Goal: Task Accomplishment & Management: Complete application form

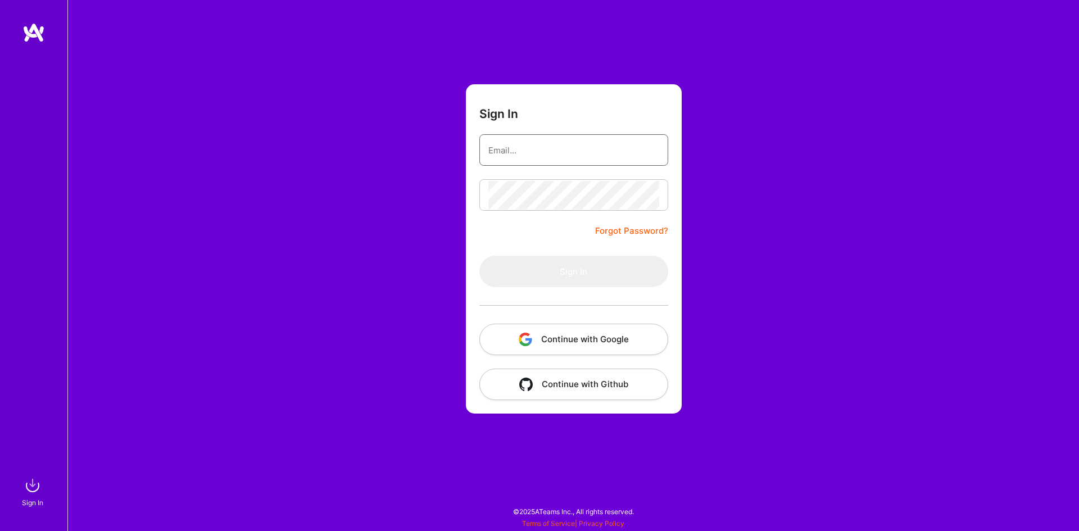
click at [577, 142] on input "email" at bounding box center [574, 150] width 171 height 29
type input "[EMAIL_ADDRESS][DOMAIN_NAME]"
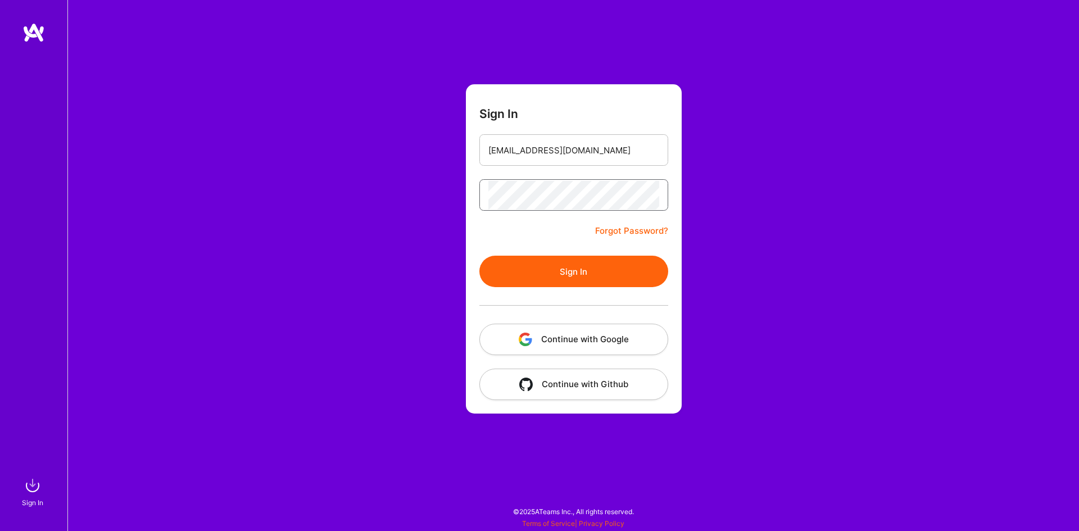
click at [480, 256] on button "Sign In" at bounding box center [574, 271] width 189 height 31
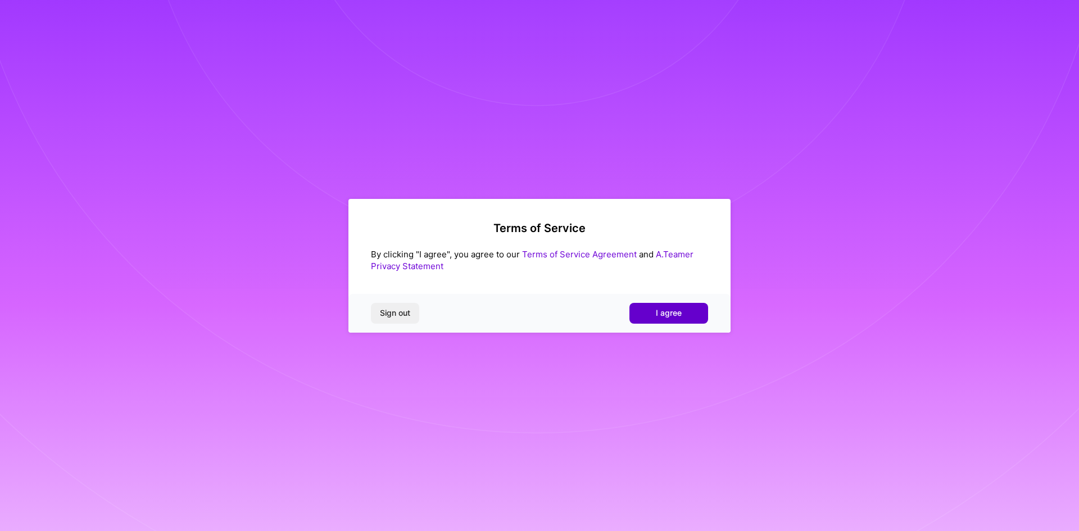
click at [671, 309] on span "I agree" at bounding box center [669, 313] width 26 height 11
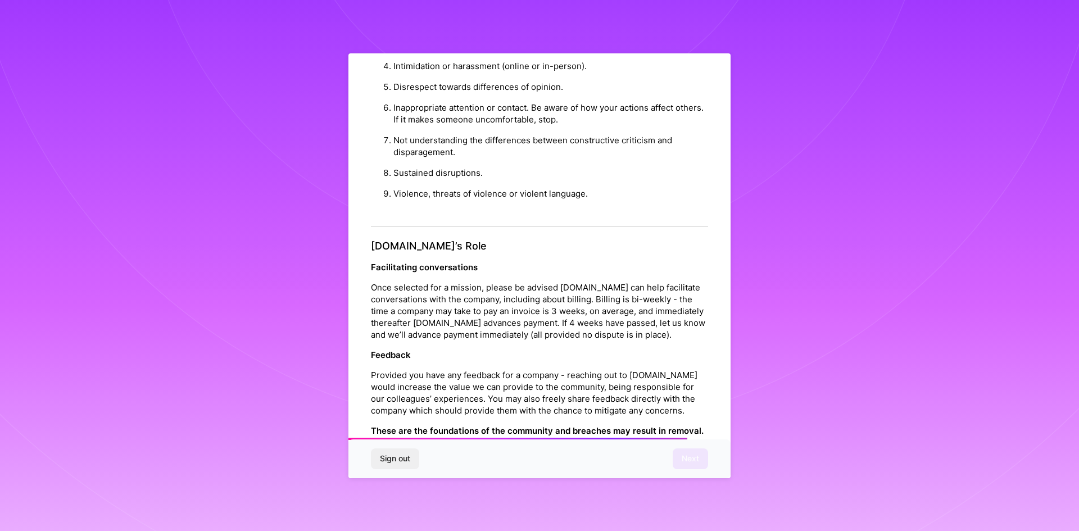
scroll to position [1199, 0]
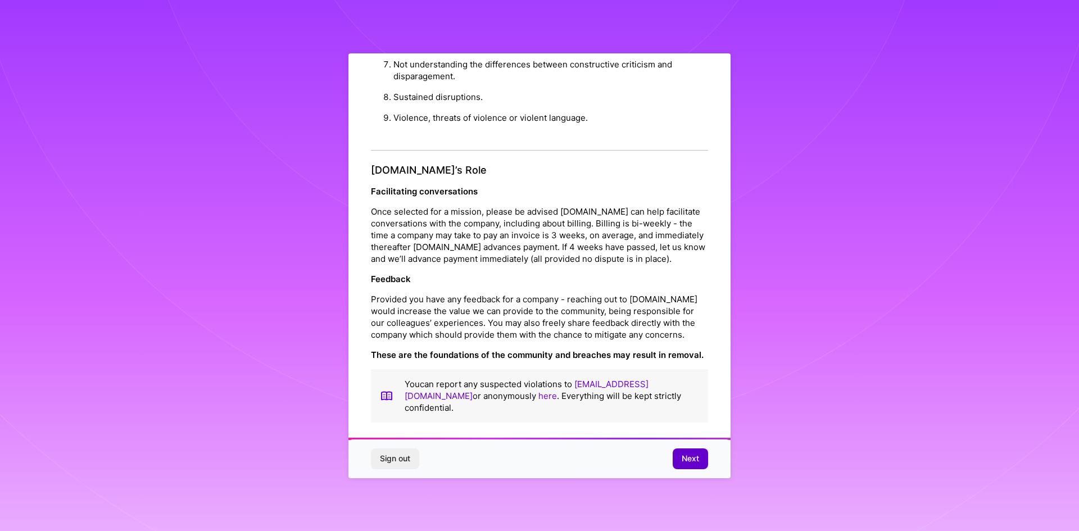
click at [694, 458] on span "Next" at bounding box center [690, 458] width 17 height 11
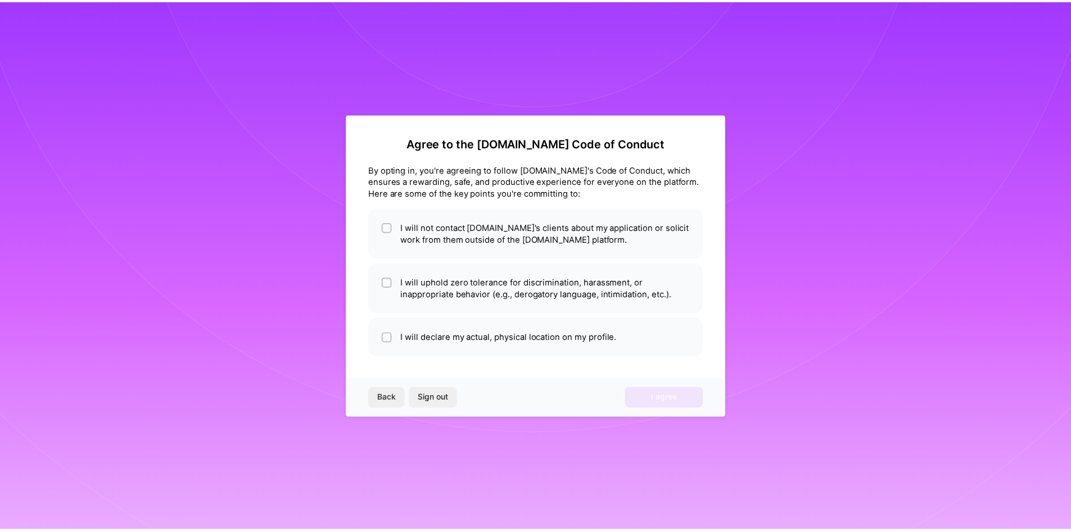
scroll to position [0, 0]
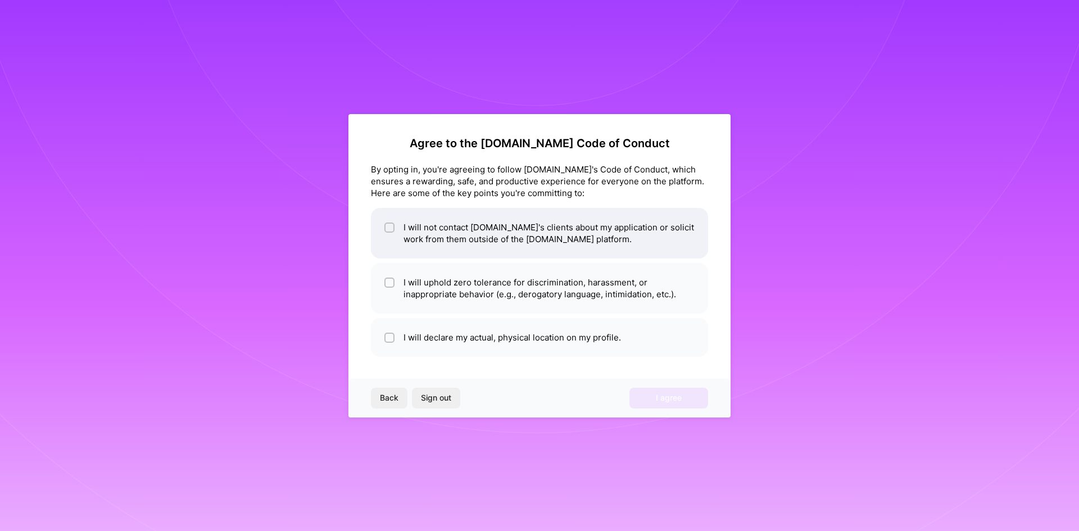
click at [554, 228] on li "I will not contact [DOMAIN_NAME]'s clients about my application or solicit work…" at bounding box center [539, 233] width 337 height 51
checkbox input "true"
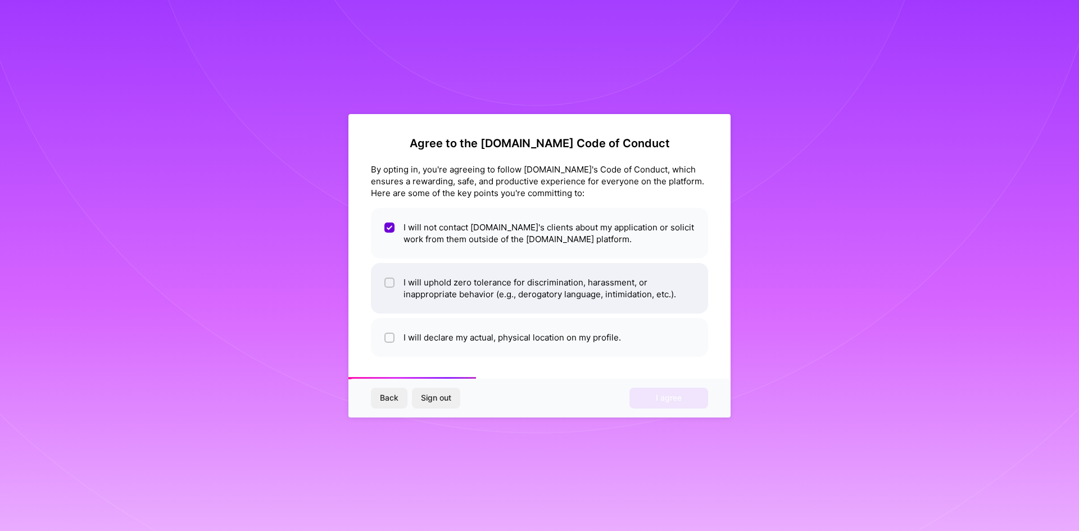
click at [501, 274] on li "I will uphold zero tolerance for discrimination, harassment, or inappropriate b…" at bounding box center [539, 288] width 337 height 51
checkbox input "true"
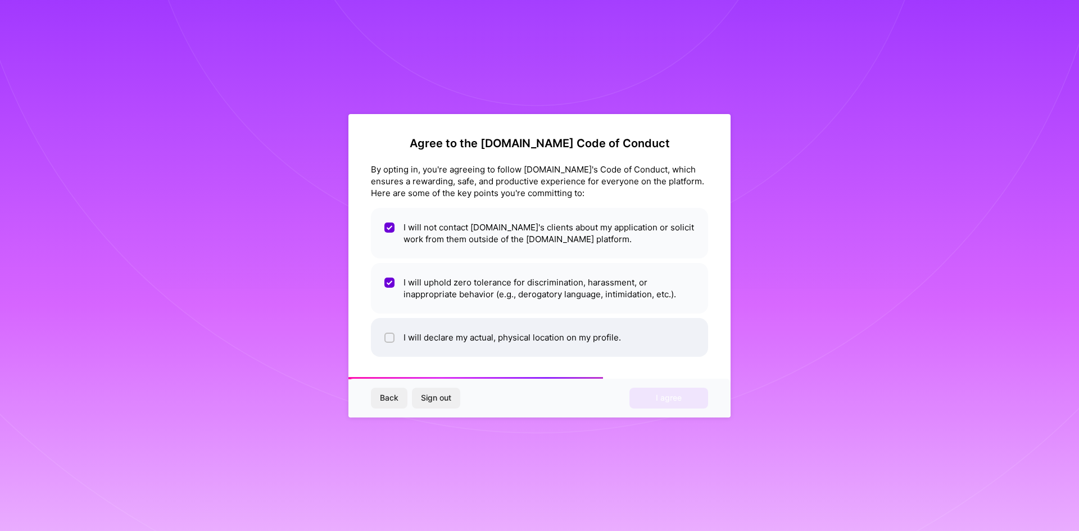
click at [476, 339] on li "I will declare my actual, physical location on my profile." at bounding box center [539, 337] width 337 height 39
checkbox input "true"
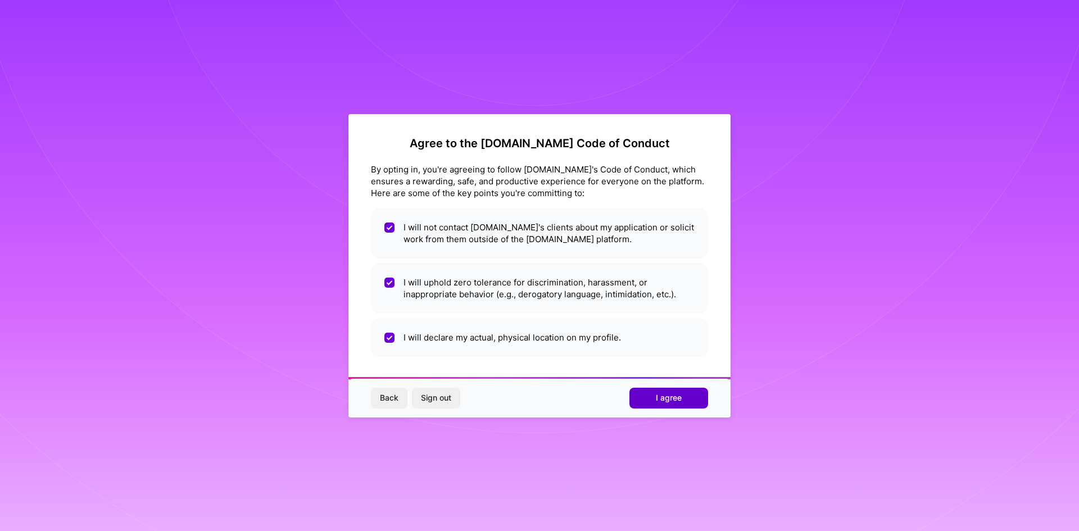
click at [676, 399] on span "I agree" at bounding box center [669, 397] width 26 height 11
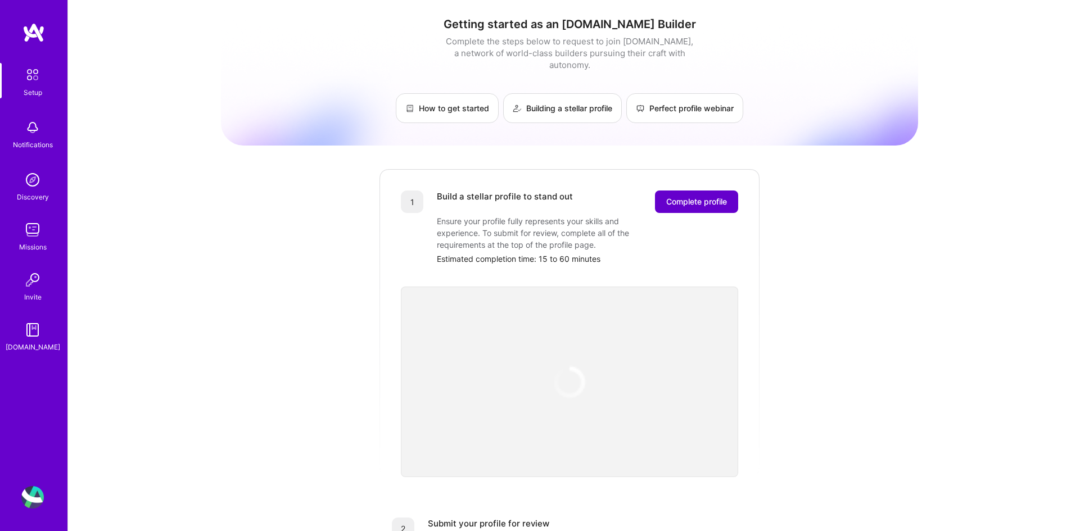
click at [688, 196] on span "Complete profile" at bounding box center [696, 201] width 61 height 11
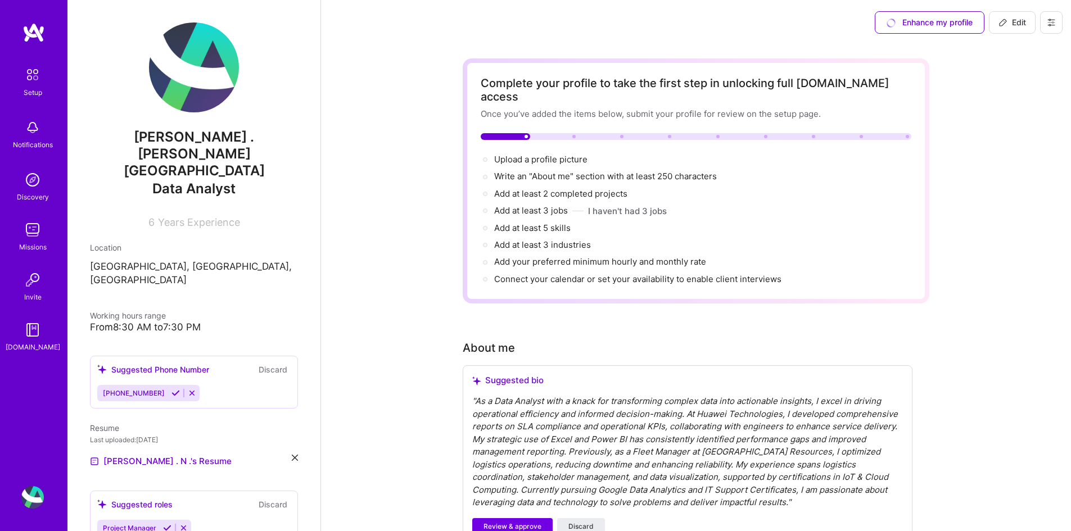
click at [171, 389] on icon at bounding box center [175, 393] width 8 height 8
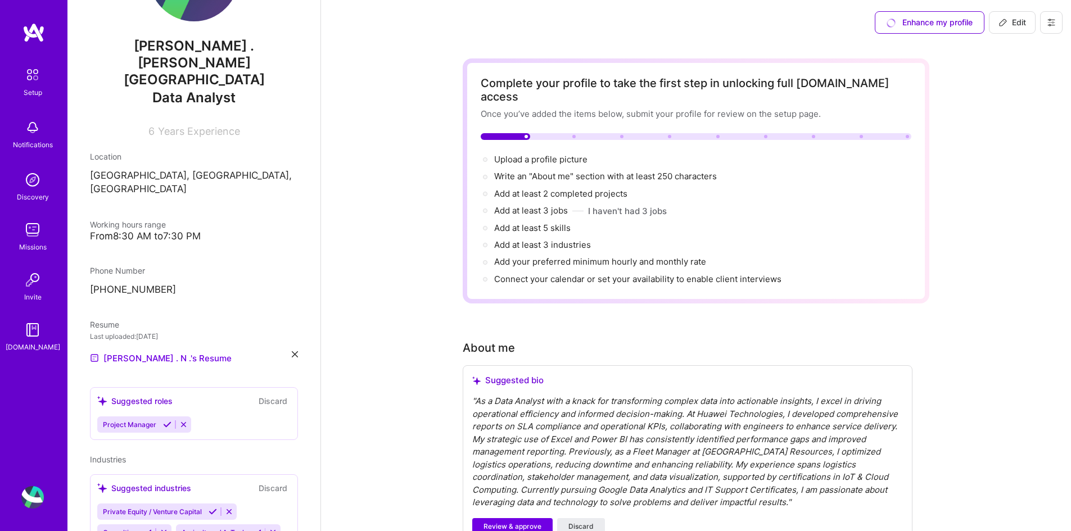
scroll to position [94, 0]
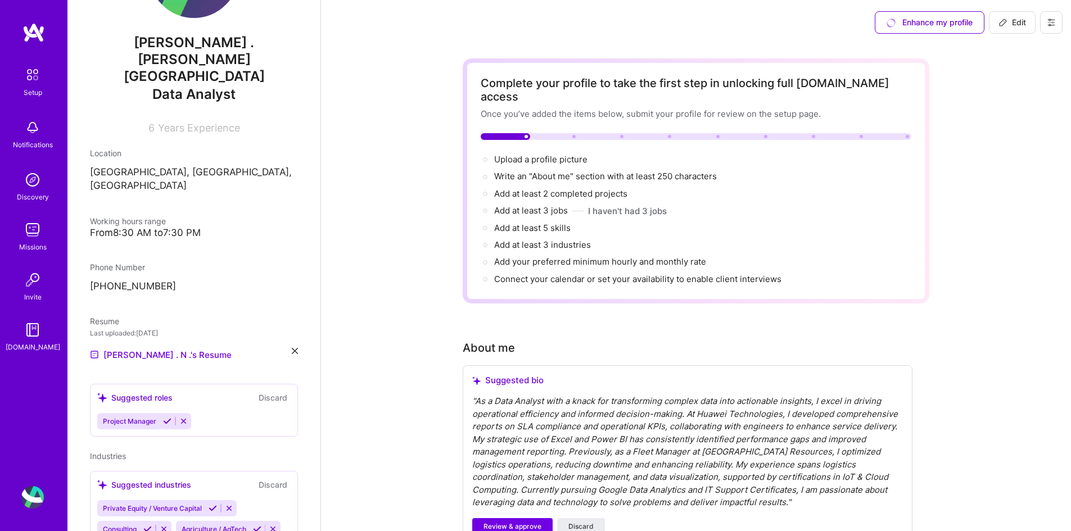
click at [834, 400] on div "" As a Data Analyst with a knack for transforming complex data into actionable …" at bounding box center [687, 452] width 431 height 114
click at [501, 522] on span "Review & approve" at bounding box center [513, 527] width 58 height 10
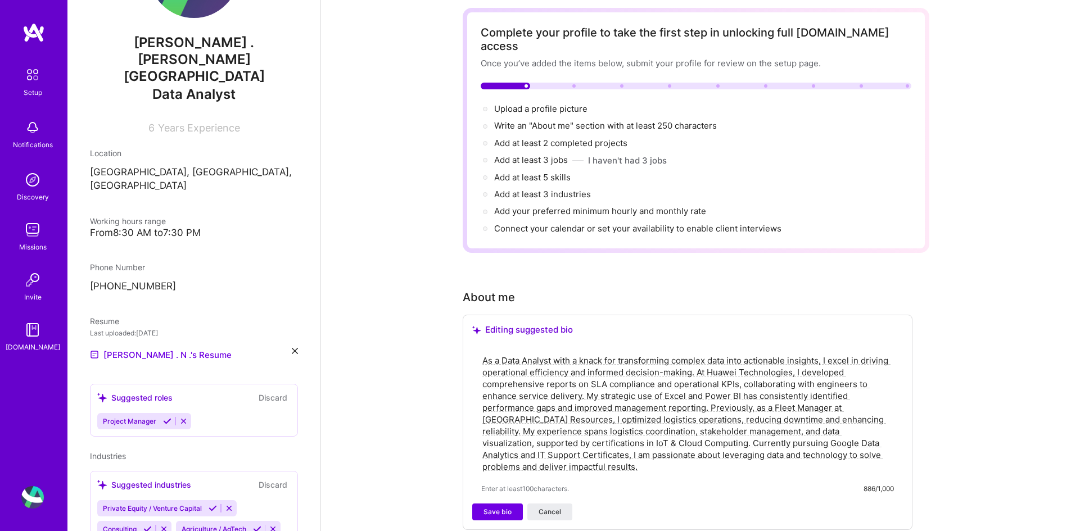
scroll to position [52, 0]
click at [494, 353] on textarea "As a Data Analyst with a knack for transforming complex data into actionable in…" at bounding box center [687, 413] width 413 height 120
click at [874, 360] on textarea "I am a Data Analyst with a knack for transforming complex data into actionable …" at bounding box center [687, 413] width 413 height 120
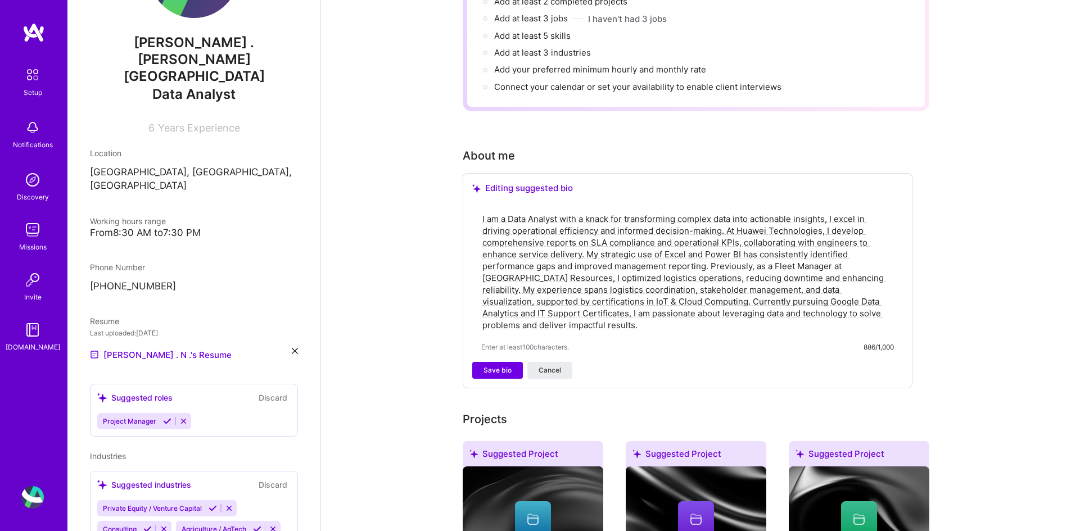
scroll to position [194, 0]
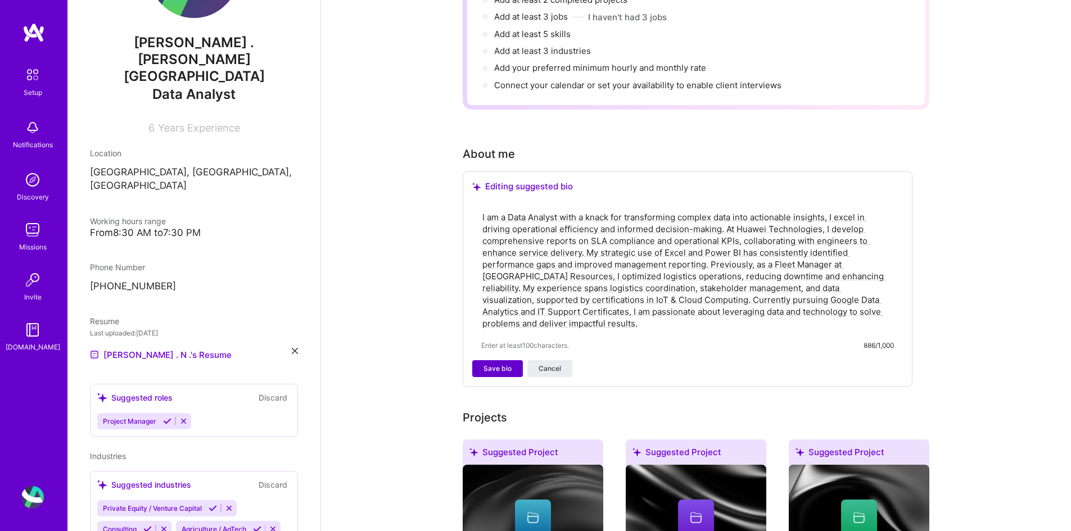
type textarea "I am a Data Analyst with a knack for transforming complex data into actionable …"
click at [500, 364] on span "Save bio" at bounding box center [498, 369] width 28 height 10
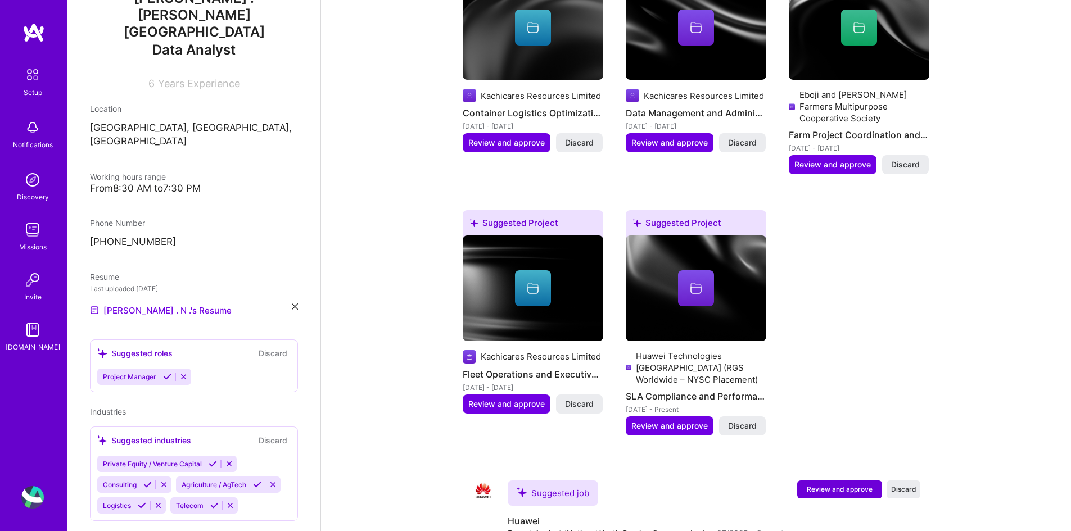
scroll to position [559, 0]
click at [250, 480] on button at bounding box center [257, 485] width 15 height 10
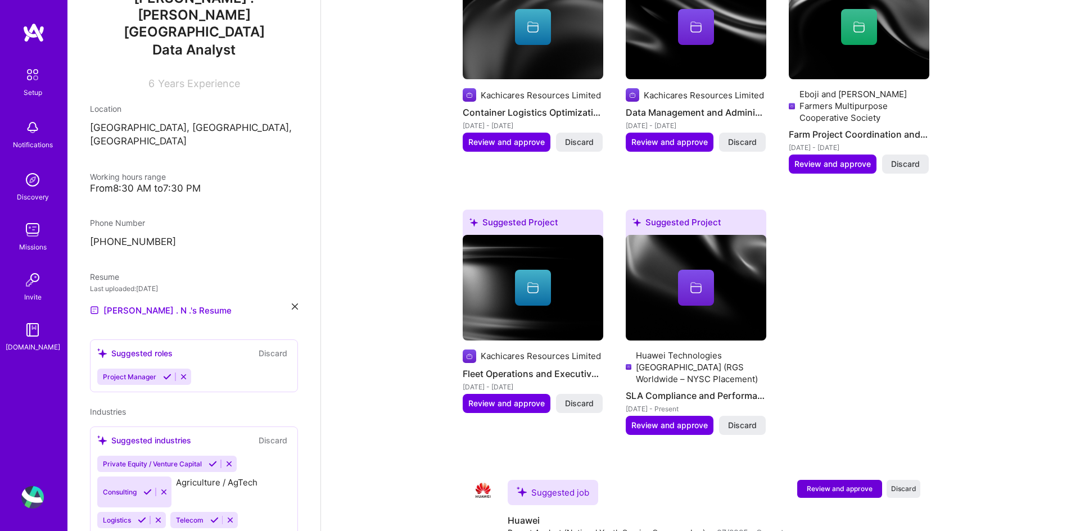
click at [210, 516] on icon at bounding box center [214, 520] width 8 height 8
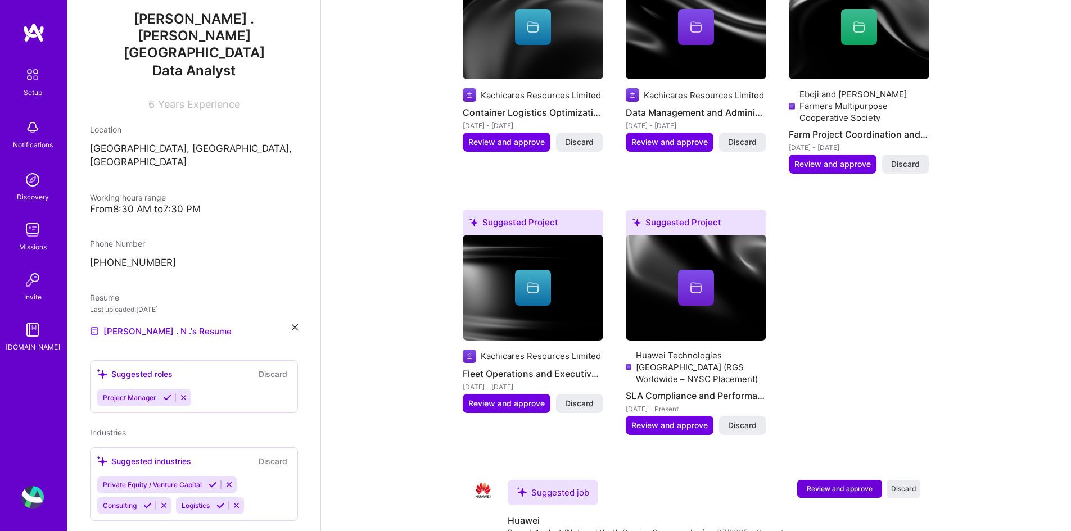
scroll to position [97, 0]
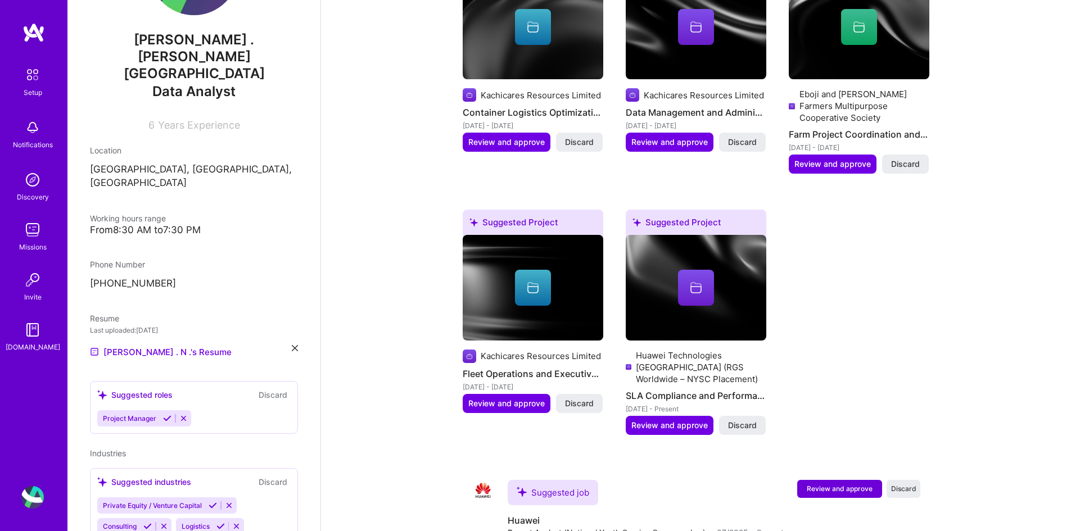
click at [224, 522] on icon at bounding box center [220, 526] width 8 height 8
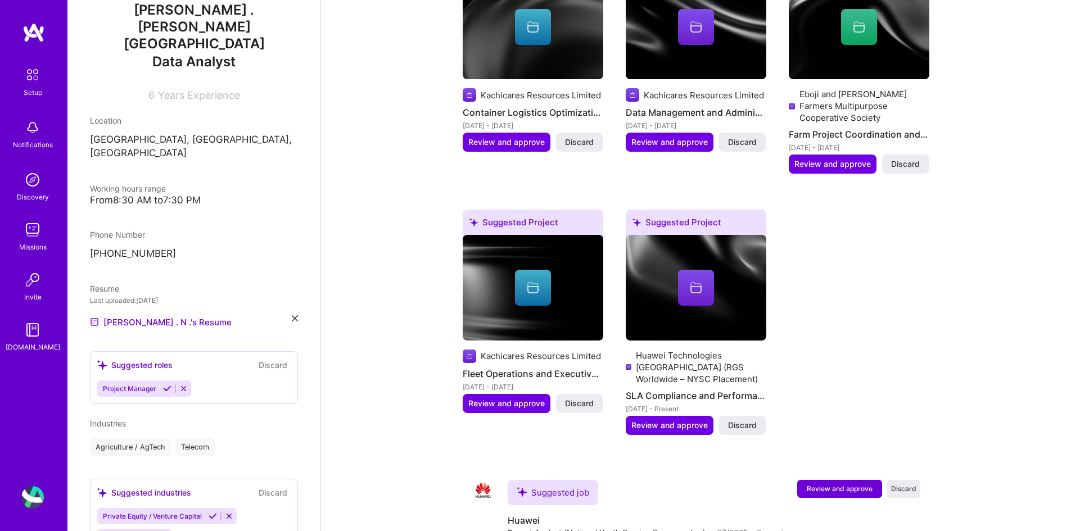
scroll to position [138, 0]
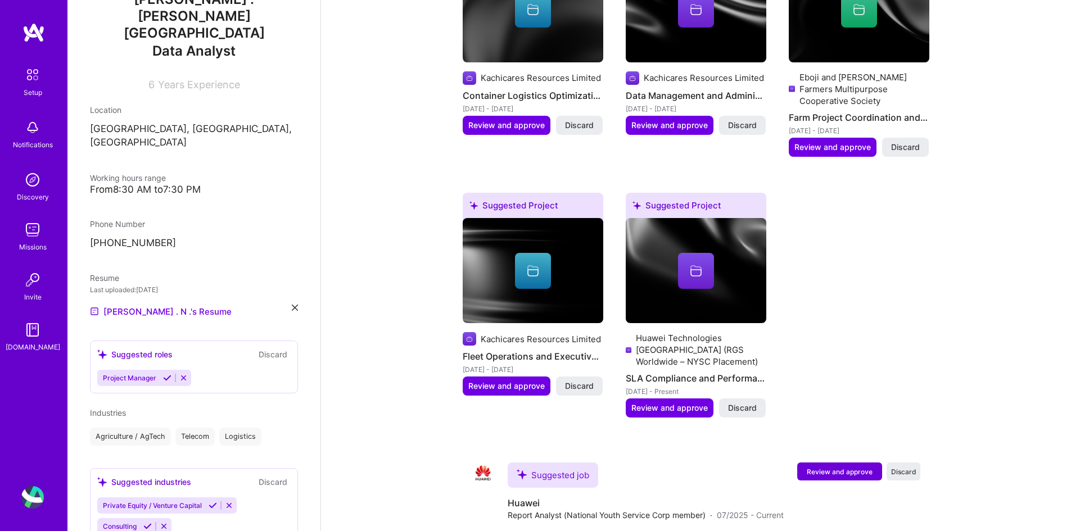
click at [214, 501] on icon at bounding box center [213, 505] width 8 height 8
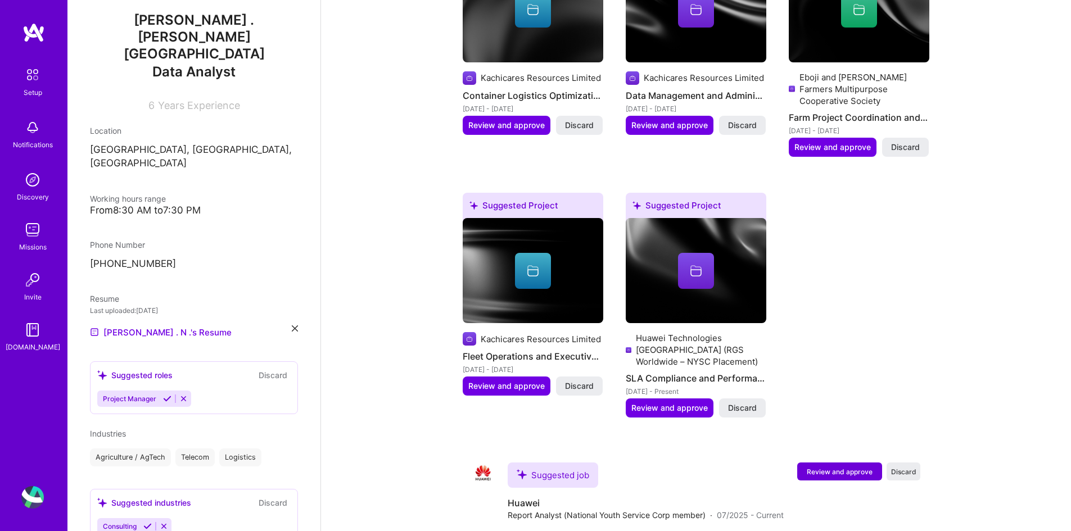
click at [148, 522] on icon at bounding box center [147, 526] width 8 height 8
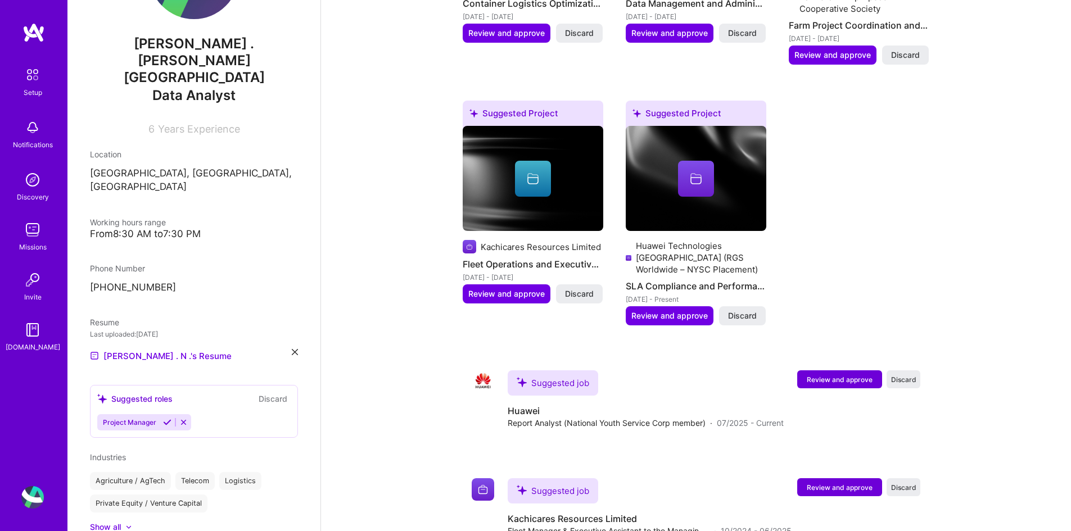
scroll to position [649, 0]
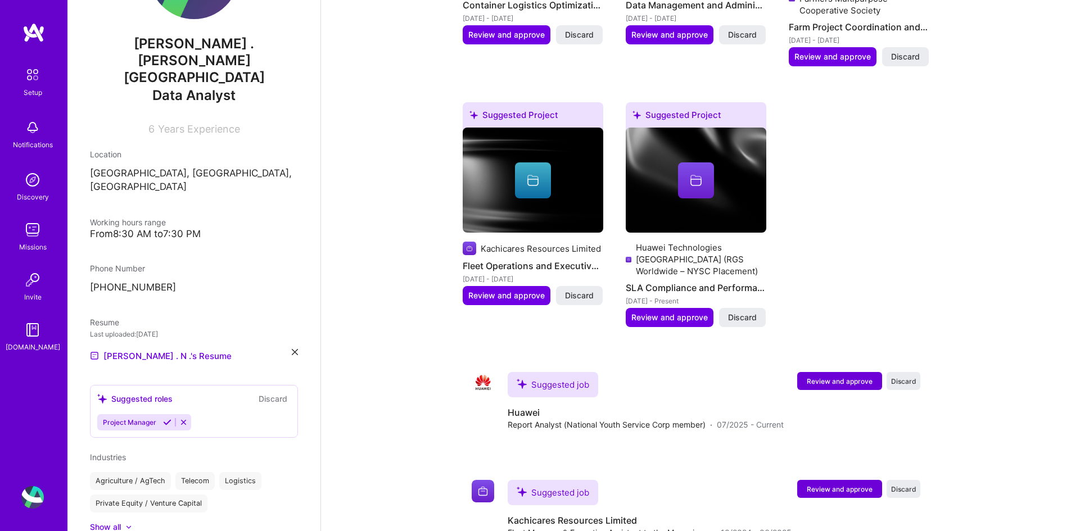
click at [165, 418] on button at bounding box center [167, 423] width 15 height 10
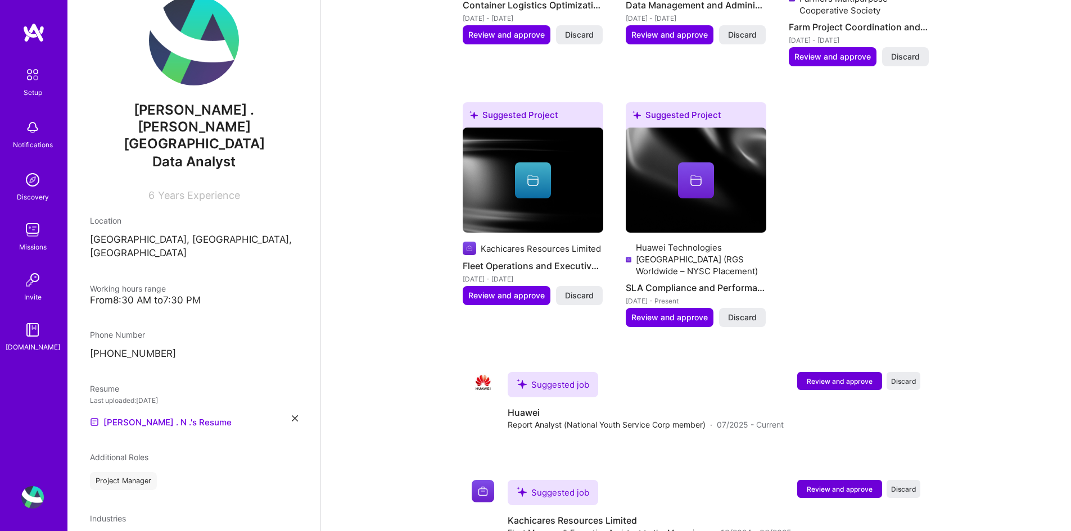
scroll to position [88, 0]
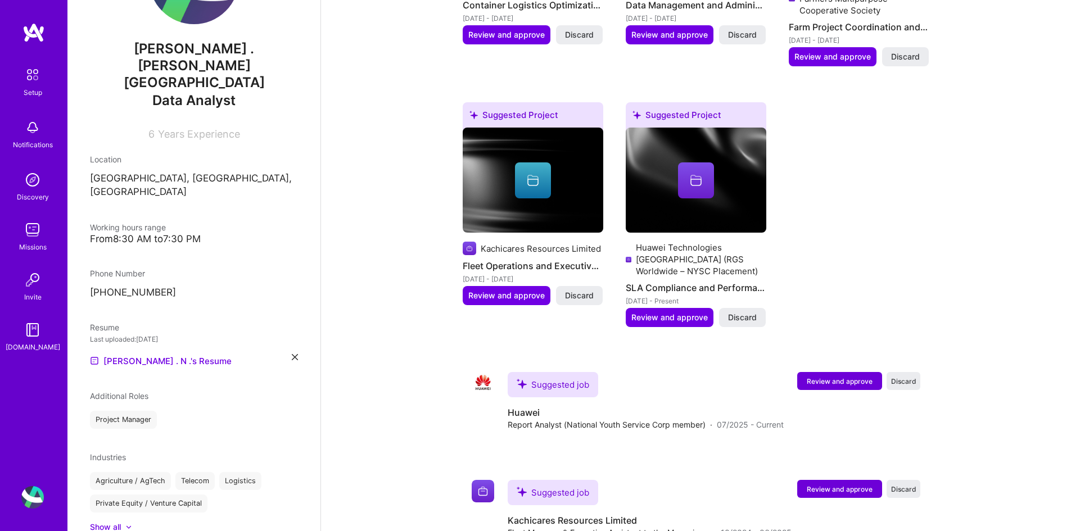
click at [204, 411] on div "Project Manager" at bounding box center [194, 420] width 208 height 18
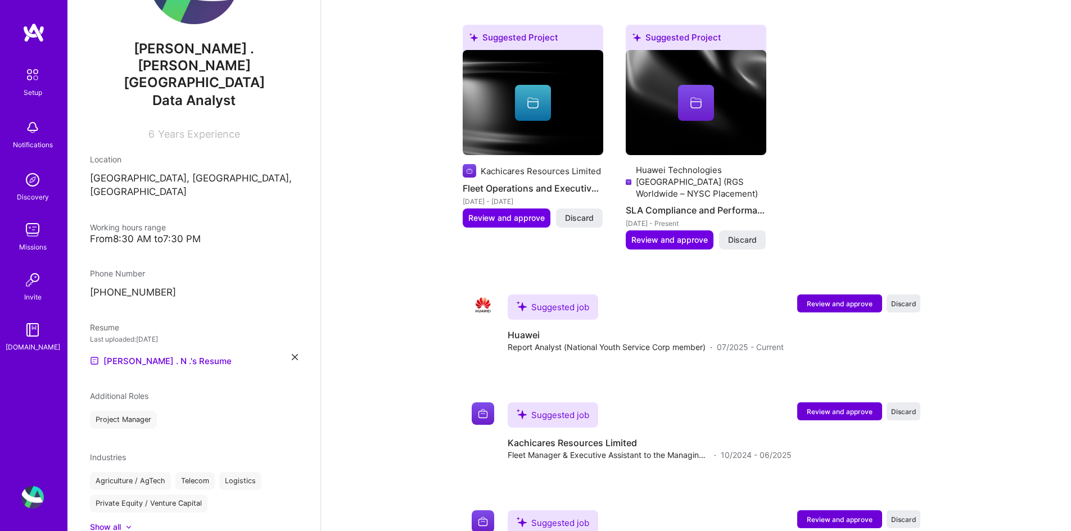
scroll to position [726, 0]
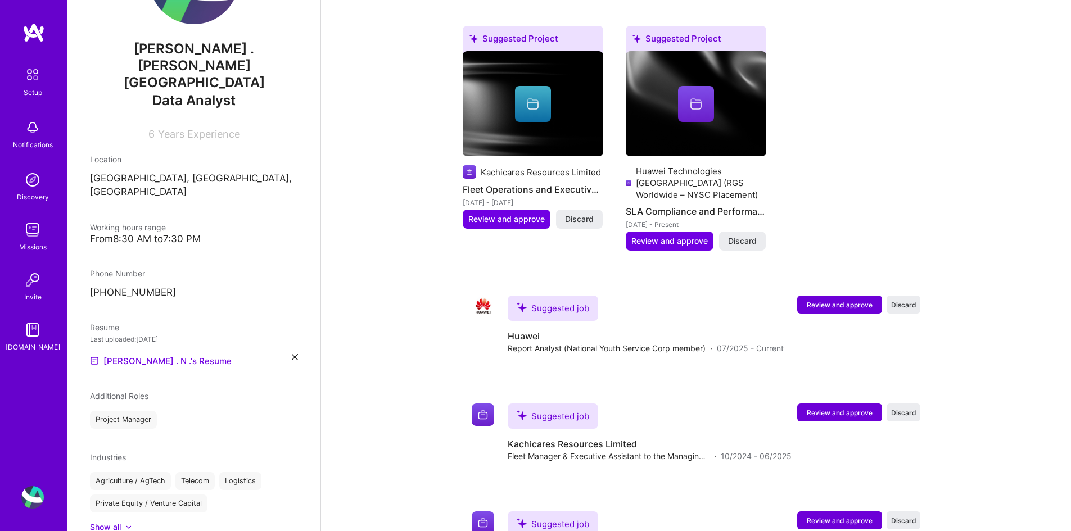
click at [485, 404] on img at bounding box center [483, 415] width 22 height 22
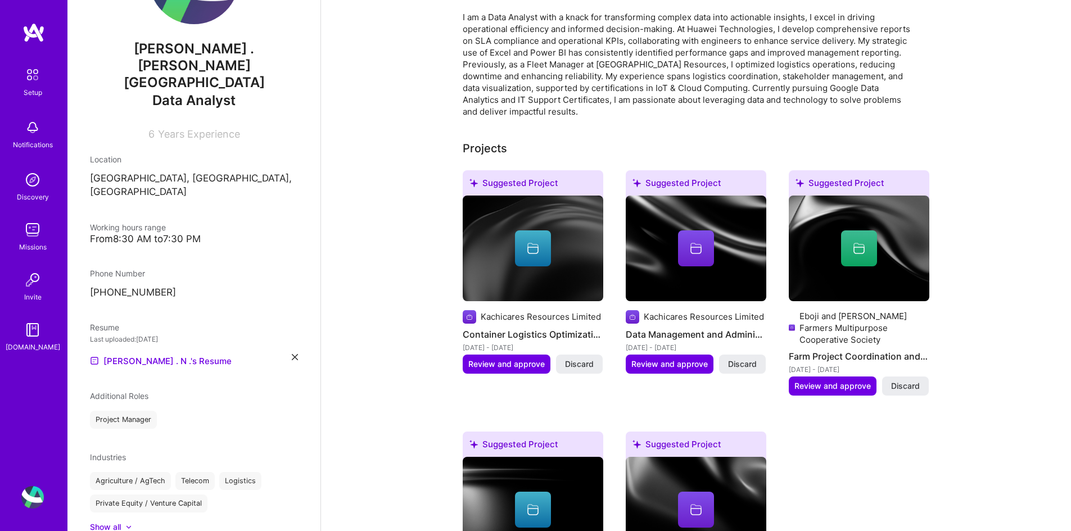
scroll to position [319, 0]
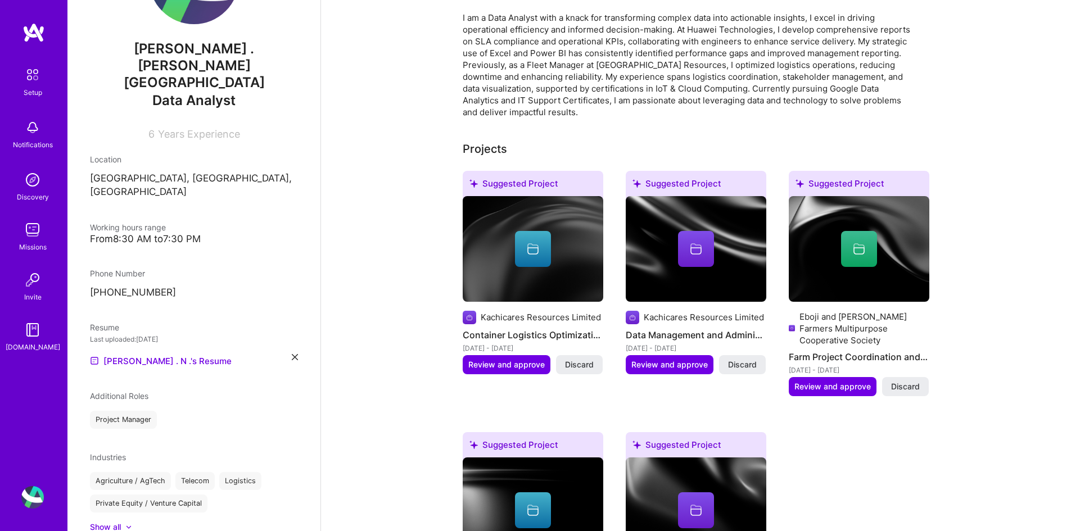
click at [485, 402] on div "Complete your profile to take the first step in unlocking full [DOMAIN_NAME] ac…" at bounding box center [696, 481] width 467 height 1484
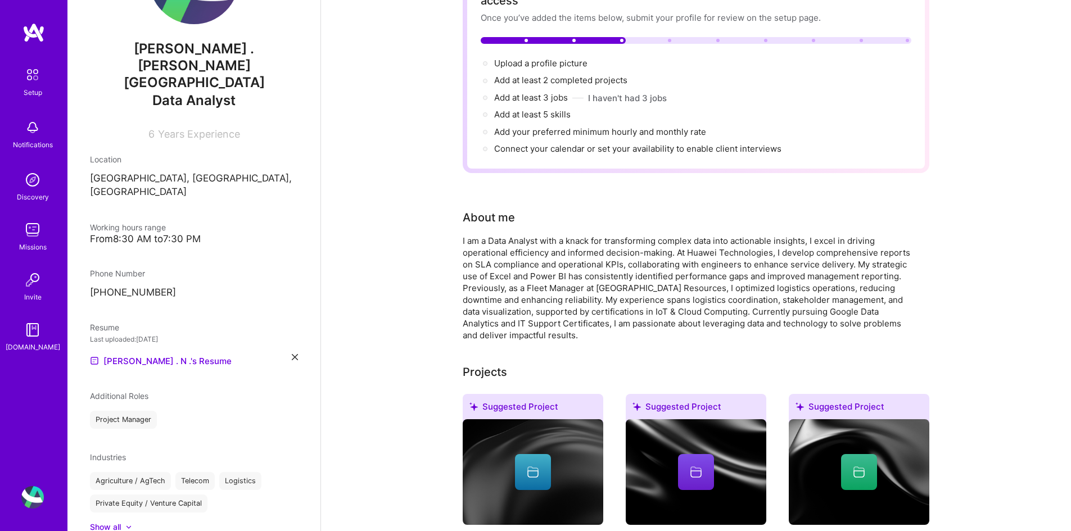
scroll to position [0, 0]
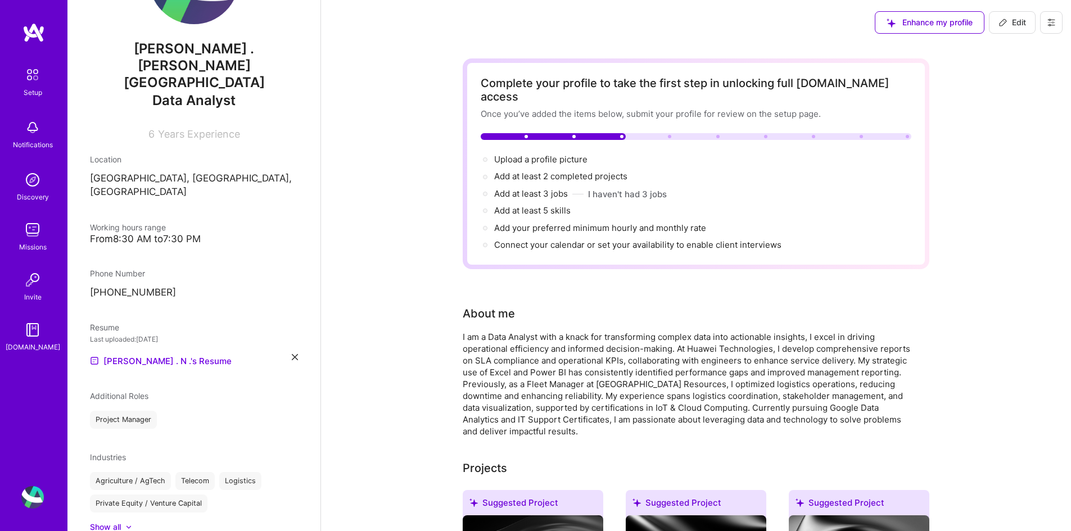
click at [559, 154] on span "Upload a profile picture →" at bounding box center [545, 159] width 103 height 11
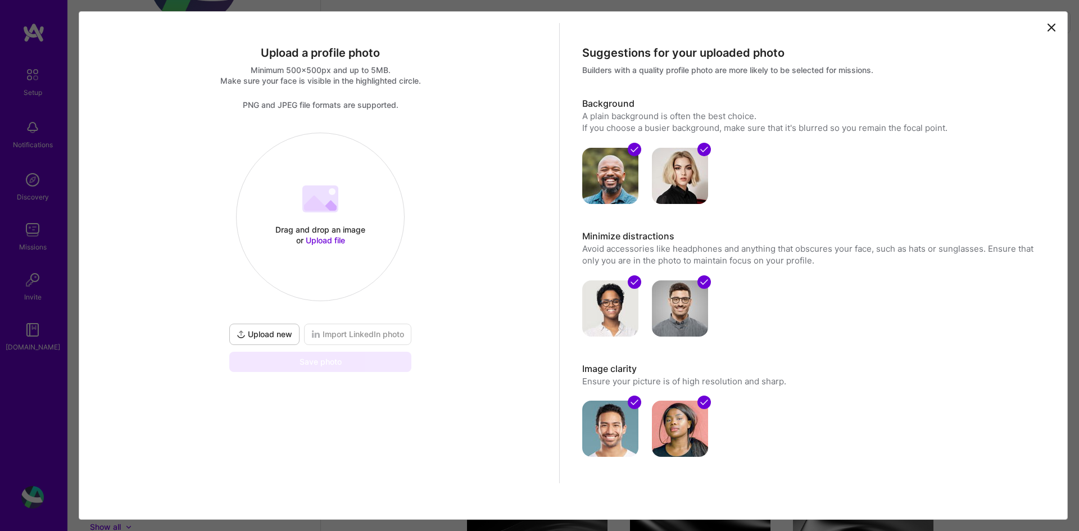
click at [327, 237] on span "Upload file" at bounding box center [325, 241] width 39 height 10
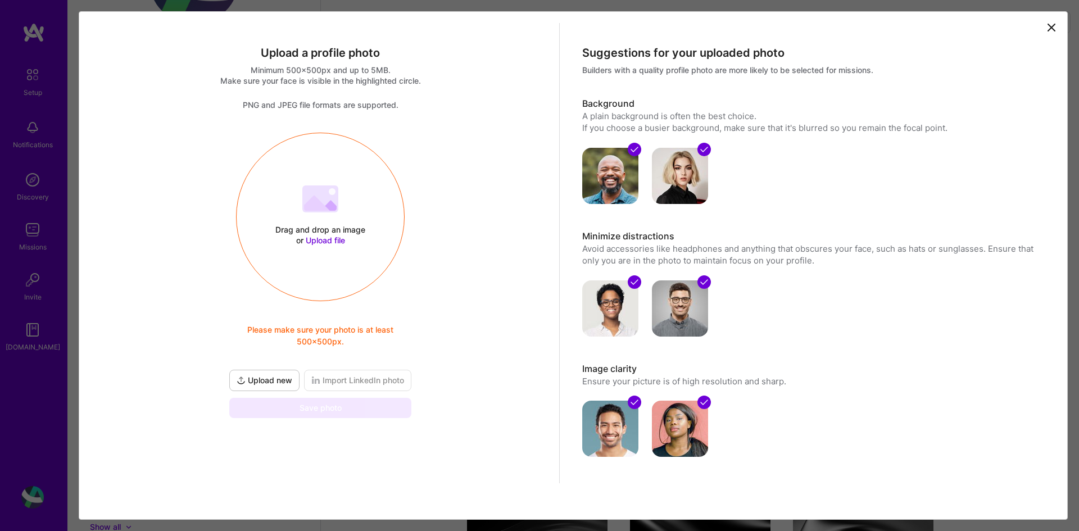
click at [315, 240] on span "Upload file" at bounding box center [325, 241] width 39 height 10
click at [328, 237] on span "Upload file" at bounding box center [325, 241] width 39 height 10
click at [306, 238] on span "Upload file" at bounding box center [325, 241] width 39 height 10
click at [356, 381] on span "Import LinkedIn photo" at bounding box center [357, 380] width 93 height 11
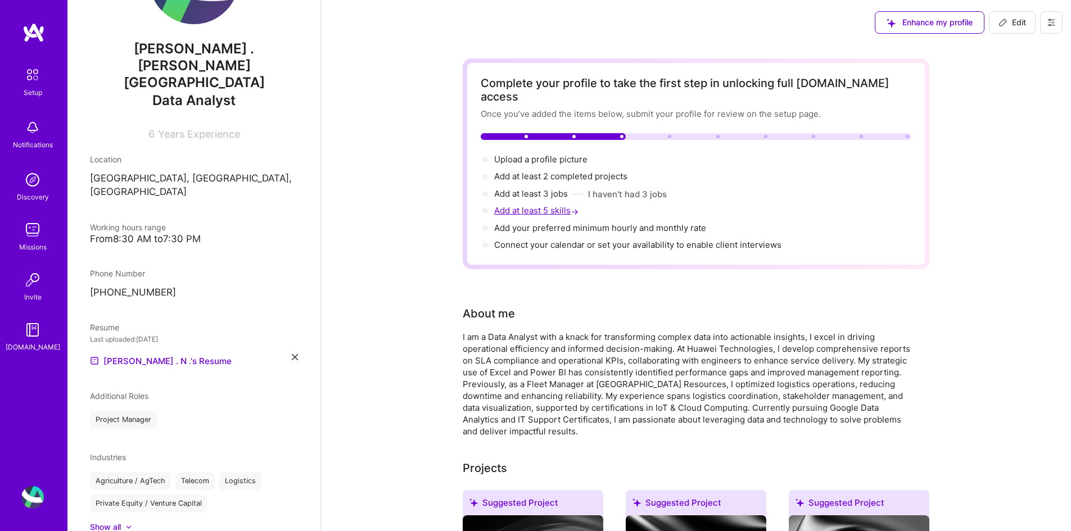
click at [529, 205] on span "Add at least 5 skills →" at bounding box center [537, 210] width 87 height 11
select select "NG"
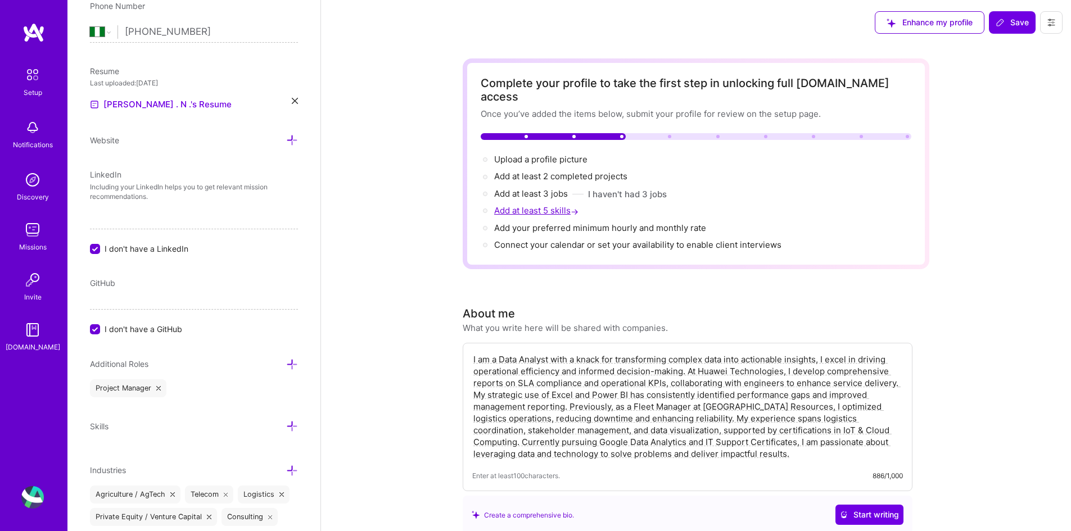
scroll to position [478, 0]
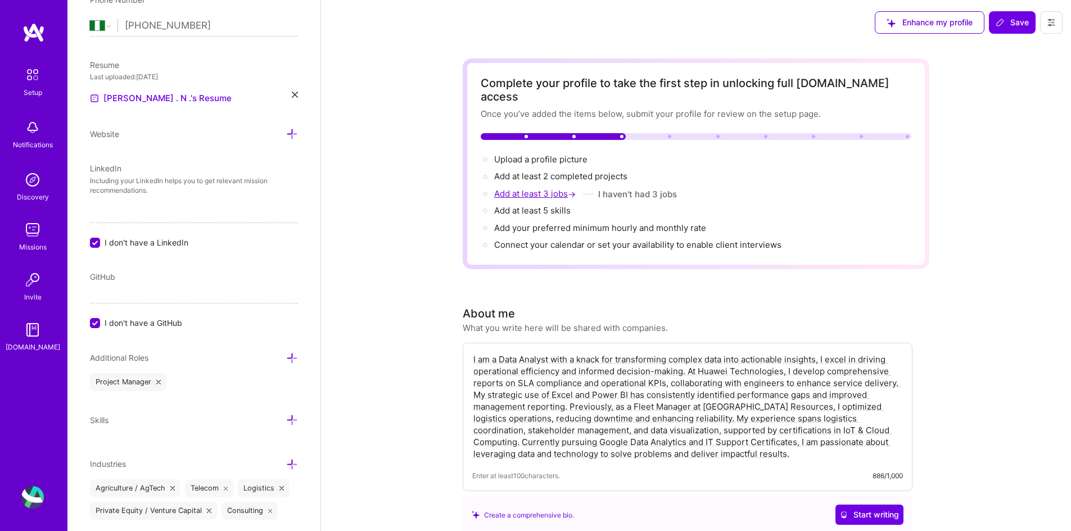
click at [538, 188] on span "Add at least 3 jobs →" at bounding box center [536, 193] width 84 height 11
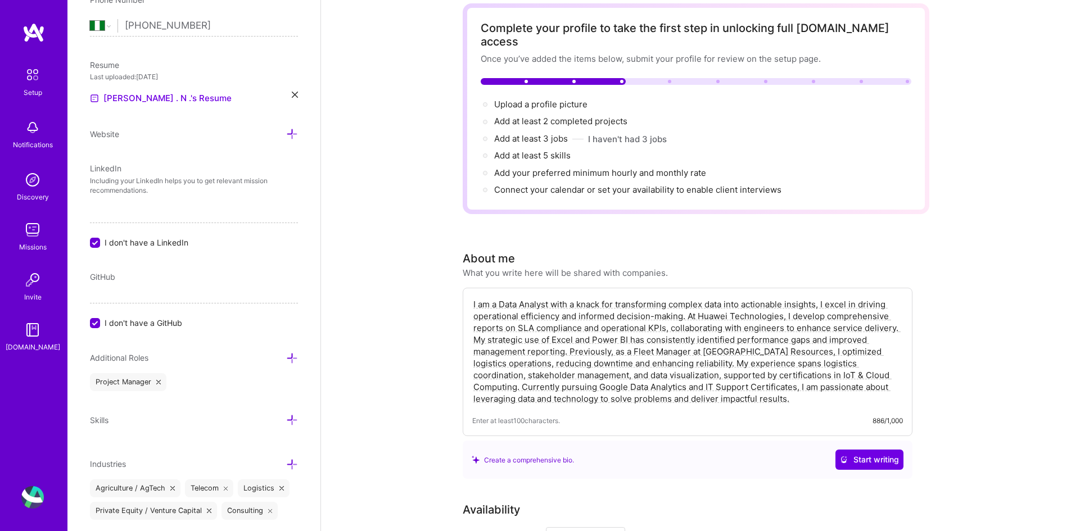
scroll to position [55, 0]
click at [547, 185] on span "Connect your calendar or set your availability to enable client interviews →" at bounding box center [642, 190] width 297 height 11
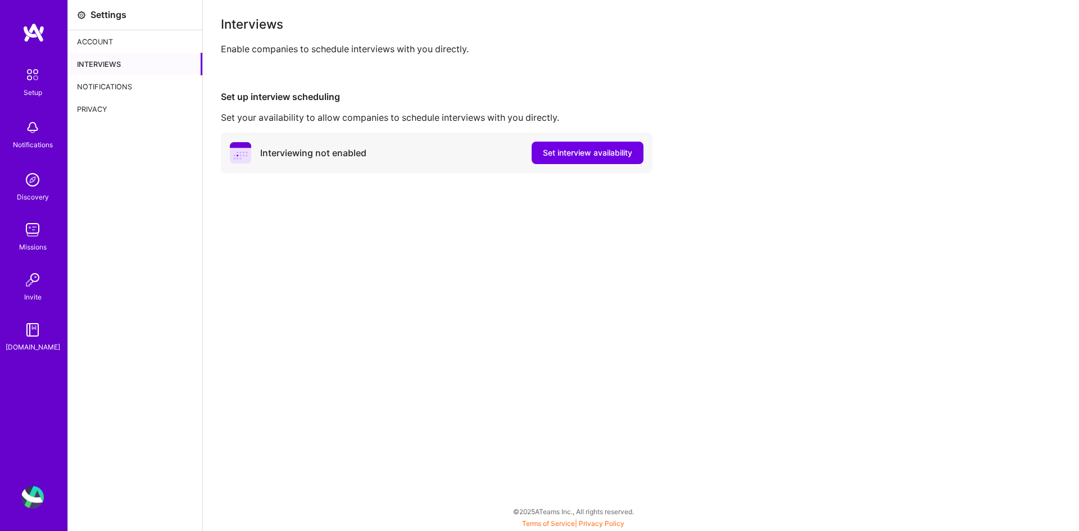
click at [28, 93] on div "Setup" at bounding box center [33, 93] width 19 height 12
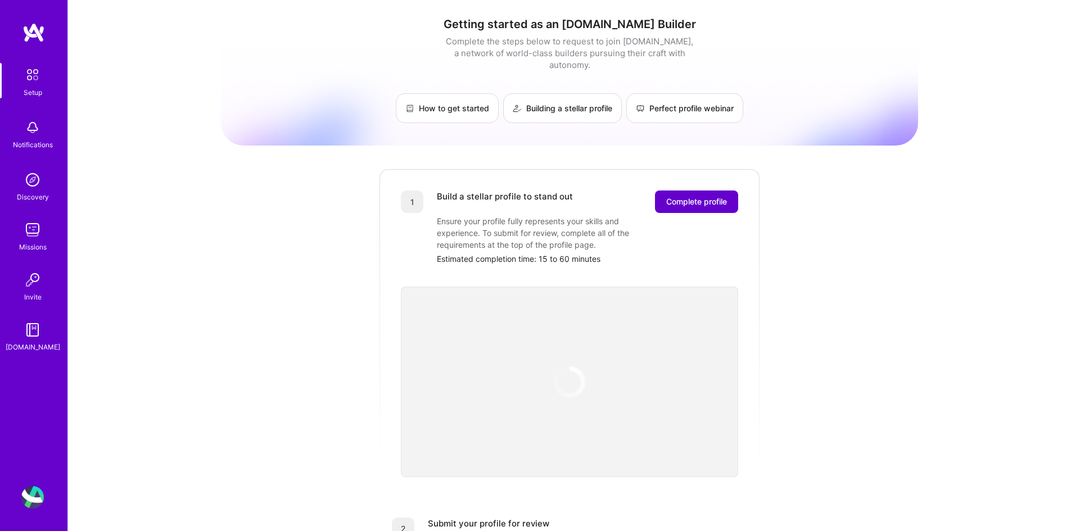
click at [708, 196] on span "Complete profile" at bounding box center [696, 201] width 61 height 11
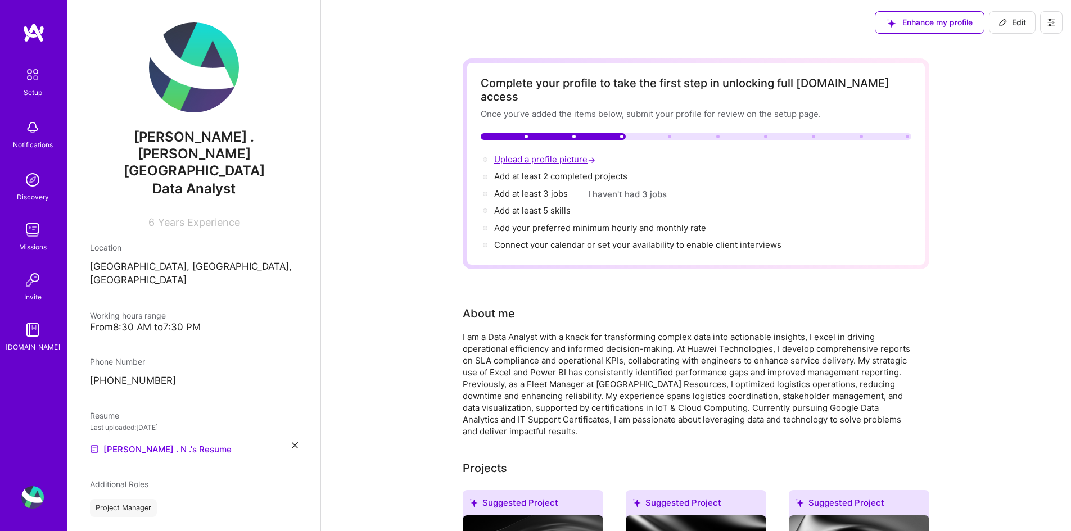
click at [551, 154] on span "Upload a profile picture →" at bounding box center [545, 159] width 103 height 11
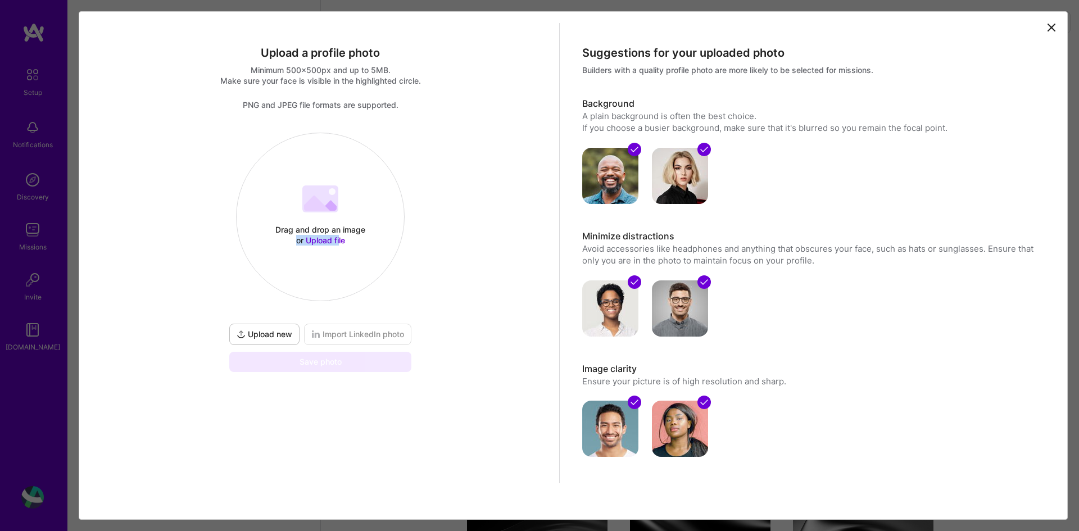
click at [339, 242] on div "Drag and drop an image or Upload file" at bounding box center [321, 234] width 96 height 21
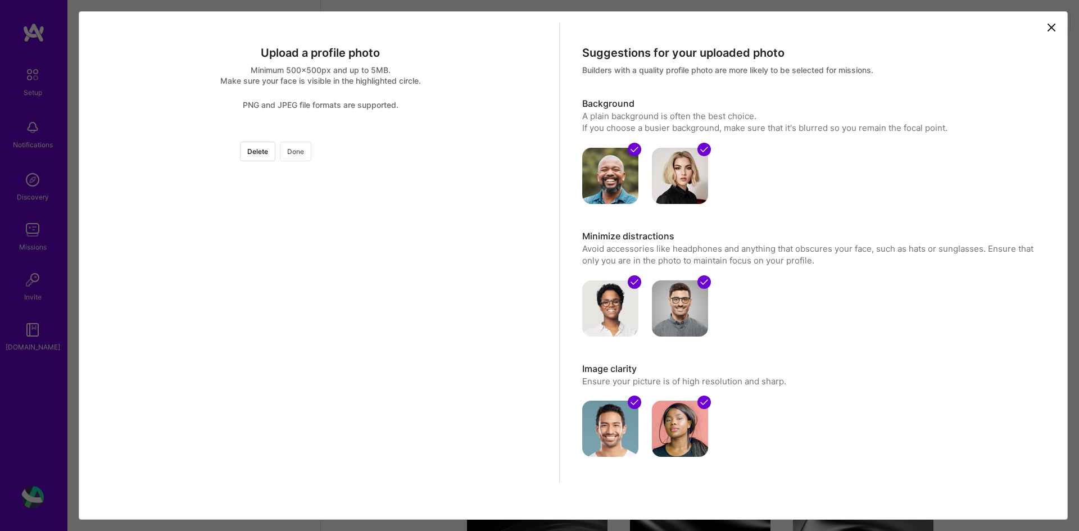
click at [311, 155] on button "Done" at bounding box center [295, 152] width 31 height 20
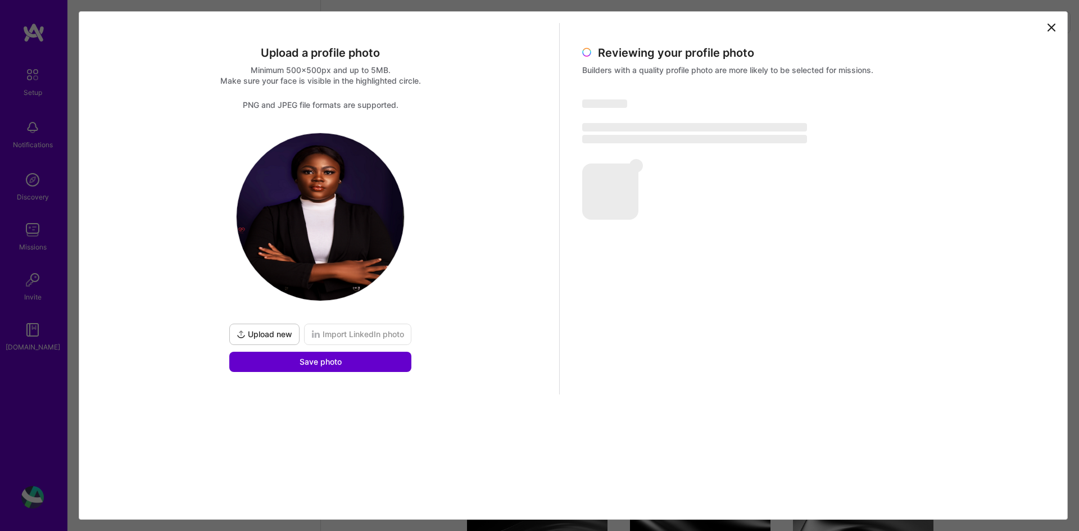
click at [336, 366] on span "Save photo" at bounding box center [321, 361] width 42 height 11
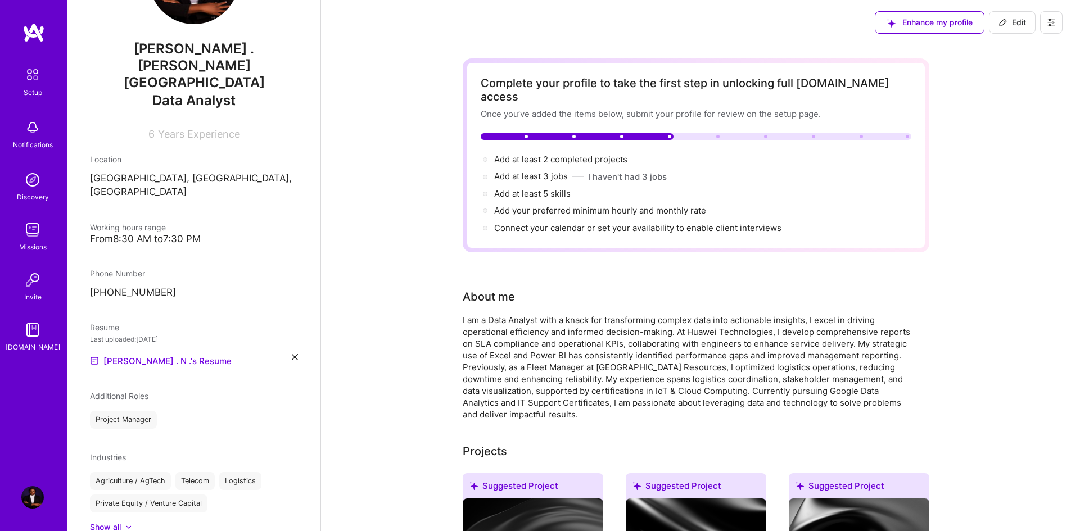
click at [110, 522] on div "Show all" at bounding box center [105, 527] width 31 height 11
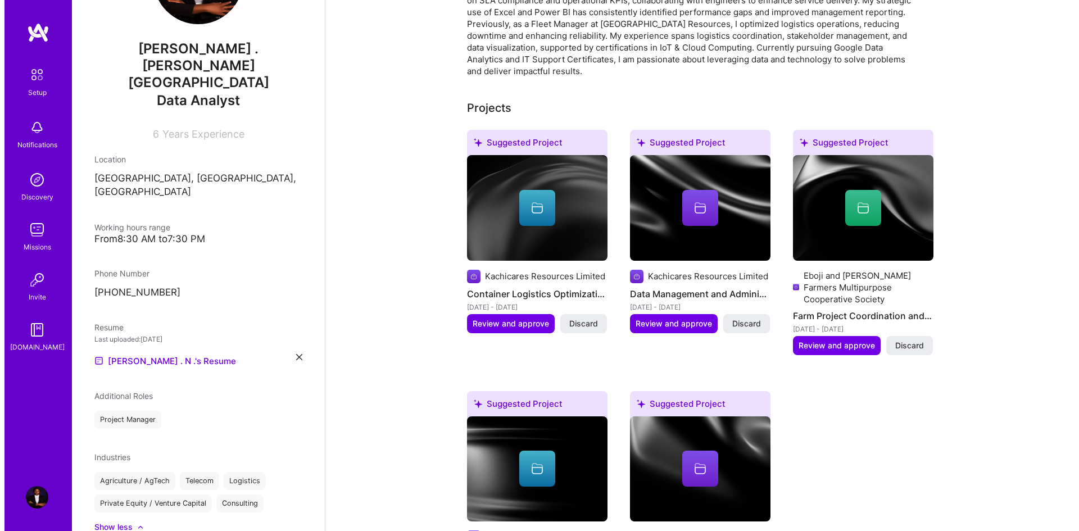
scroll to position [346, 0]
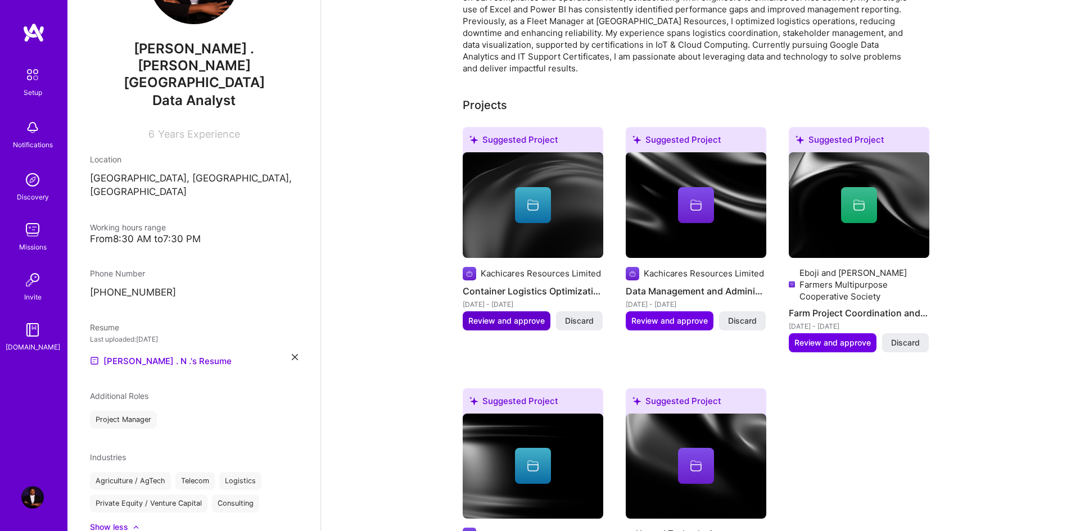
click at [527, 315] on span "Review and approve" at bounding box center [506, 320] width 76 height 11
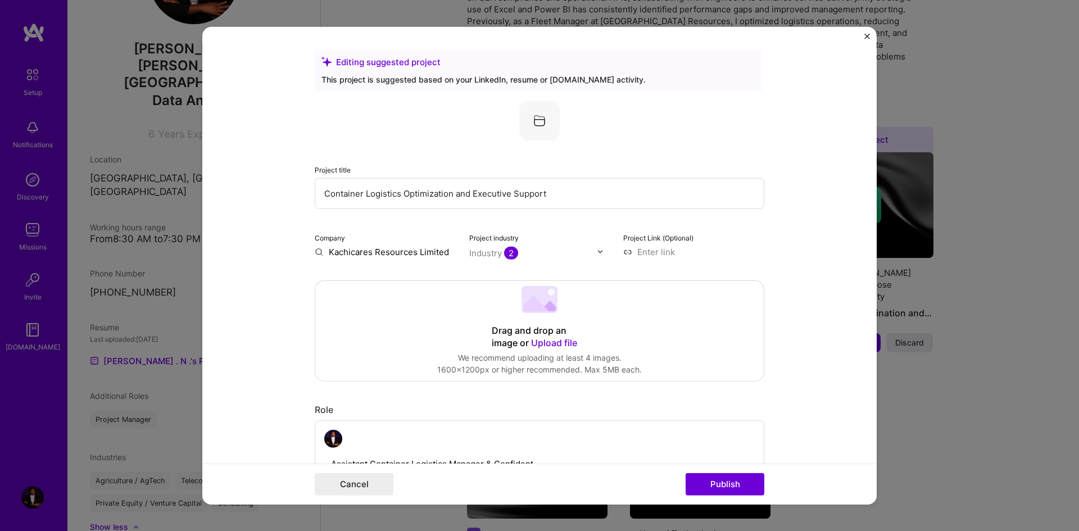
click at [577, 78] on div "This project is suggested based on your LinkedIn, resume or [DOMAIN_NAME] activ…" at bounding box center [539, 79] width 434 height 12
click at [535, 119] on img at bounding box center [539, 120] width 40 height 40
click at [536, 121] on img at bounding box center [539, 120] width 40 height 40
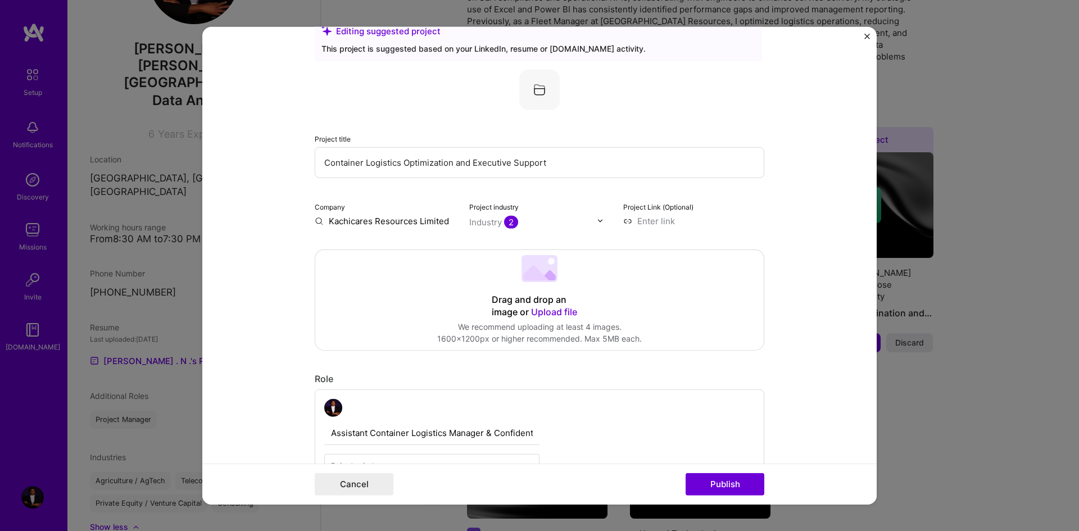
scroll to position [0, 0]
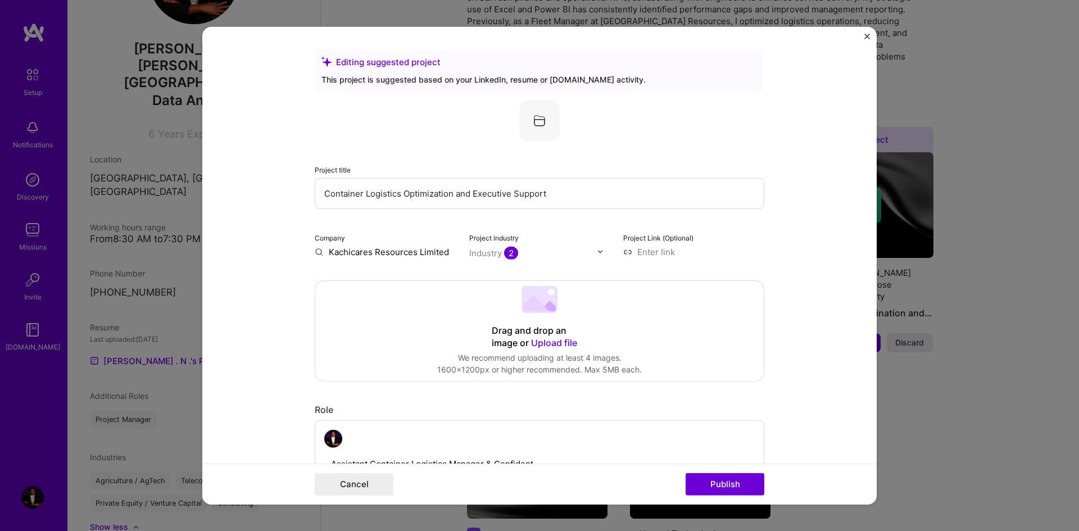
drag, startPoint x: 535, startPoint y: 193, endPoint x: 224, endPoint y: 195, distance: 310.3
click at [224, 195] on form "Editing suggested project This project is suggested based on your LinkedIn, res…" at bounding box center [539, 265] width 675 height 478
paste input "Sales Performance Dashboard ([DATE]–[DATE])"
paste input "Portfolio Sample – Sales Performance Dashboard ([DATE]–[DATE])"
type input "Portfolio Sample – Sales Performance Dashboard ([DATE]–[DATE])"
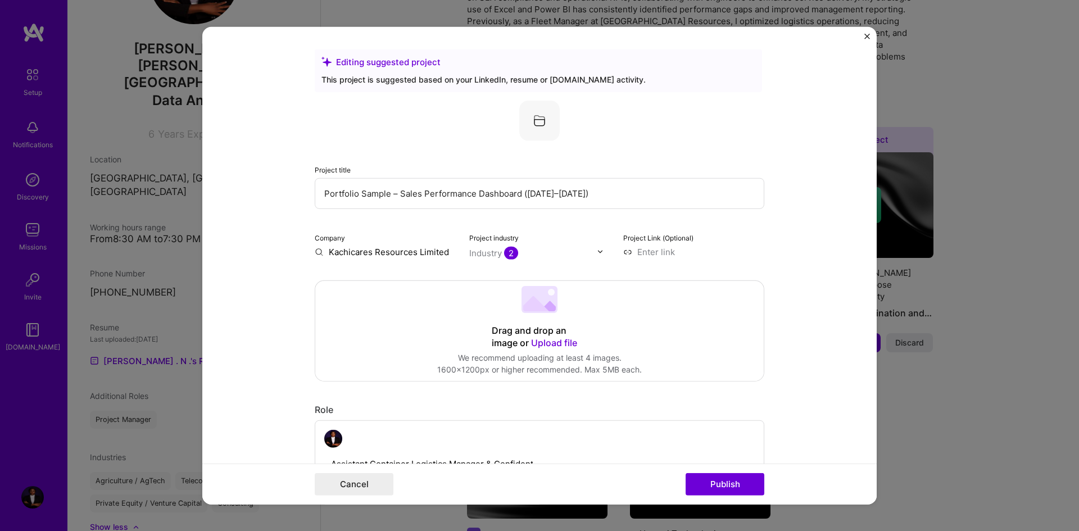
drag, startPoint x: 449, startPoint y: 253, endPoint x: 300, endPoint y: 248, distance: 148.5
click at [300, 248] on form "Editing suggested project This project is suggested based on your LinkedIn, res…" at bounding box center [539, 265] width 675 height 478
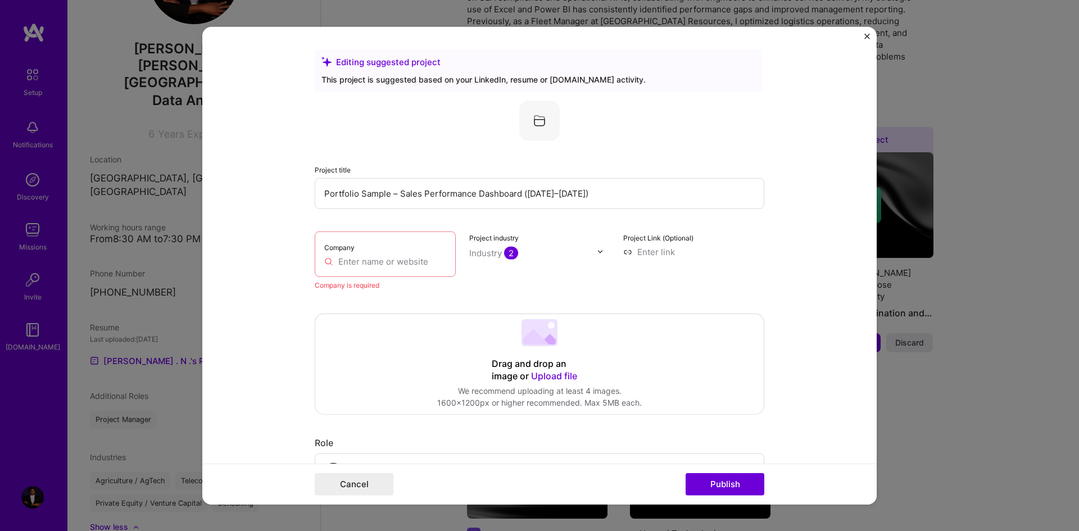
click at [387, 264] on input "text" at bounding box center [385, 261] width 122 height 12
paste input "Independent Project"
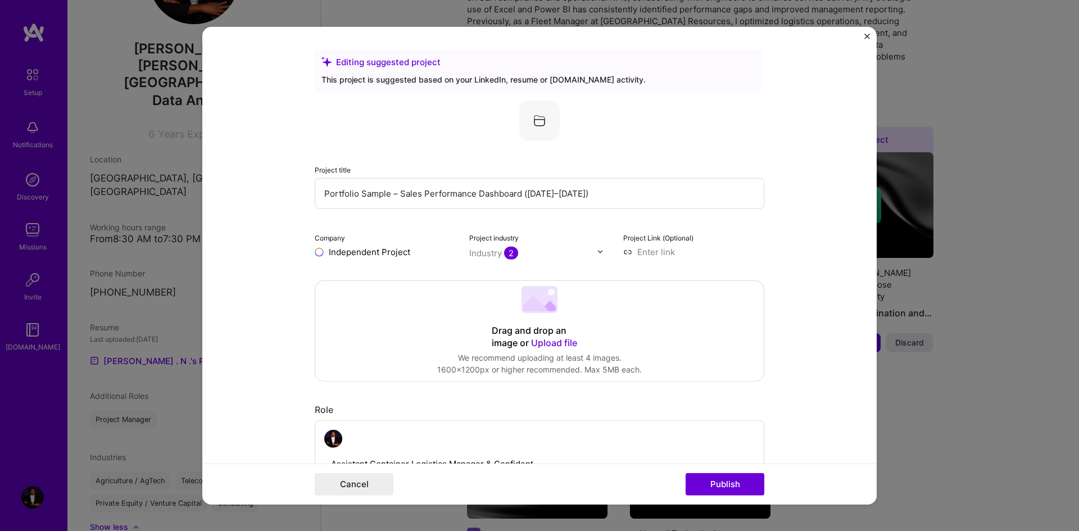
type input "Independent Project"
click at [521, 251] on input "text" at bounding box center [533, 253] width 128 height 12
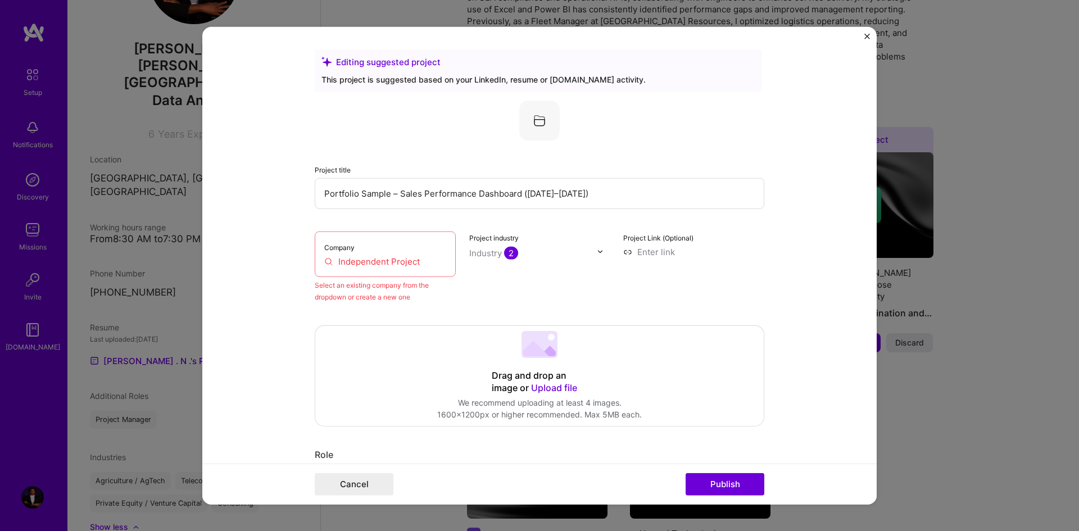
click at [423, 263] on input "Independent Project" at bounding box center [385, 261] width 122 height 12
drag, startPoint x: 423, startPoint y: 263, endPoint x: 308, endPoint y: 263, distance: 115.3
click at [308, 263] on form "Editing suggested project This project is suggested based on your LinkedIn, res…" at bounding box center [539, 265] width 675 height 478
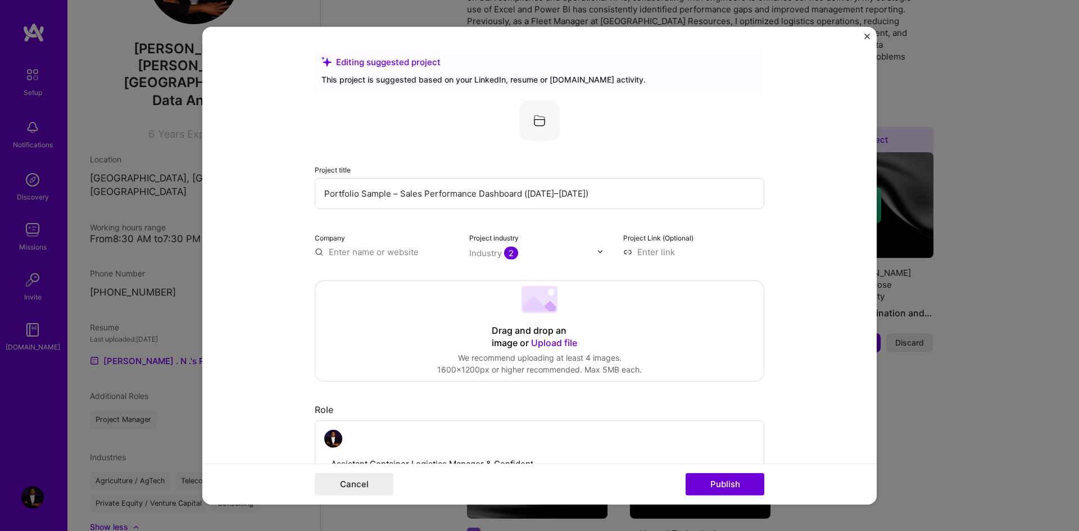
click at [342, 252] on input "text" at bounding box center [385, 252] width 141 height 12
type input "j"
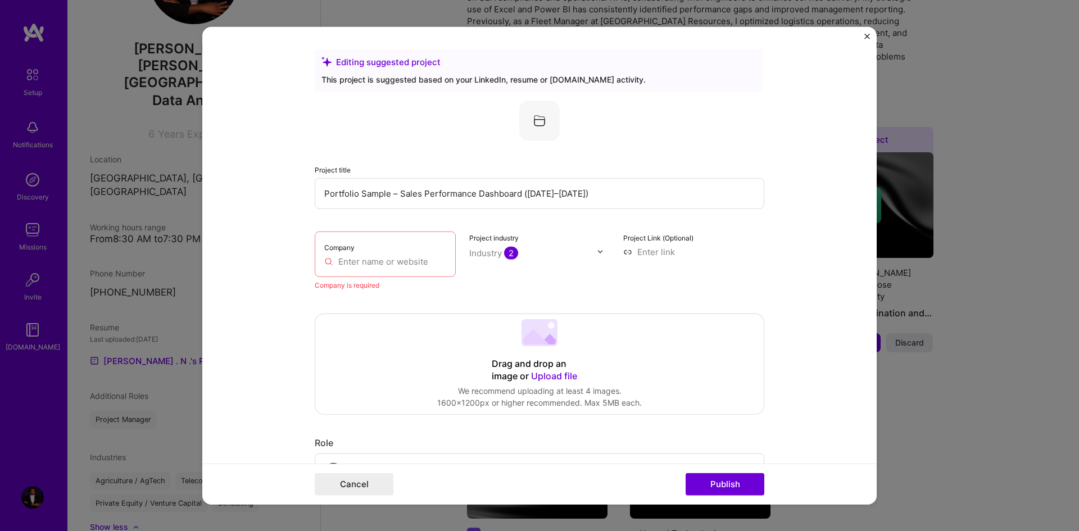
click at [597, 252] on img at bounding box center [600, 251] width 7 height 7
click at [574, 248] on input "text" at bounding box center [533, 253] width 128 height 12
click at [411, 247] on div "Company" at bounding box center [385, 254] width 141 height 46
click at [413, 260] on input "text" at bounding box center [385, 261] width 122 height 12
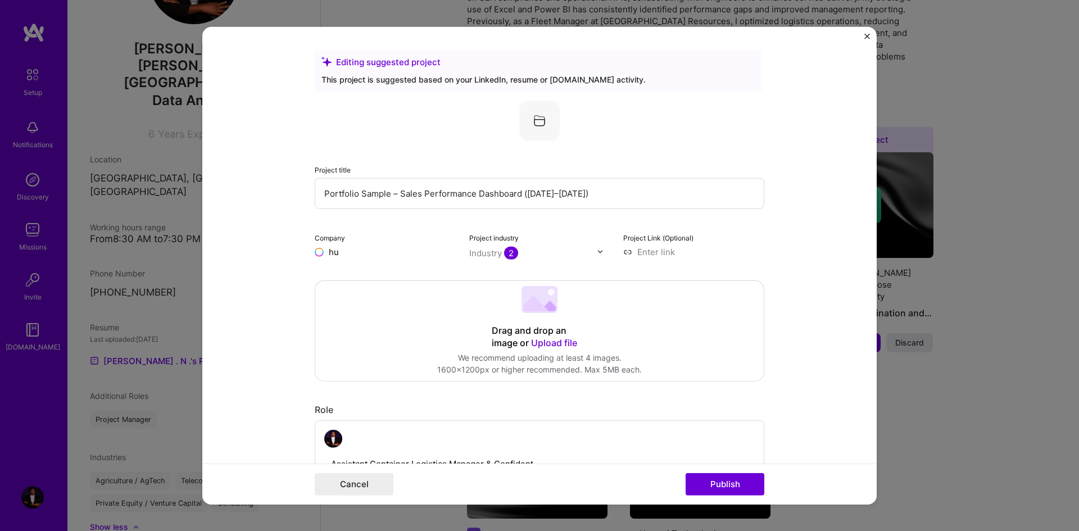
type input "h"
type input "k"
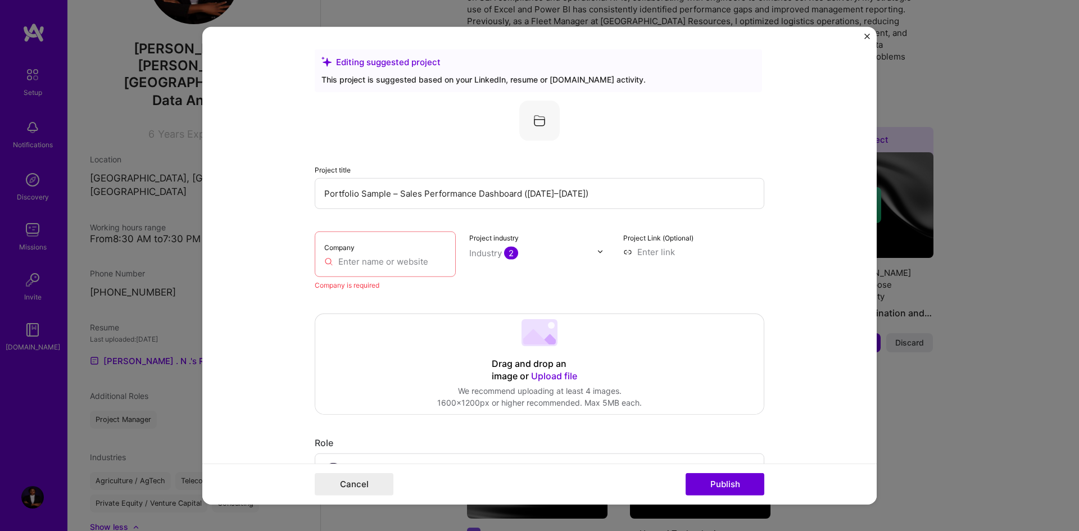
click at [374, 258] on input "text" at bounding box center [385, 261] width 122 height 12
type input "i"
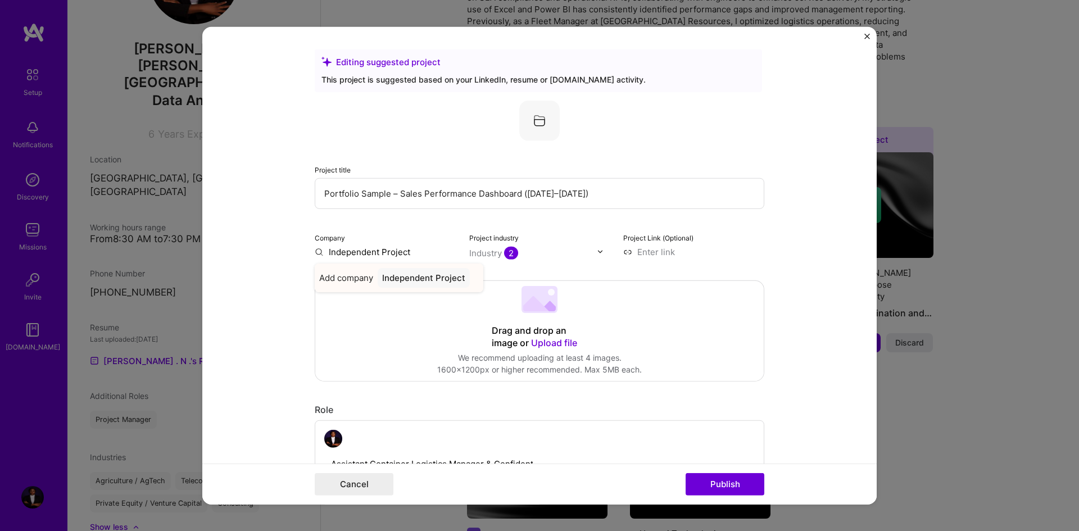
type input "Independent Project"
click at [382, 272] on div "Independent Project" at bounding box center [424, 278] width 92 height 20
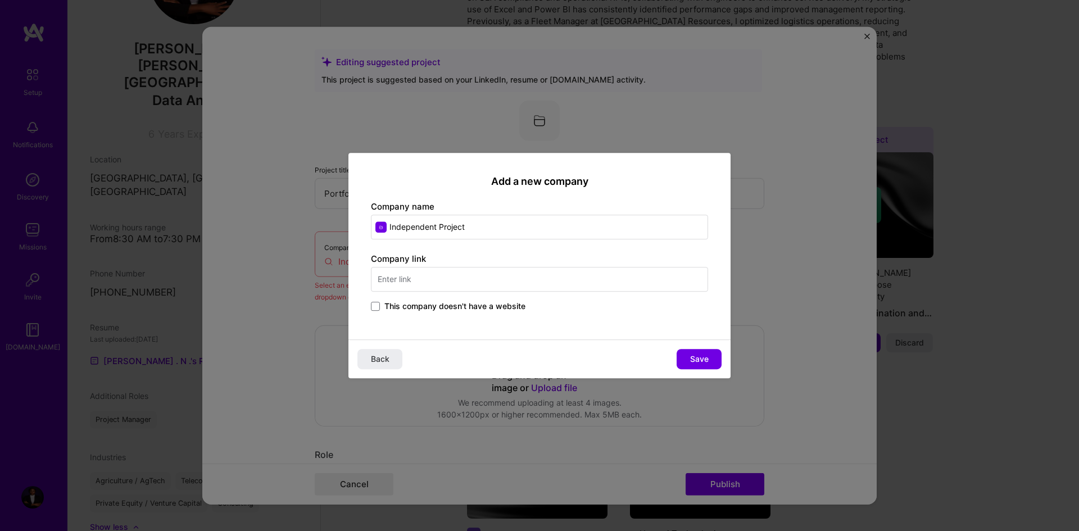
click at [420, 306] on span "This company doesn't have a website" at bounding box center [455, 306] width 141 height 11
click at [0, 0] on input "This company doesn't have a website" at bounding box center [0, 0] width 0 height 0
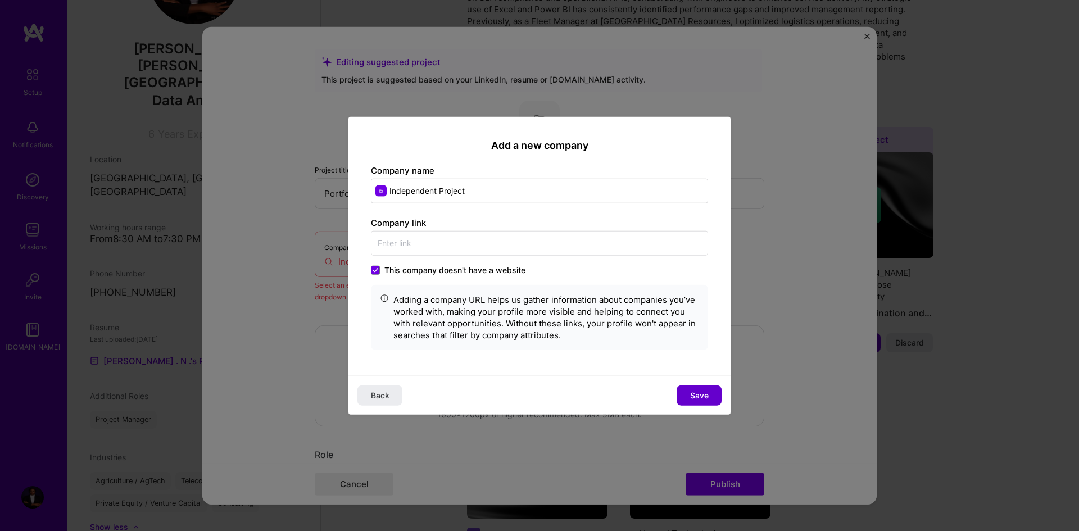
click at [691, 394] on span "Save" at bounding box center [699, 395] width 19 height 11
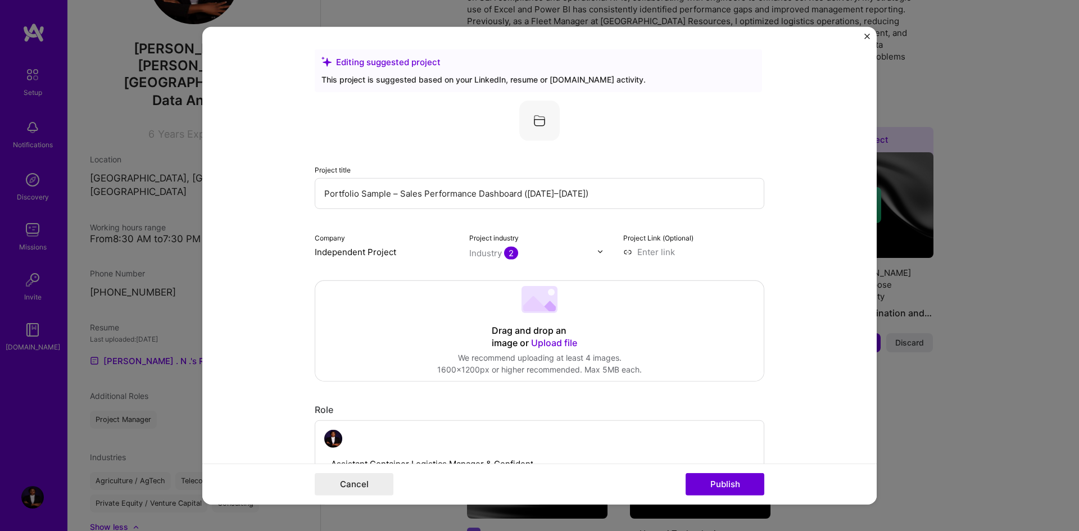
click at [597, 252] on img at bounding box center [600, 251] width 7 height 7
drag, startPoint x: 508, startPoint y: 244, endPoint x: 514, endPoint y: 246, distance: 7.0
click at [513, 245] on div "Project industry options Logistics,Supply Chain and Distribution, selected. Sel…" at bounding box center [539, 244] width 141 height 26
click at [536, 256] on input "text" at bounding box center [533, 253] width 128 height 12
type input "consumer goods"
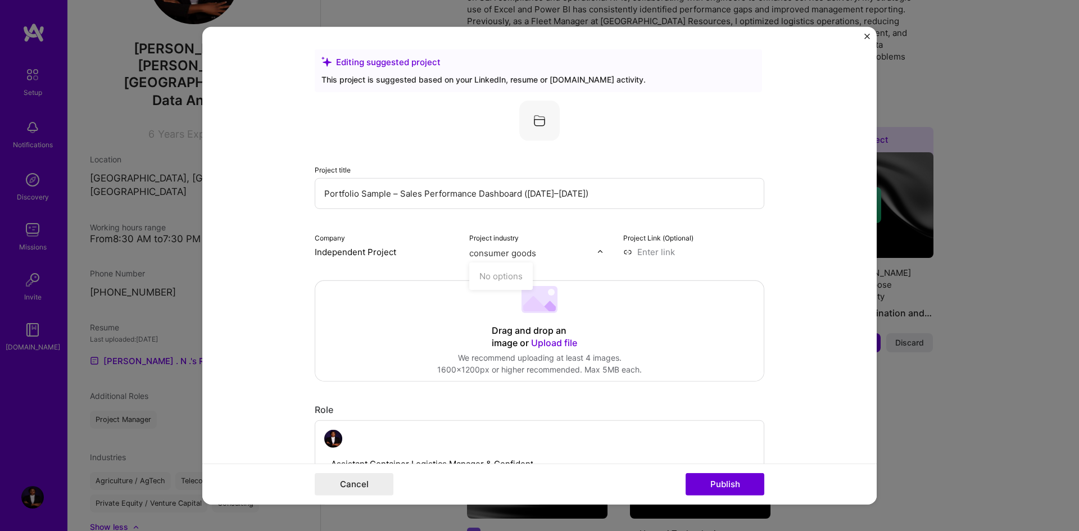
click at [597, 250] on img at bounding box center [600, 251] width 7 height 7
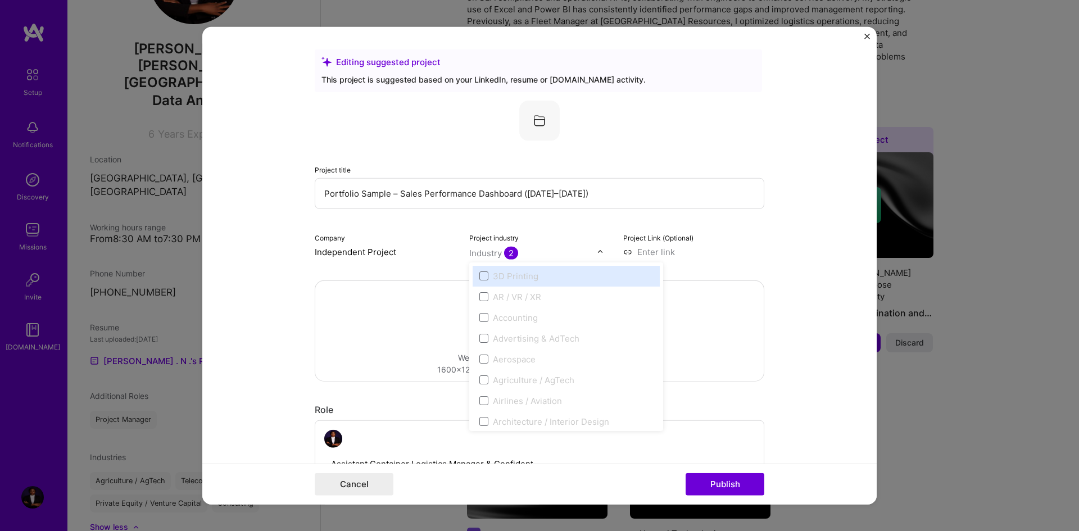
click at [583, 250] on input "text" at bounding box center [533, 253] width 128 height 12
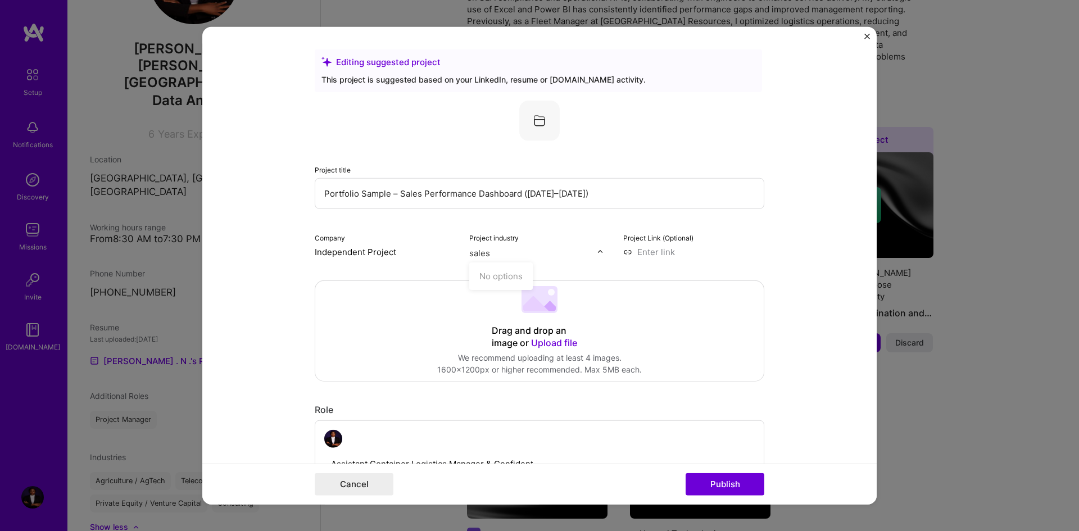
type input "sales"
click at [686, 473] on button "Publish" at bounding box center [725, 484] width 79 height 22
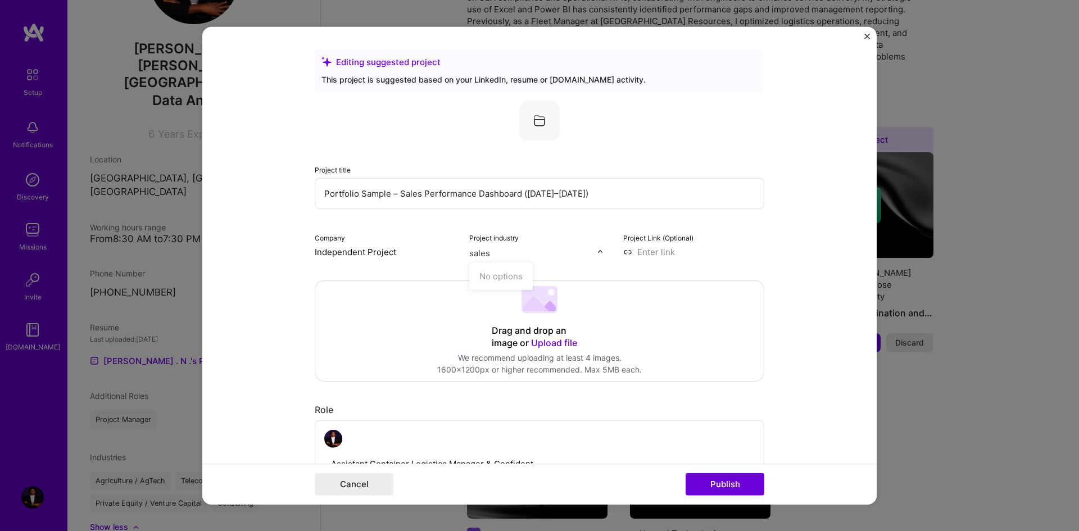
click at [686, 473] on button "Publish" at bounding box center [725, 484] width 79 height 22
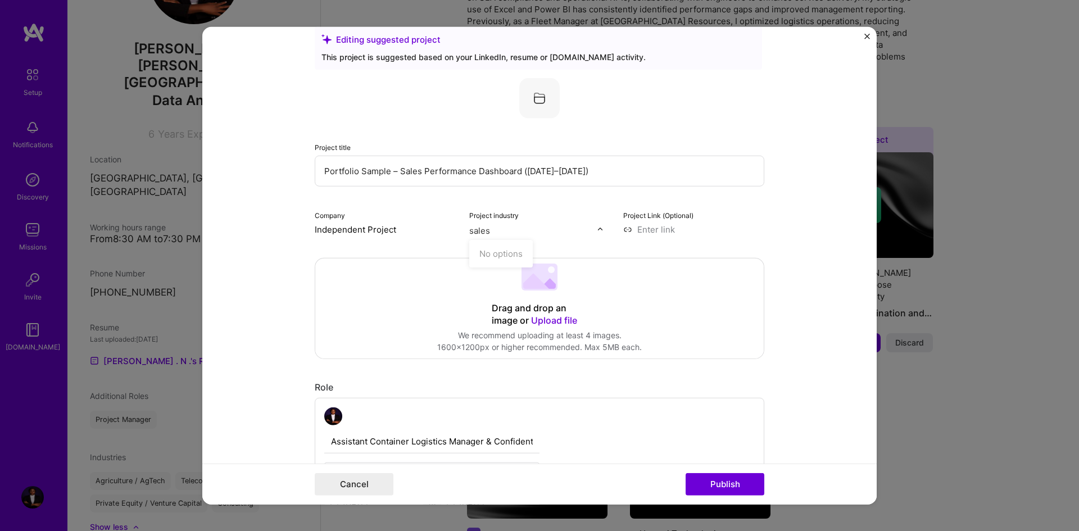
scroll to position [10, 0]
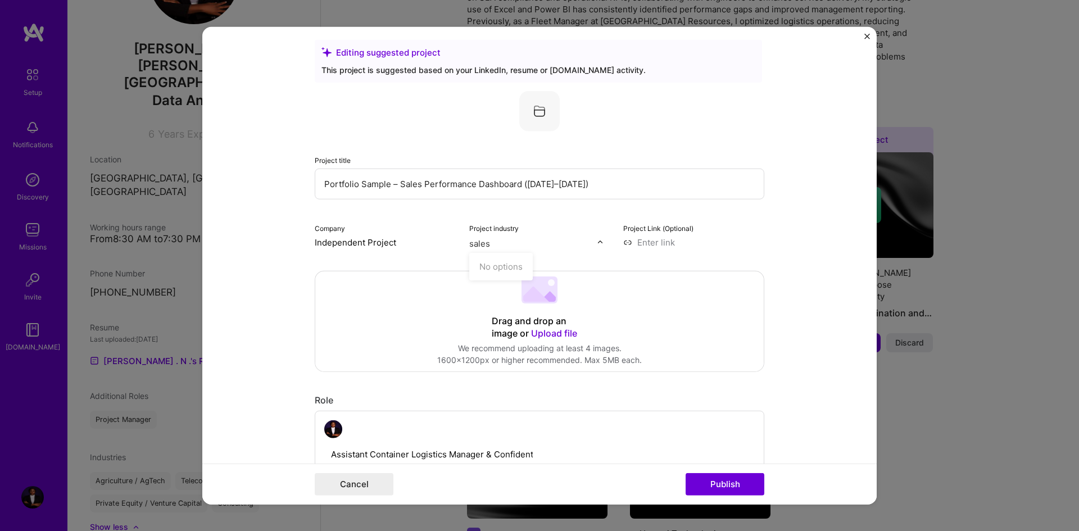
click at [589, 240] on input "sales" at bounding box center [533, 243] width 128 height 12
click at [589, 249] on input "text" at bounding box center [533, 243] width 128 height 12
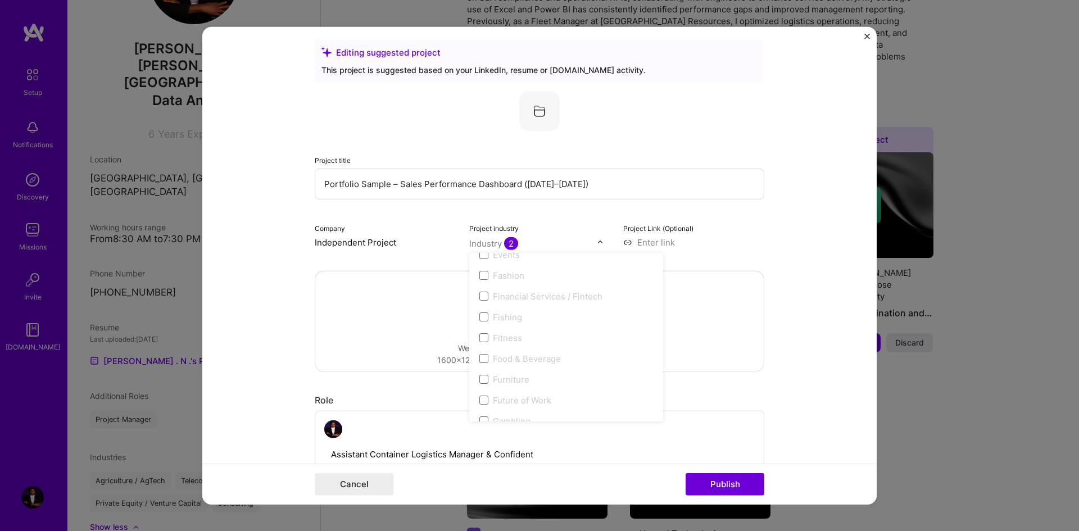
scroll to position [1160, 0]
click at [567, 358] on label "Food & Beverage" at bounding box center [567, 355] width 174 height 12
click at [484, 358] on span at bounding box center [484, 354] width 9 height 9
click at [539, 357] on div "Food & Beverage" at bounding box center [527, 355] width 68 height 12
click at [480, 357] on span at bounding box center [484, 354] width 9 height 9
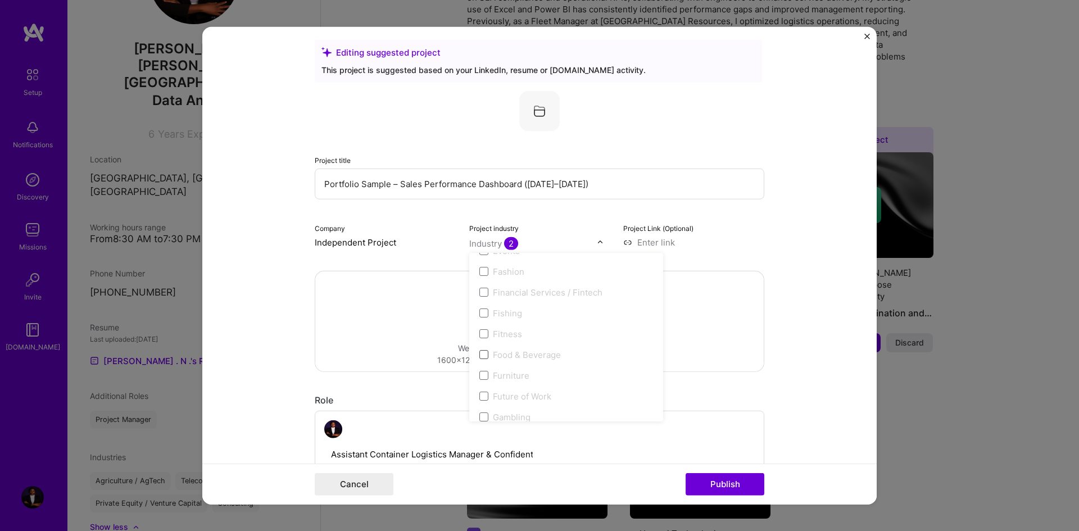
click at [480, 358] on span at bounding box center [484, 354] width 9 height 9
click at [482, 354] on span at bounding box center [484, 354] width 9 height 9
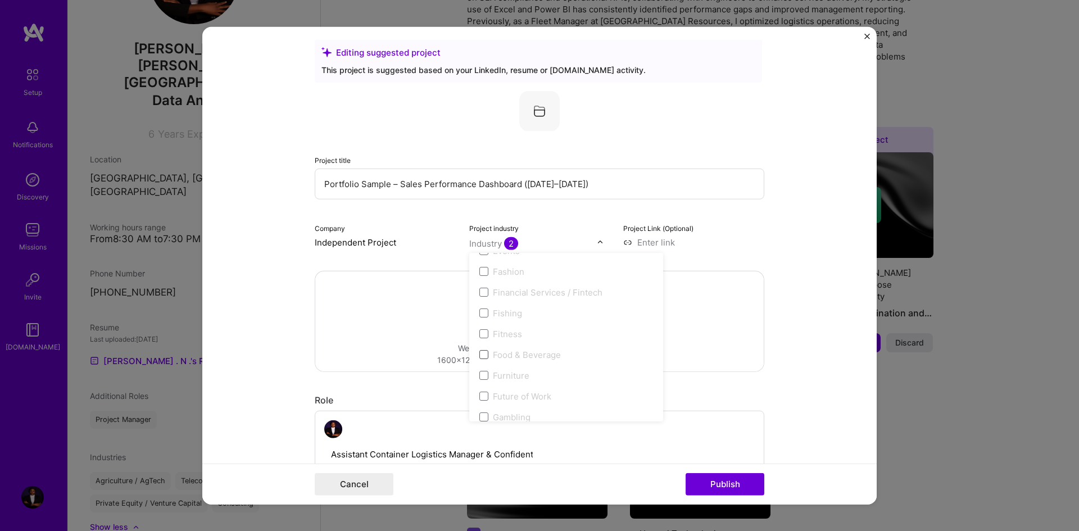
click at [482, 354] on span at bounding box center [484, 354] width 9 height 9
click at [482, 319] on label "Supply Chain and Distribution" at bounding box center [567, 324] width 174 height 12
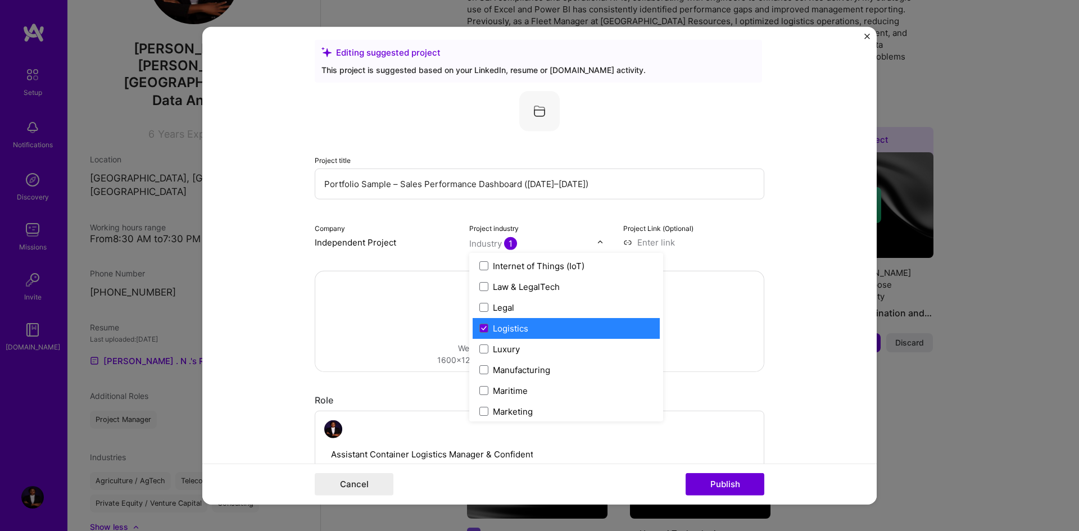
scroll to position [1540, 0]
click at [493, 331] on div "Logistics" at bounding box center [510, 328] width 35 height 12
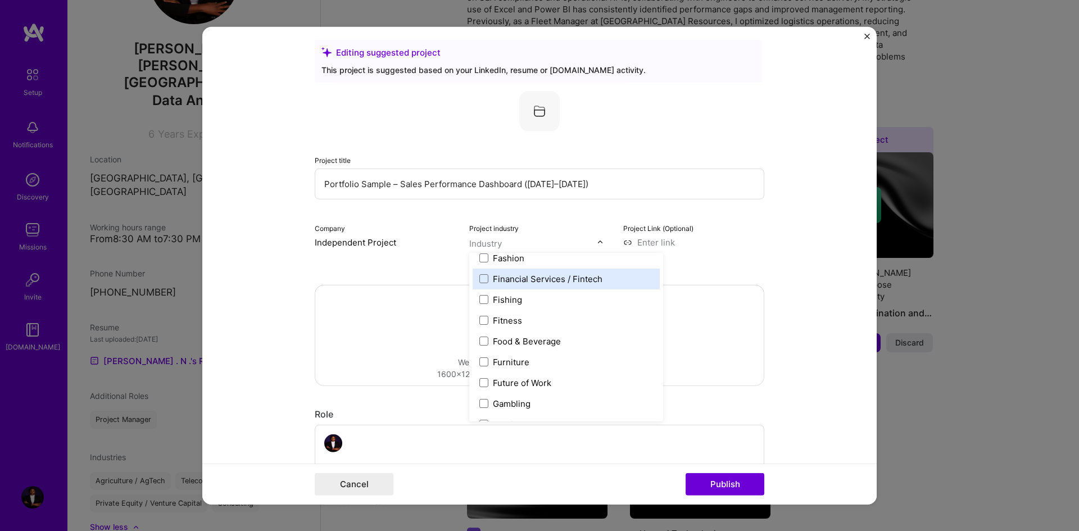
scroll to position [1173, 0]
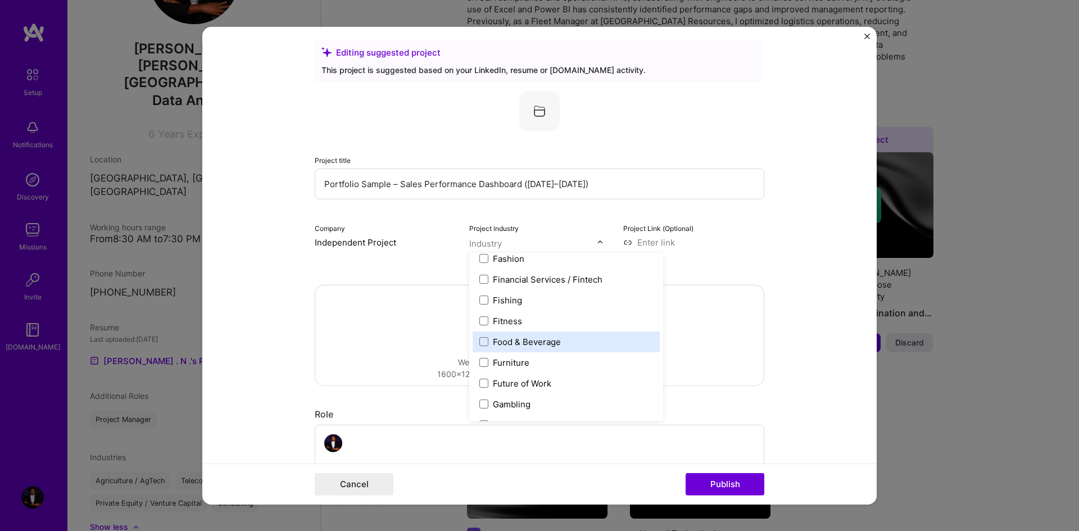
click at [513, 342] on div "Food & Beverage" at bounding box center [527, 342] width 68 height 12
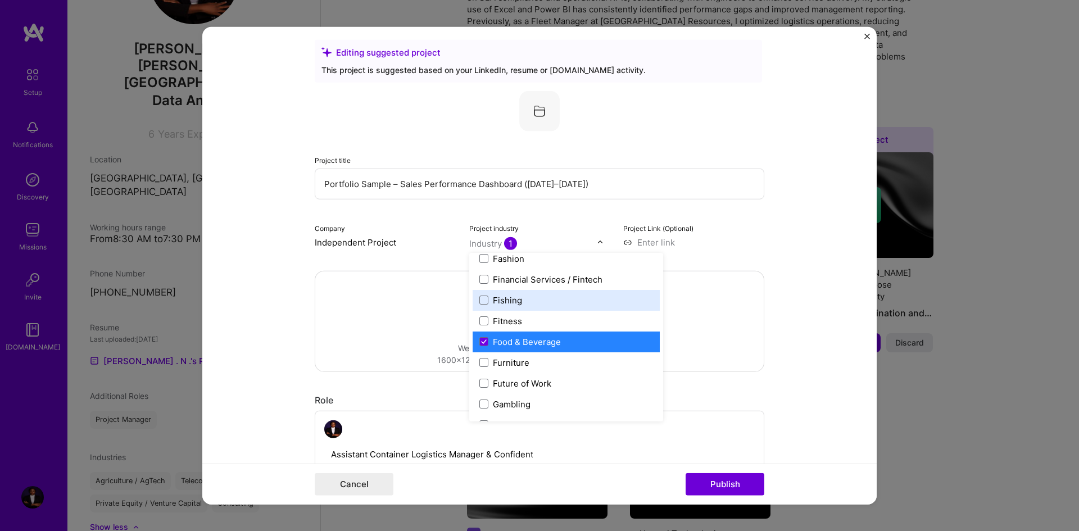
click at [641, 247] on input at bounding box center [693, 242] width 141 height 12
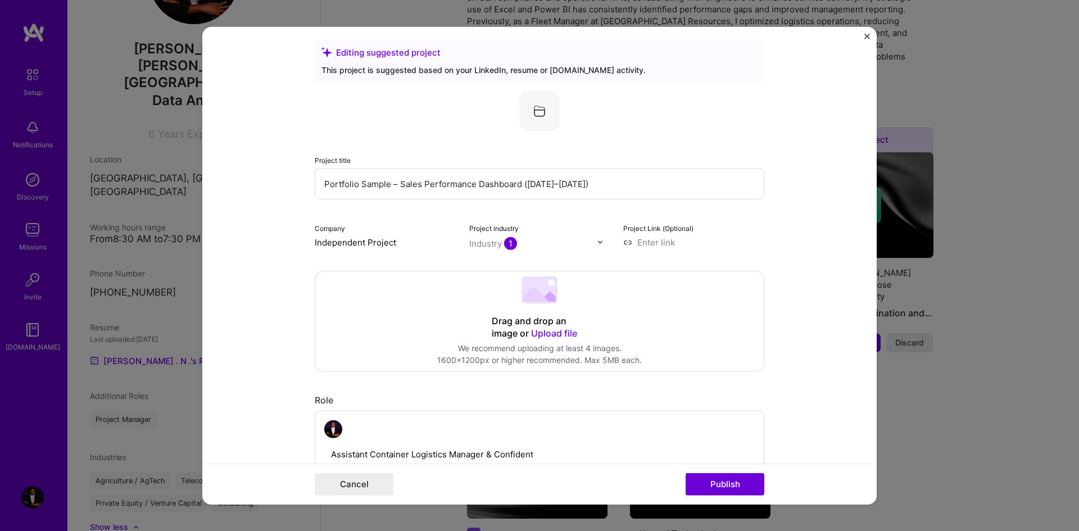
click at [663, 240] on input at bounding box center [693, 242] width 141 height 12
paste input "[URL][DOMAIN_NAME]"
type input "[URL][DOMAIN_NAME]"
click at [548, 331] on span "Upload file" at bounding box center [554, 332] width 46 height 11
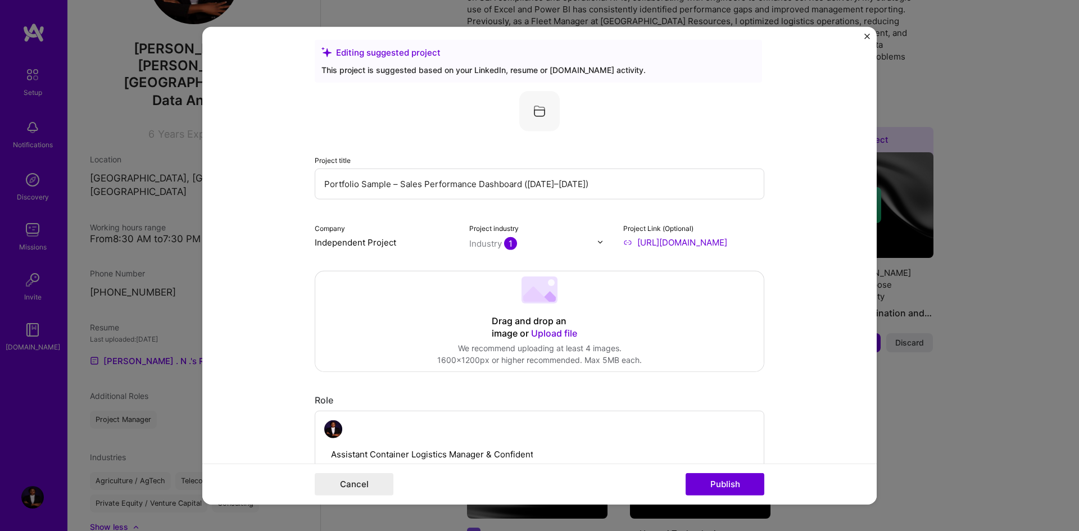
scroll to position [0, 0]
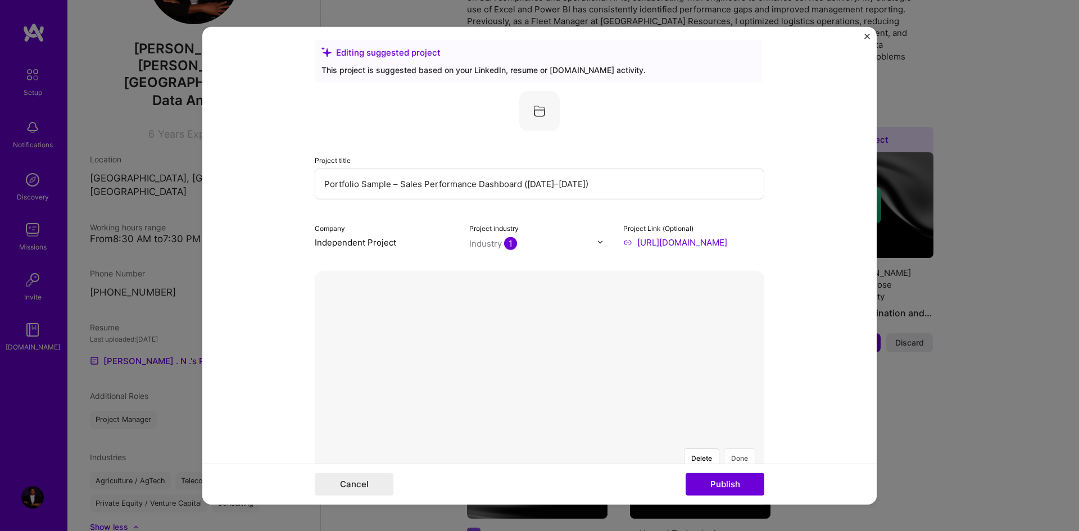
click at [735, 448] on button "Done" at bounding box center [739, 458] width 31 height 20
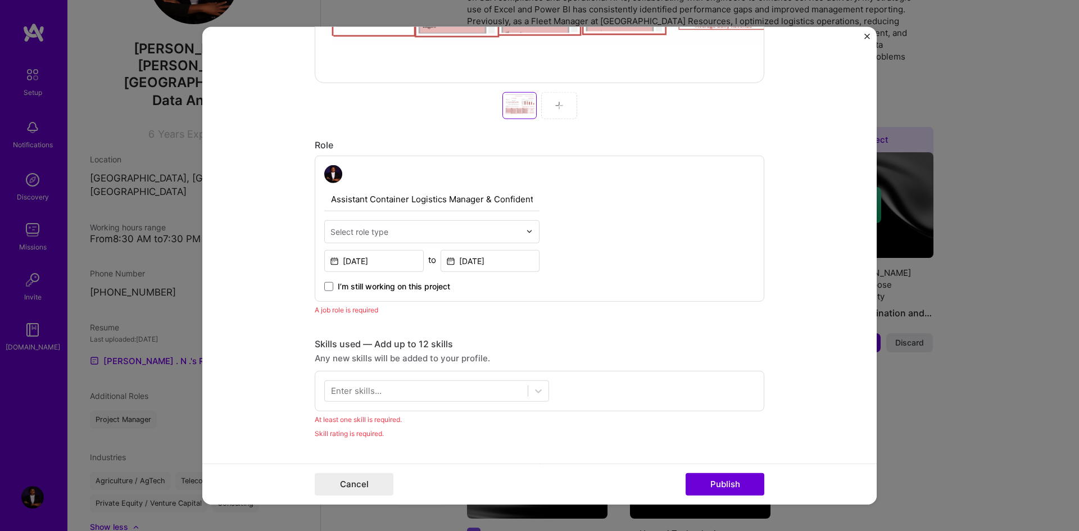
scroll to position [535, 0]
click at [498, 182] on div at bounding box center [431, 173] width 215 height 18
click at [508, 191] on input "Assistant Container Logistics Manager & Confidential Secretary to the General M…" at bounding box center [431, 199] width 215 height 24
drag, startPoint x: 532, startPoint y: 201, endPoint x: 272, endPoint y: 189, distance: 260.0
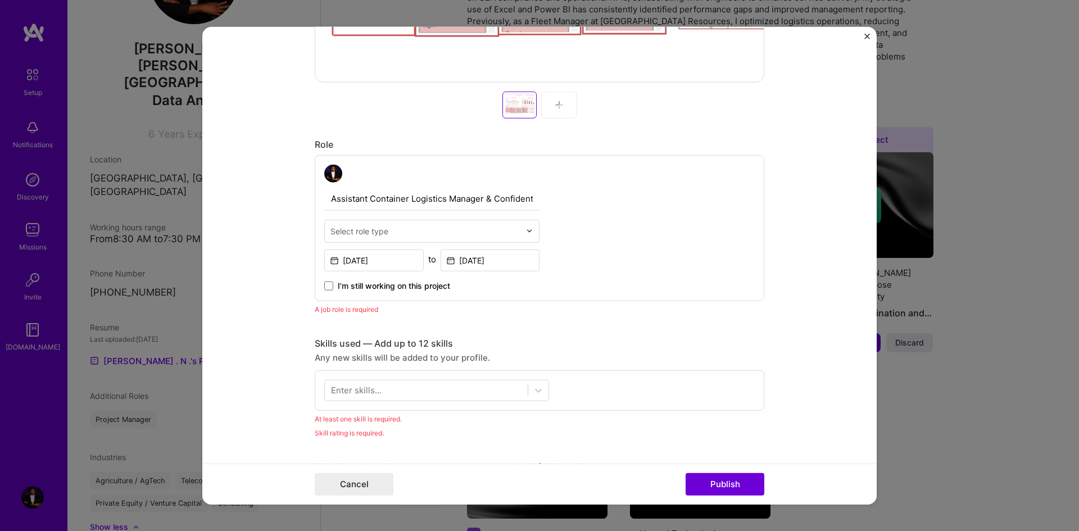
click at [272, 189] on form "Editing suggested project This project is suggested based on your LinkedIn, res…" at bounding box center [539, 265] width 675 height 478
type input "al Secretary to the General Manager (Intern)"
drag, startPoint x: 508, startPoint y: 201, endPoint x: 214, endPoint y: 214, distance: 294.3
click at [214, 214] on form "Editing suggested project This project is suggested based on your LinkedIn, res…" at bounding box center [539, 265] width 675 height 478
click at [351, 196] on input "text" at bounding box center [431, 199] width 215 height 24
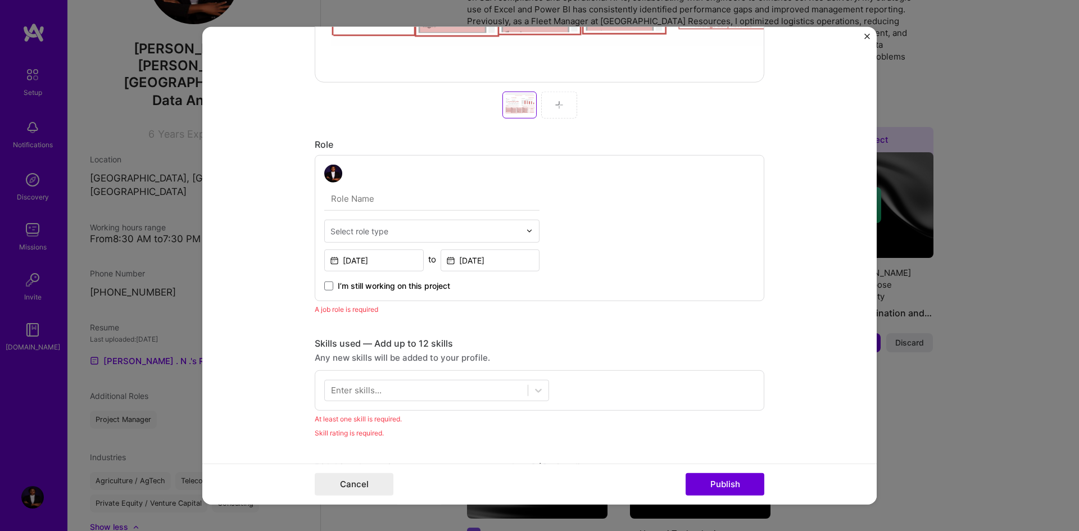
paste input "Data Analyst"
type input "Data Analyst"
click at [368, 228] on div "Select role type" at bounding box center [360, 231] width 58 height 12
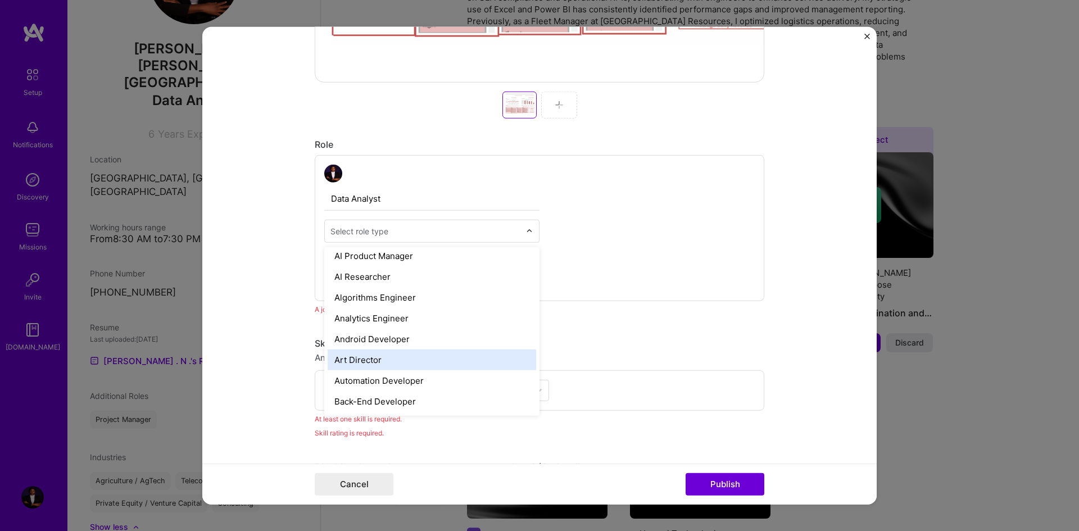
scroll to position [47, 0]
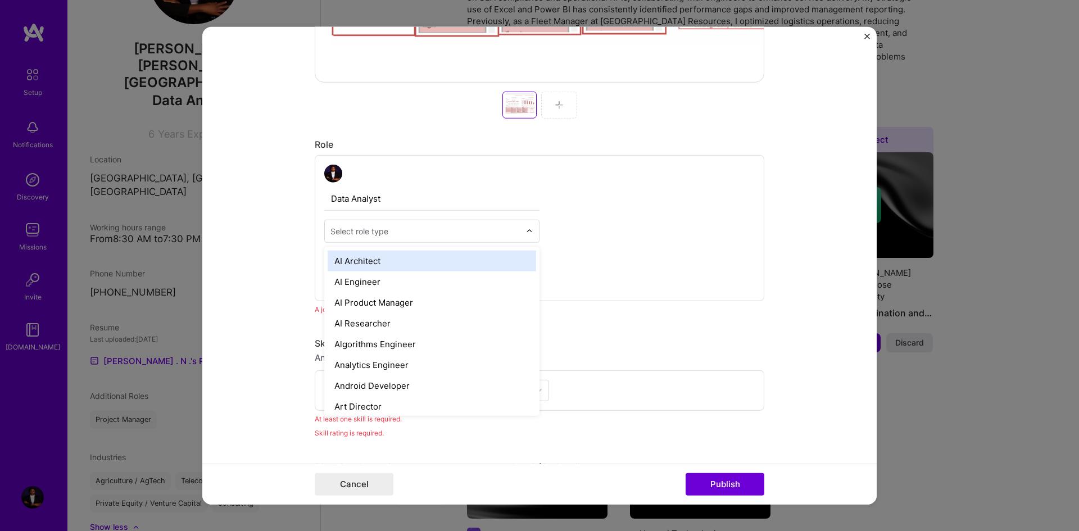
click at [527, 228] on img at bounding box center [529, 231] width 7 height 7
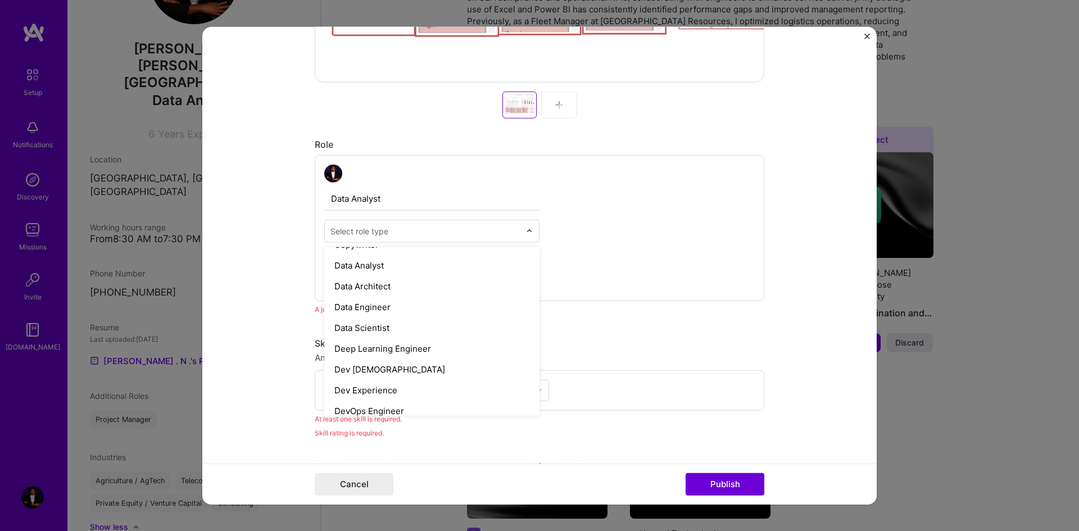
scroll to position [413, 0]
click at [468, 269] on div "Data Analyst" at bounding box center [432, 264] width 209 height 21
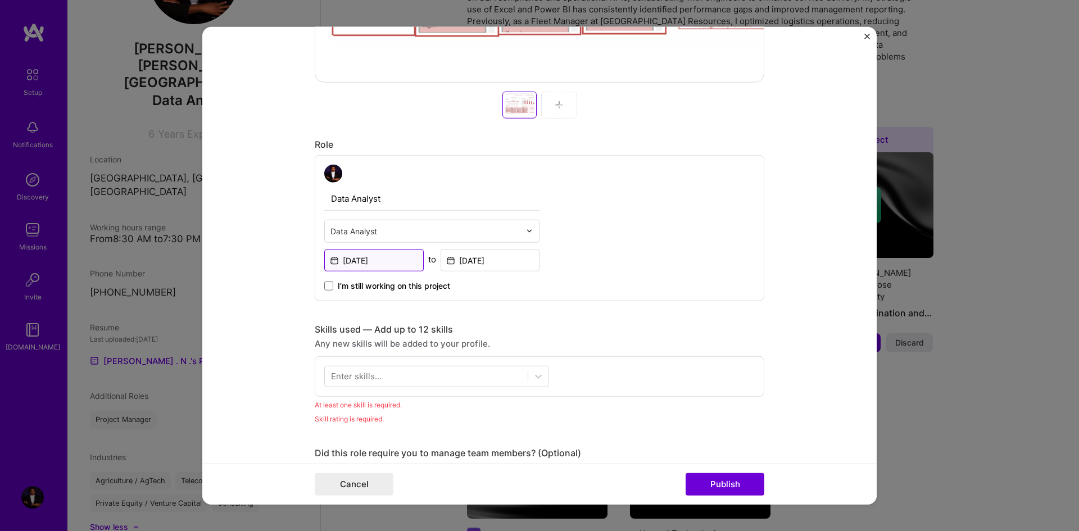
click at [390, 259] on input "[DATE]" at bounding box center [374, 260] width 100 height 22
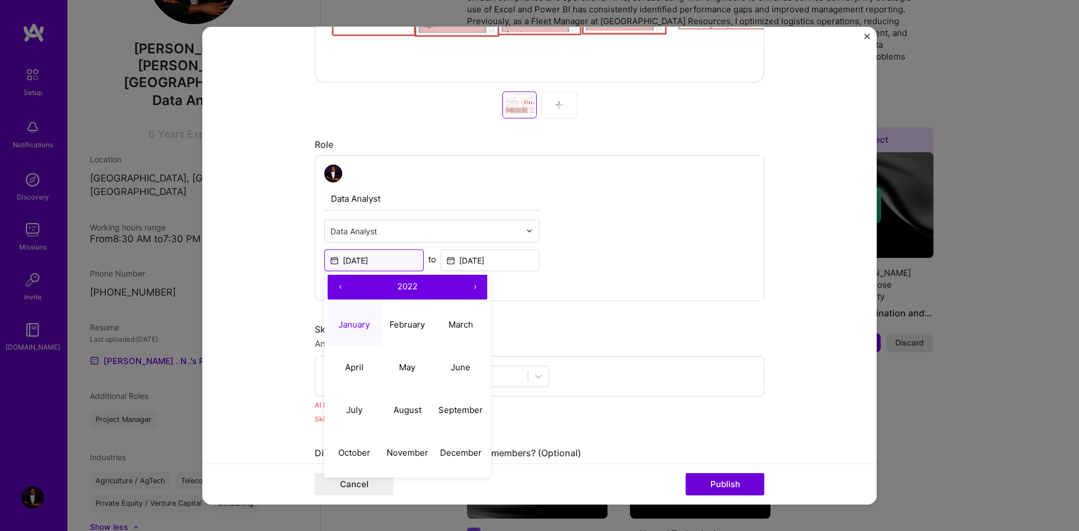
click at [390, 259] on input "[DATE]" at bounding box center [374, 260] width 100 height 22
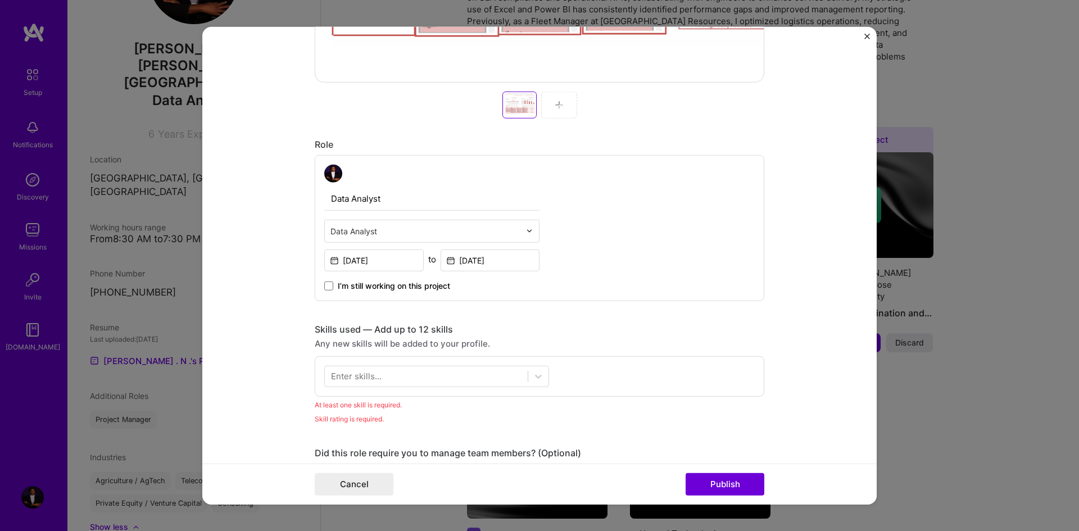
click at [708, 240] on div "Data Analyst Data Analyst [DATE] to [DATE] I’m still working on this project" at bounding box center [540, 228] width 450 height 146
click at [409, 283] on span "I’m still working on this project" at bounding box center [394, 285] width 112 height 11
click at [0, 0] on input "I’m still working on this project" at bounding box center [0, 0] width 0 height 0
click at [386, 264] on input "[DATE]" at bounding box center [374, 260] width 100 height 22
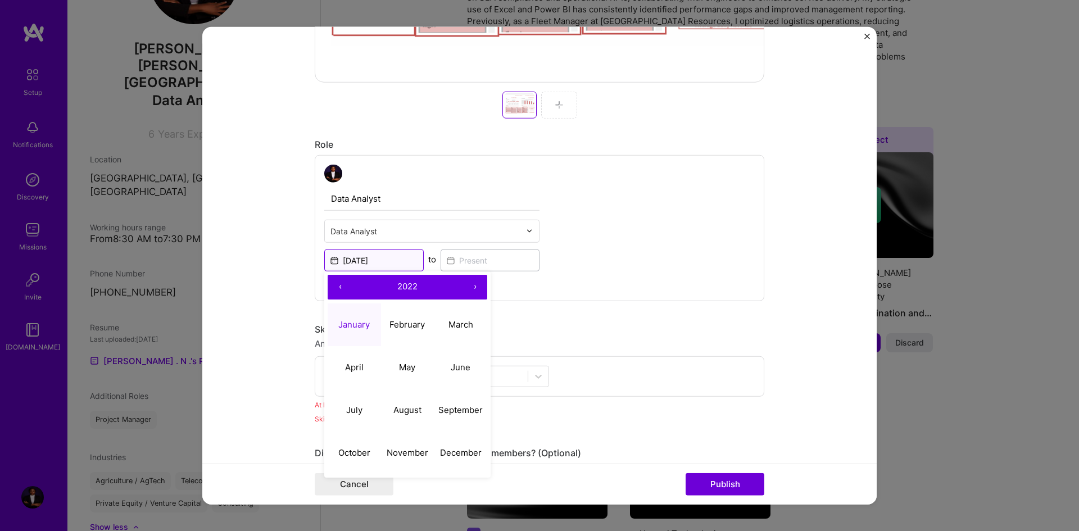
click at [397, 264] on input "[DATE]" at bounding box center [374, 260] width 100 height 22
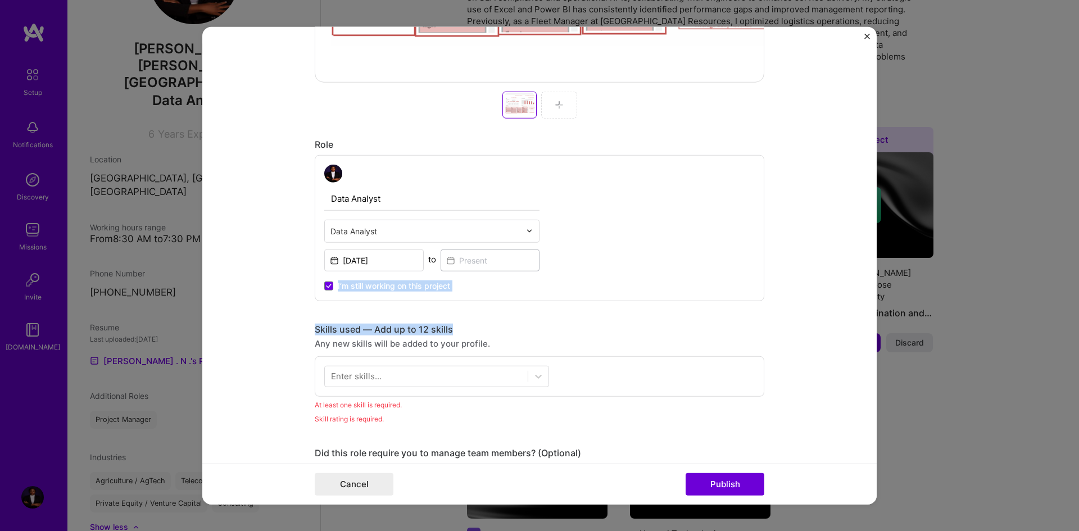
drag, startPoint x: 537, startPoint y: 321, endPoint x: 333, endPoint y: 284, distance: 207.3
click at [333, 284] on div "Editing suggested project This project is suggested based on your LinkedIn, res…" at bounding box center [540, 366] width 450 height 1704
click at [333, 284] on label "I’m still working on this project" at bounding box center [387, 285] width 126 height 11
click at [0, 0] on input "I’m still working on this project" at bounding box center [0, 0] width 0 height 0
click at [382, 264] on input "[DATE]" at bounding box center [374, 260] width 100 height 22
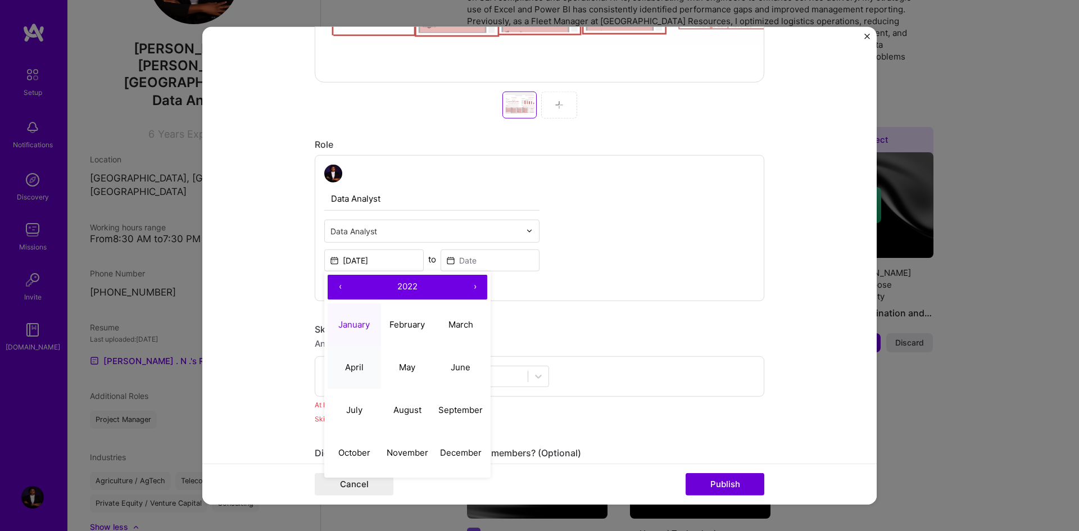
click at [354, 363] on abbr "April" at bounding box center [354, 367] width 19 height 11
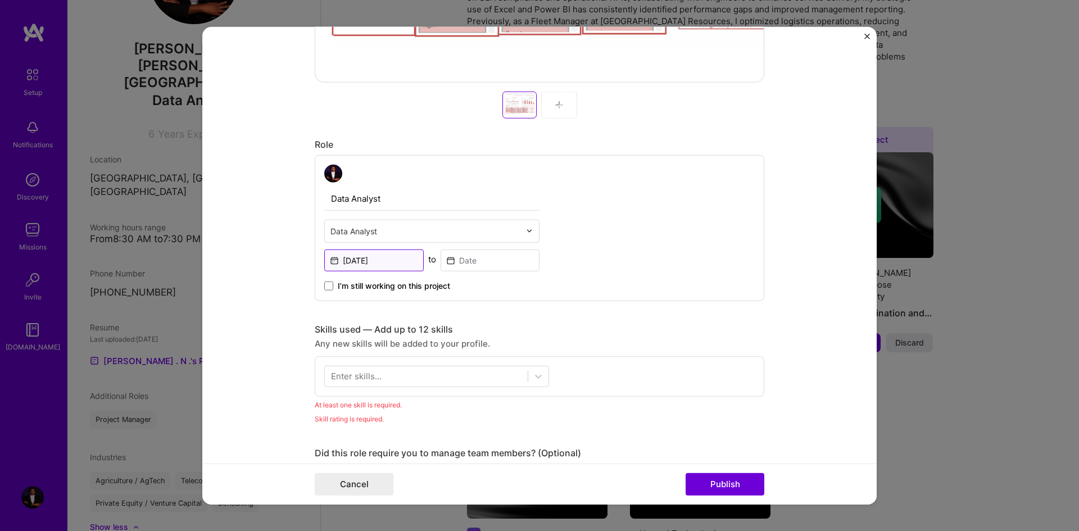
click at [376, 255] on input "[DATE]" at bounding box center [374, 260] width 100 height 22
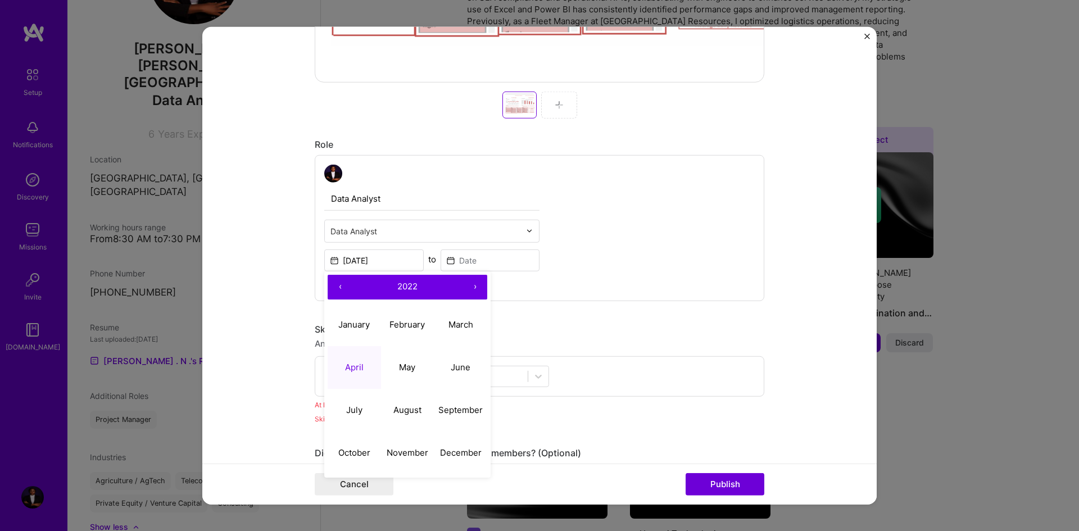
click at [400, 290] on span "2022" at bounding box center [407, 286] width 20 height 11
click at [396, 364] on button "2025" at bounding box center [407, 367] width 53 height 43
click at [354, 368] on abbr "April" at bounding box center [354, 367] width 19 height 11
type input "[DATE]"
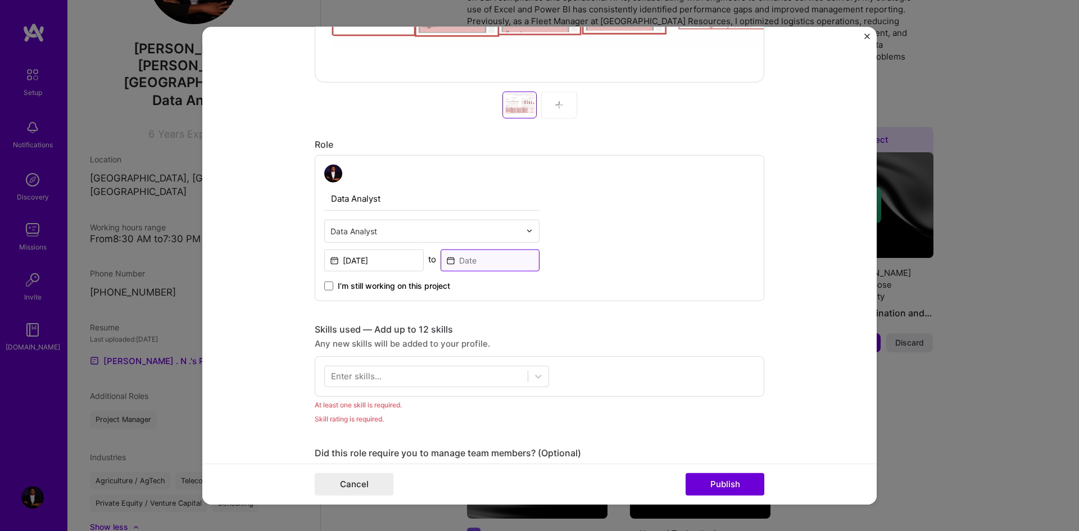
click at [469, 259] on input at bounding box center [491, 260] width 100 height 22
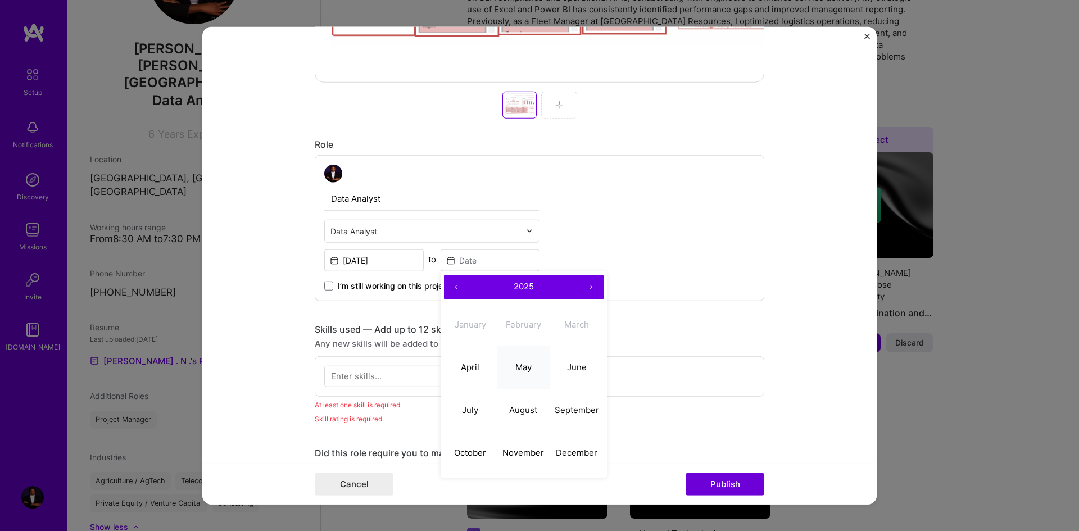
click at [524, 363] on abbr "May" at bounding box center [524, 367] width 16 height 11
type input "[DATE]"
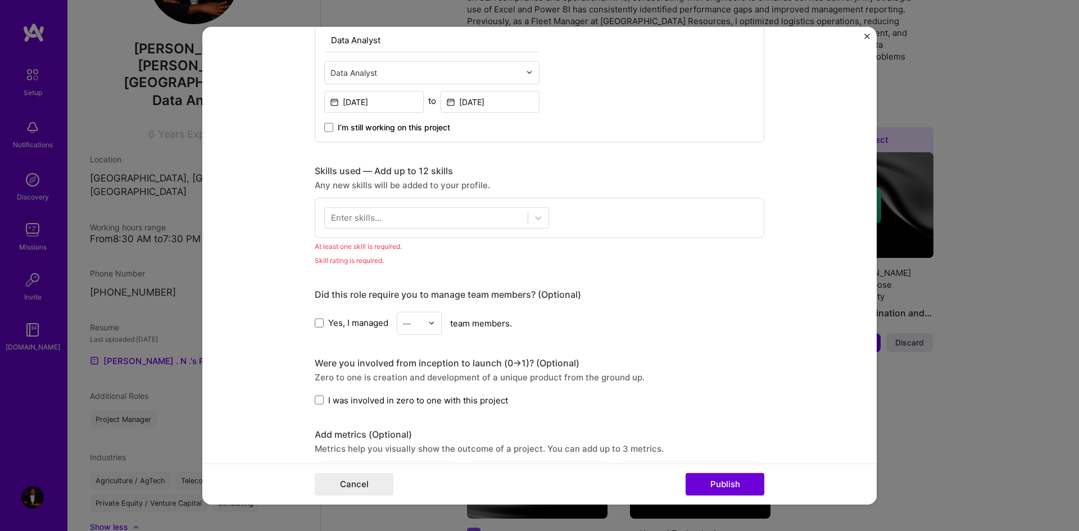
scroll to position [704, 0]
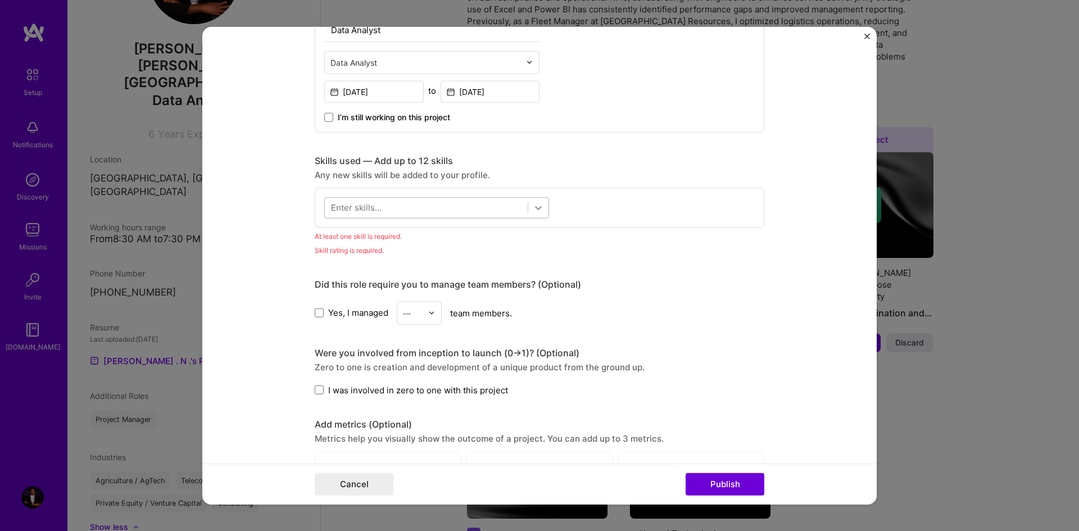
click at [540, 207] on icon at bounding box center [538, 207] width 11 height 11
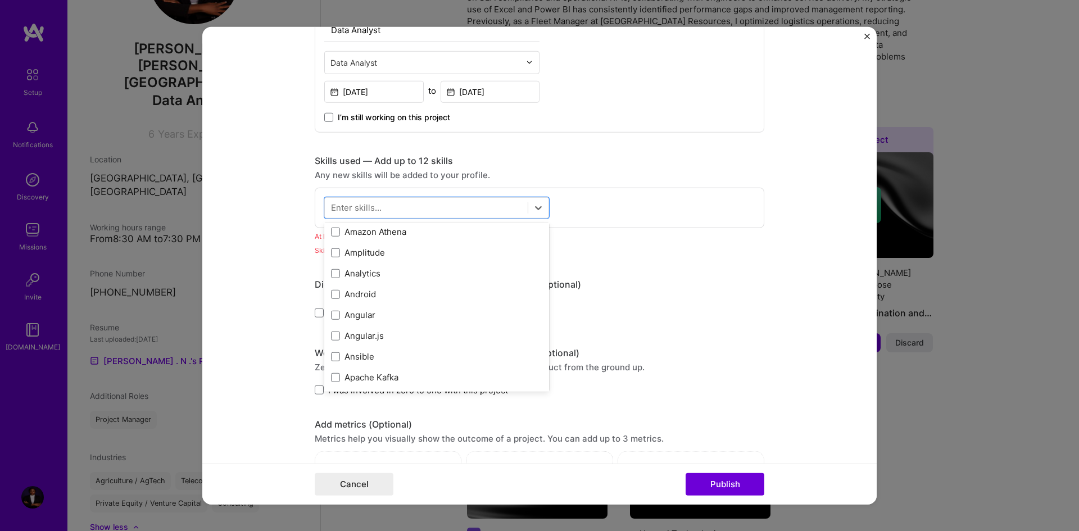
scroll to position [550, 0]
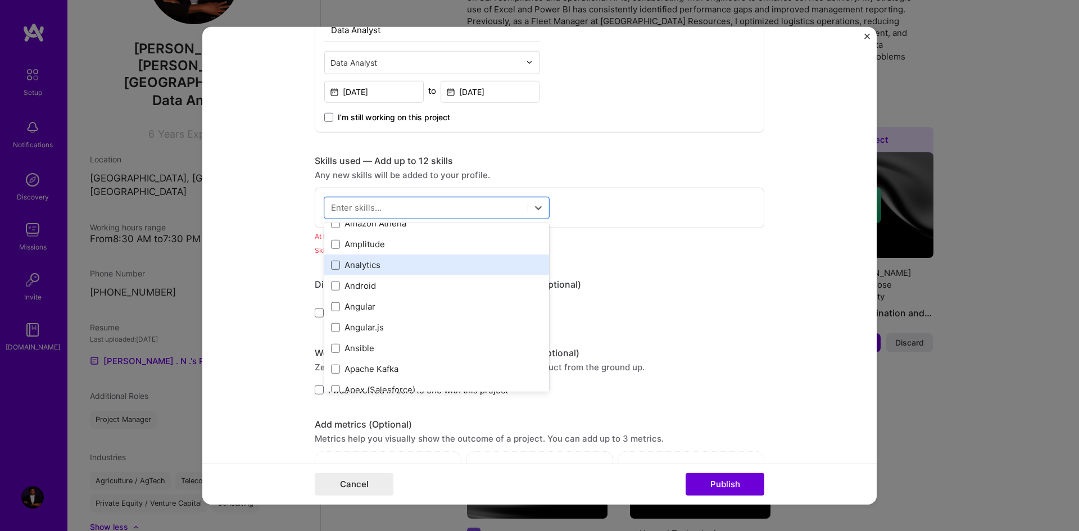
click at [332, 264] on span at bounding box center [335, 265] width 9 height 9
click at [0, 0] on input "checkbox" at bounding box center [0, 0] width 0 height 0
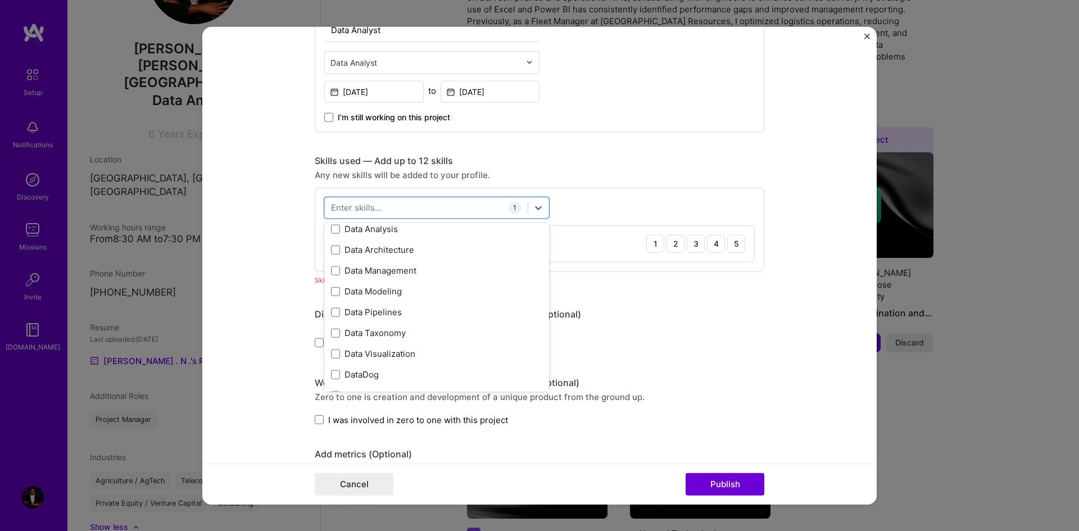
scroll to position [1793, 0]
click at [331, 227] on span at bounding box center [335, 228] width 9 height 9
click at [0, 0] on input "checkbox" at bounding box center [0, 0] width 0 height 0
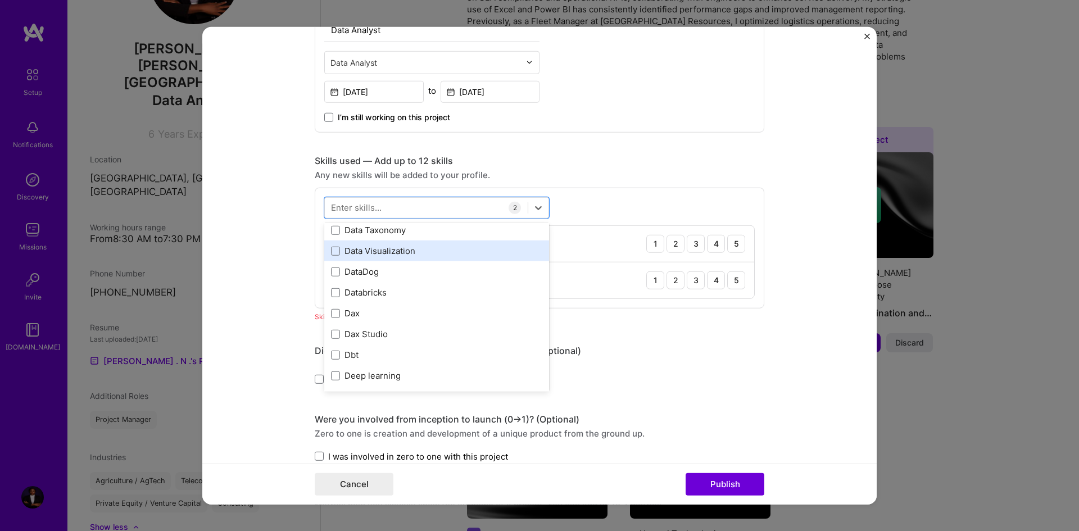
scroll to position [1901, 0]
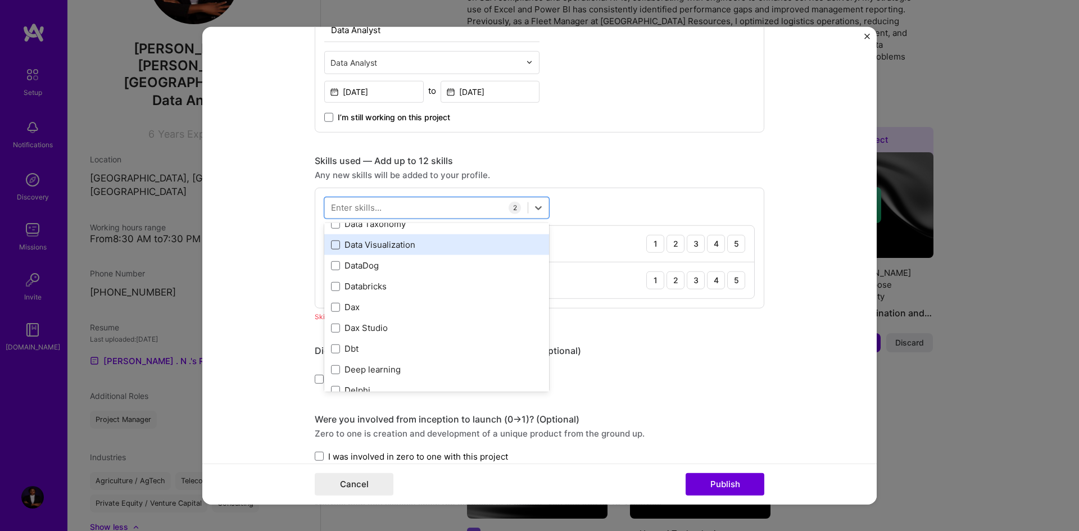
click at [331, 241] on span at bounding box center [335, 245] width 9 height 9
click at [0, 0] on input "checkbox" at bounding box center [0, 0] width 0 height 0
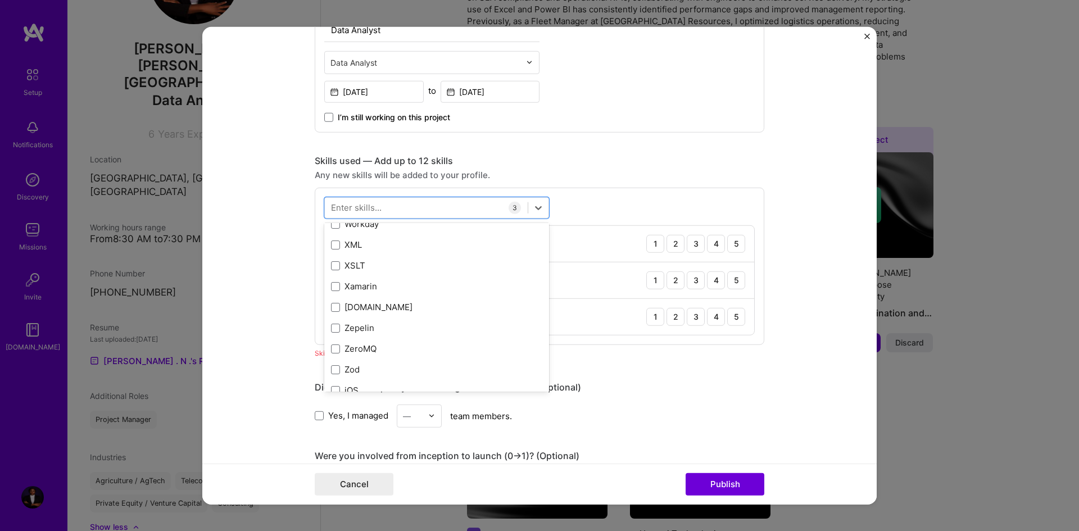
scroll to position [7721, 0]
click at [560, 444] on div "Editing suggested project This project is suggested based on your LinkedIn, res…" at bounding box center [540, 248] width 450 height 1807
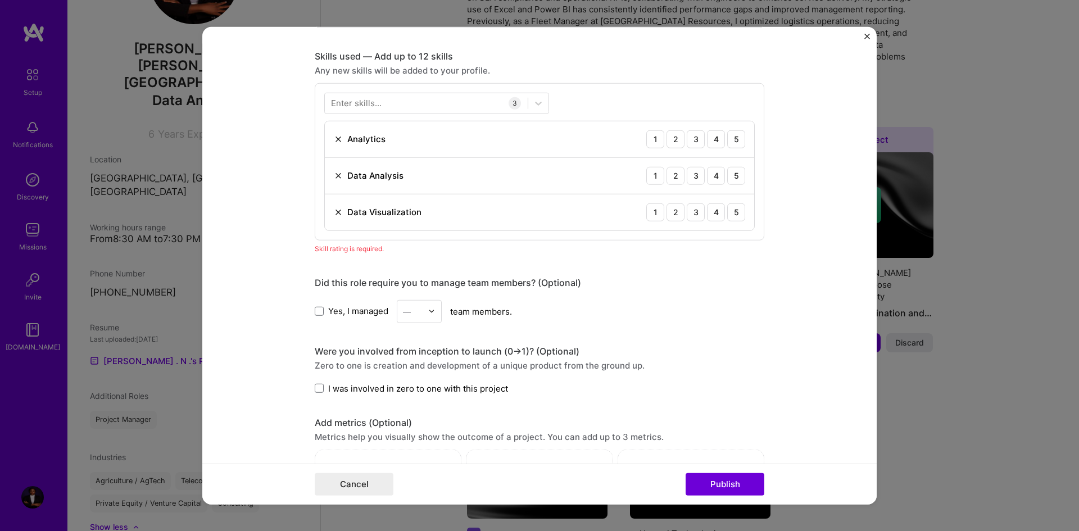
scroll to position [807, 0]
click at [732, 149] on div "5" at bounding box center [737, 140] width 18 height 18
click at [730, 176] on div "5" at bounding box center [737, 177] width 18 height 18
click at [709, 213] on div "4" at bounding box center [716, 213] width 18 height 18
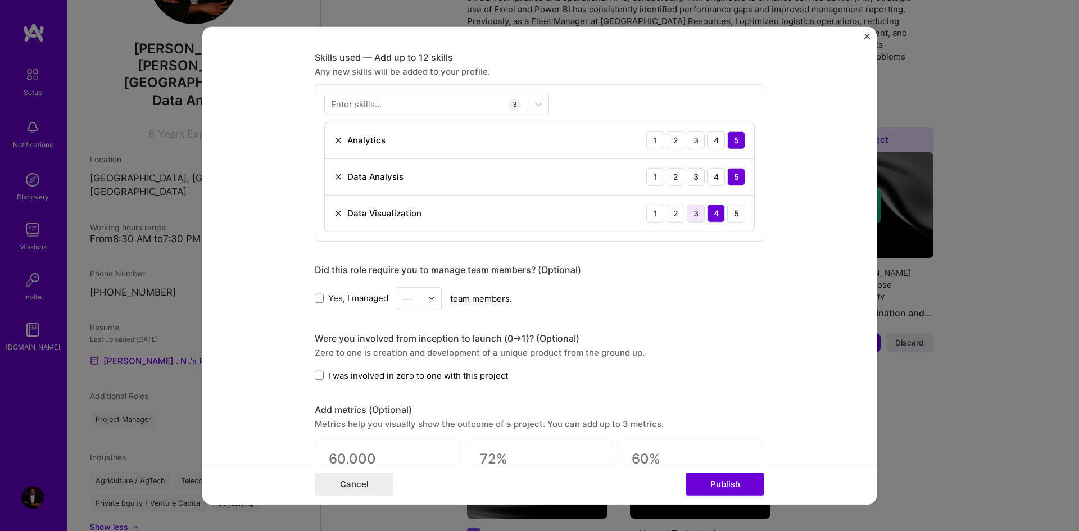
click at [693, 221] on div "3" at bounding box center [696, 213] width 18 height 18
click at [403, 301] on div "—" at bounding box center [407, 298] width 8 height 12
click at [431, 300] on img at bounding box center [431, 298] width 7 height 7
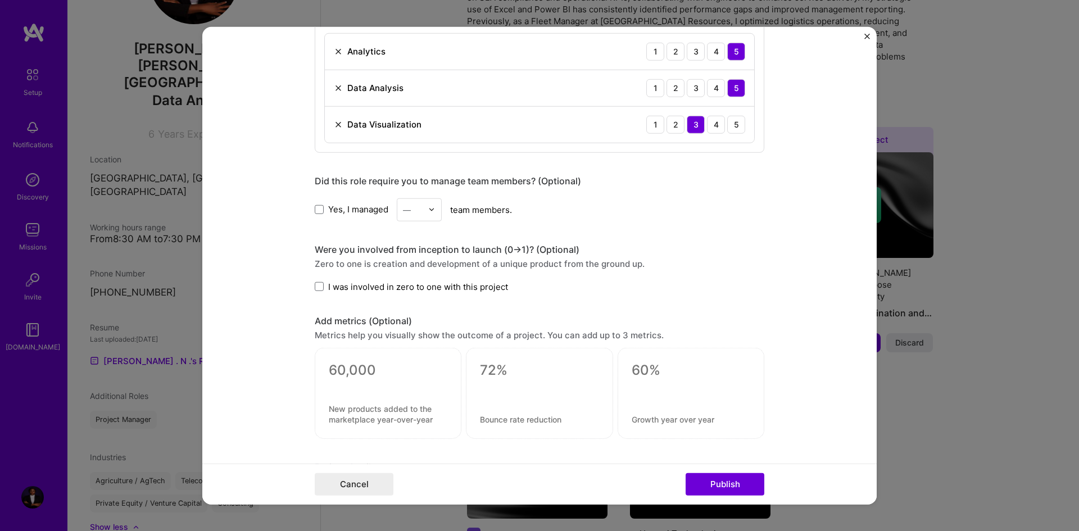
scroll to position [898, 0]
click at [318, 283] on span at bounding box center [319, 285] width 9 height 9
click at [0, 0] on input "I was involved in zero to one with this project" at bounding box center [0, 0] width 0 height 0
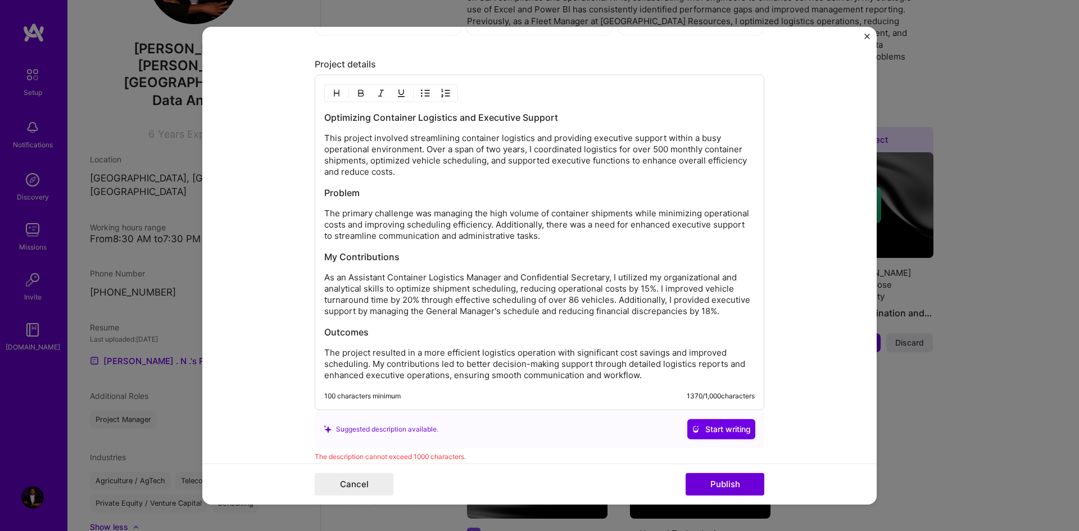
scroll to position [1310, 0]
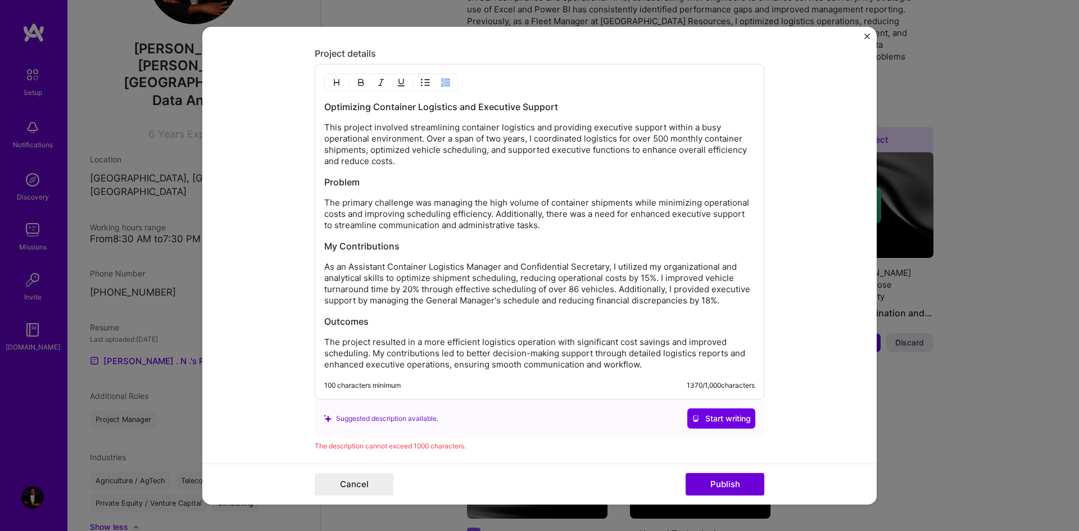
drag, startPoint x: 319, startPoint y: 105, endPoint x: 393, endPoint y: 108, distance: 73.7
click at [401, 114] on div "Optimizing Container Logistics and Executive Support This project involved stre…" at bounding box center [540, 232] width 450 height 336
click at [358, 106] on h3 "Optimizing Container Logistics and Executive Support" at bounding box center [539, 107] width 431 height 12
click at [319, 105] on div "Optimizing Container Logistics and Executive Support This project involved stre…" at bounding box center [540, 232] width 450 height 336
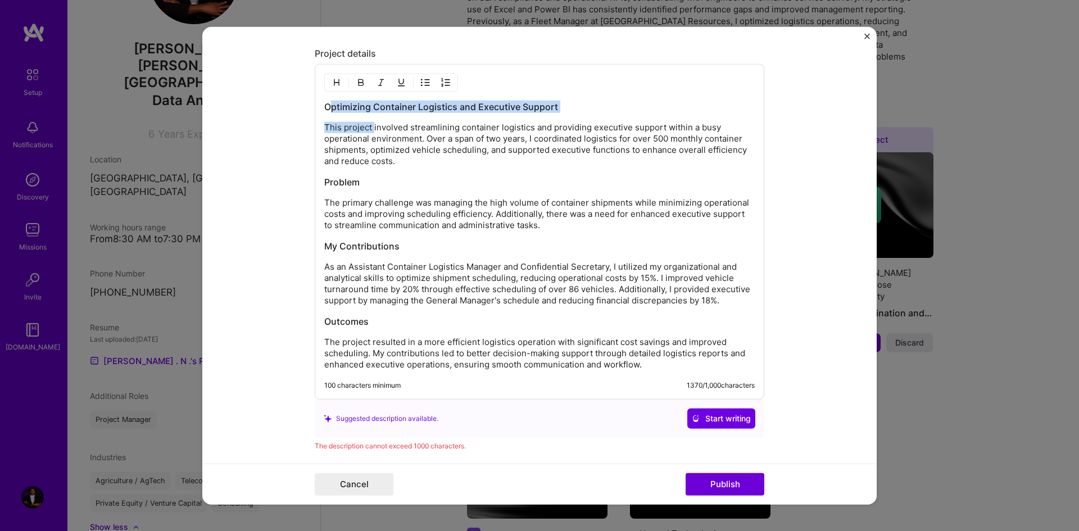
drag, startPoint x: 326, startPoint y: 106, endPoint x: 371, endPoint y: 128, distance: 50.3
click at [371, 128] on div "Optimizing Container Logistics and Executive Support This project involved stre…" at bounding box center [539, 236] width 431 height 270
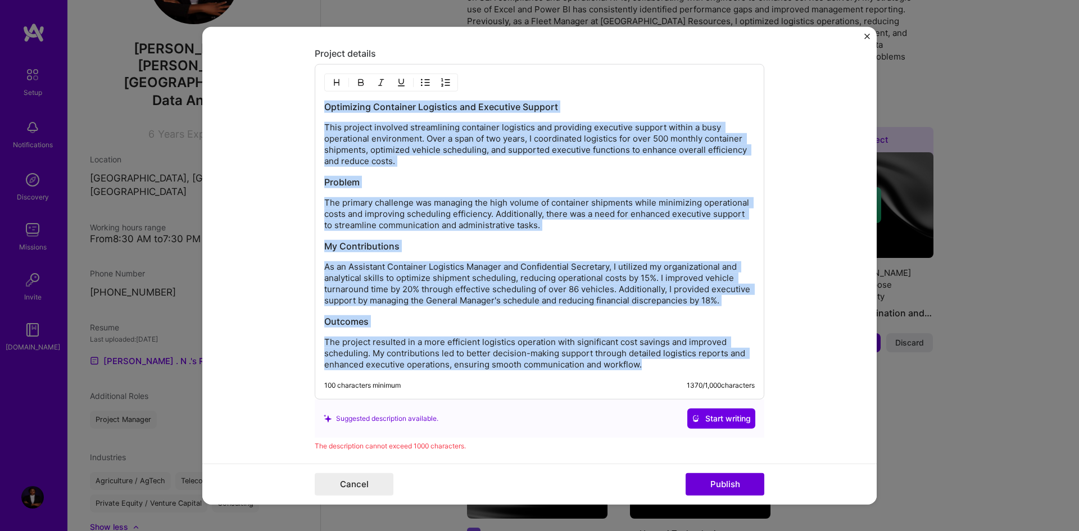
drag, startPoint x: 320, startPoint y: 108, endPoint x: 731, endPoint y: 369, distance: 487.1
click at [731, 369] on div "Optimizing Container Logistics and Executive Support This project involved stre…" at bounding box center [539, 236] width 431 height 270
copy div "Optimizing Container Logistics and Executive Support This project involved stre…"
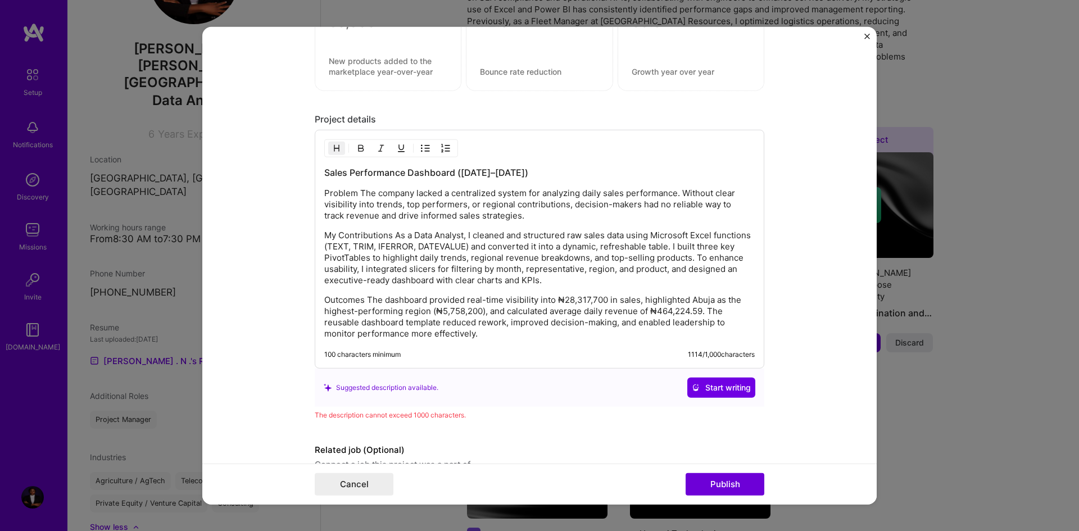
scroll to position [1194, 0]
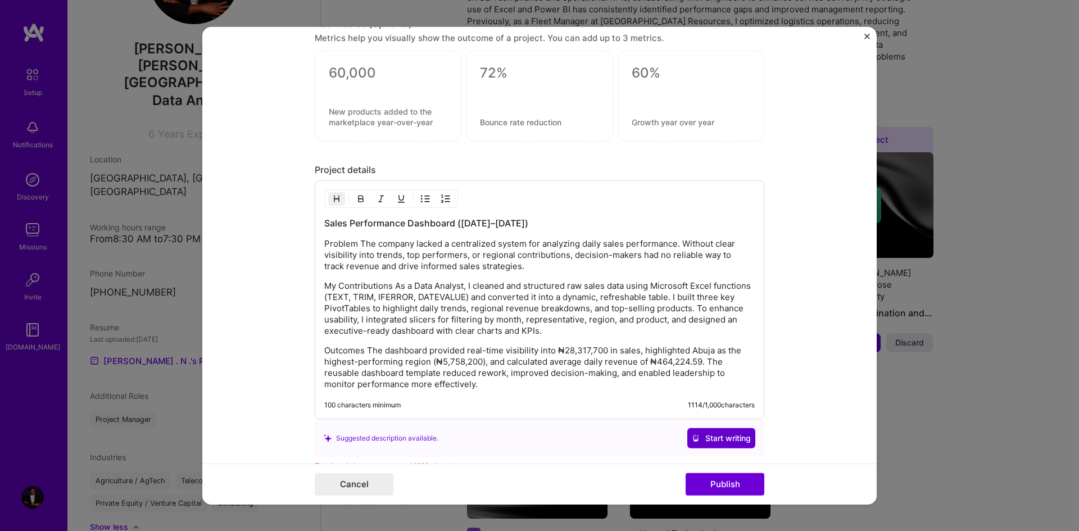
click at [697, 437] on span "Start writing" at bounding box center [721, 438] width 59 height 11
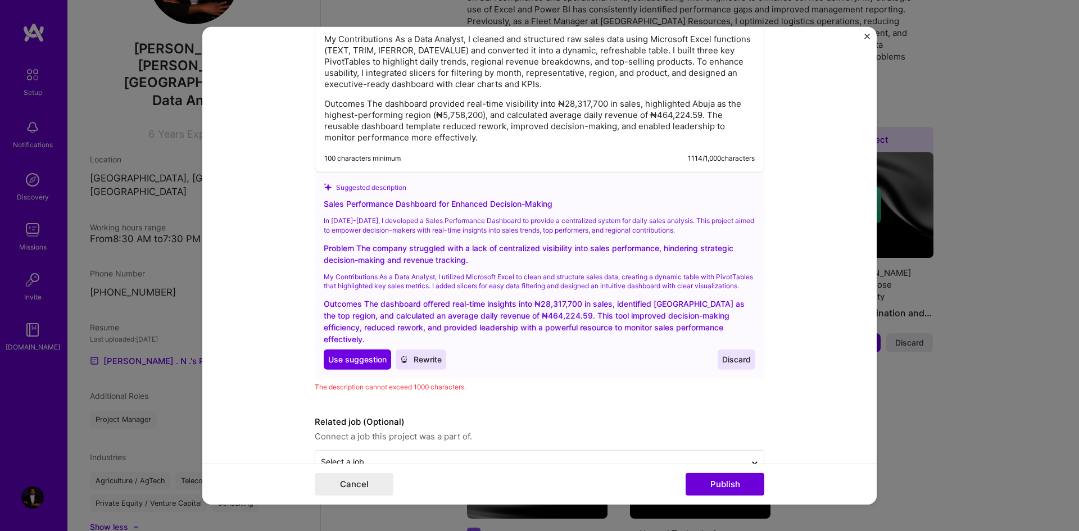
scroll to position [1443, 0]
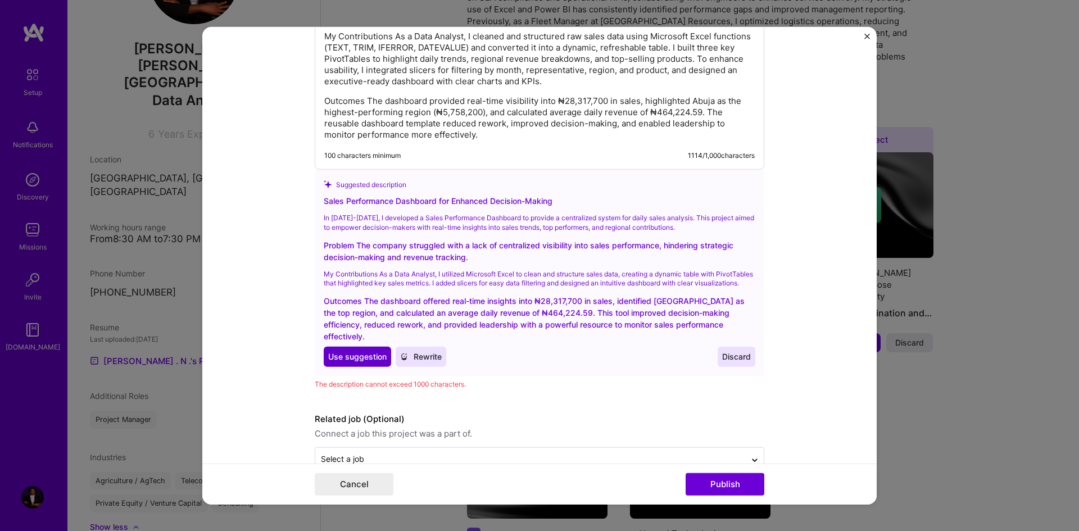
click at [357, 358] on span "Use suggestion" at bounding box center [357, 356] width 58 height 11
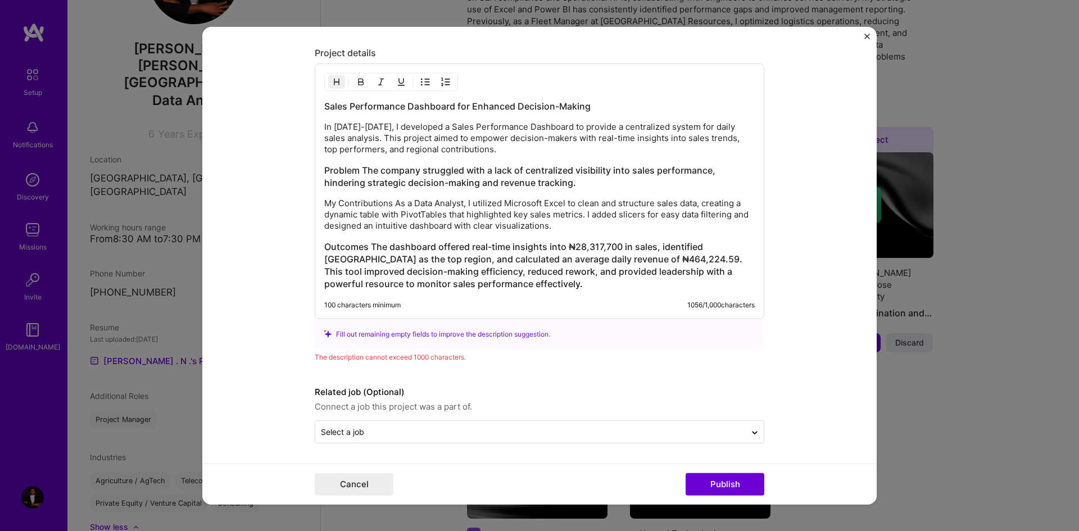
scroll to position [1311, 0]
click at [357, 170] on h3 "Problem The company struggled with a lack of centralized visibility into sales …" at bounding box center [539, 176] width 431 height 25
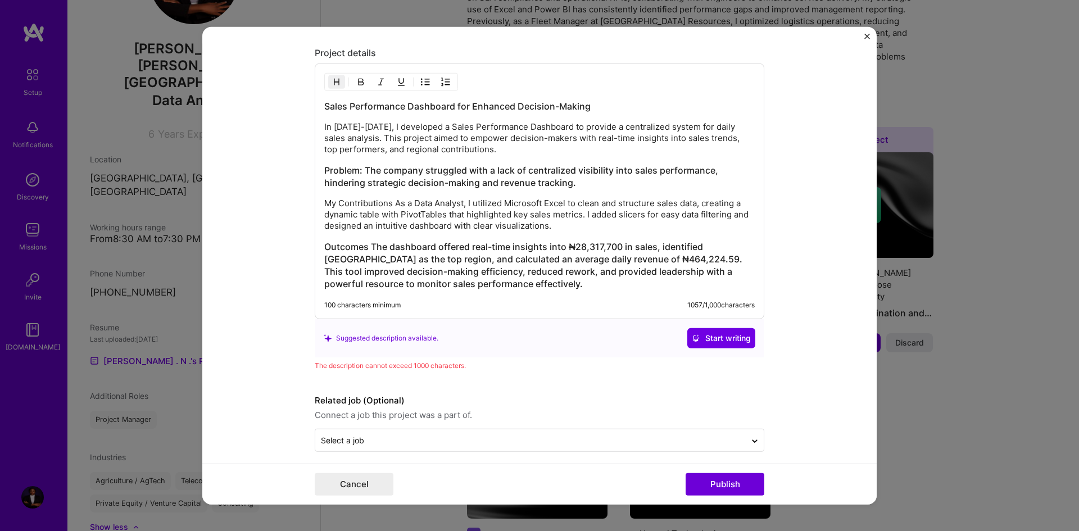
click at [465, 207] on p "My Contributions As a Data Analyst, I utilized Microsoft Excel to clean and str…" at bounding box center [539, 215] width 431 height 34
click at [363, 246] on h3 "Outcomes The dashboard offered real-time insights into ₦28,317,700 in sales, id…" at bounding box center [539, 265] width 431 height 49
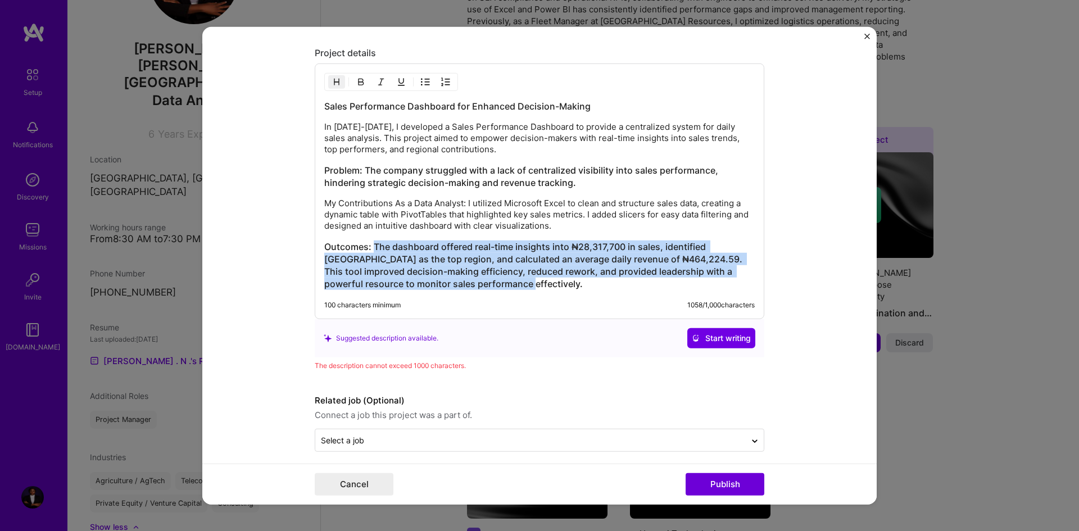
drag, startPoint x: 372, startPoint y: 245, endPoint x: 499, endPoint y: 282, distance: 132.4
click at [499, 282] on h3 "Outcomes: The dashboard offered real-time insights into ₦28,317,700 in sales, i…" at bounding box center [539, 265] width 431 height 49
click at [356, 81] on img "button" at bounding box center [360, 82] width 9 height 9
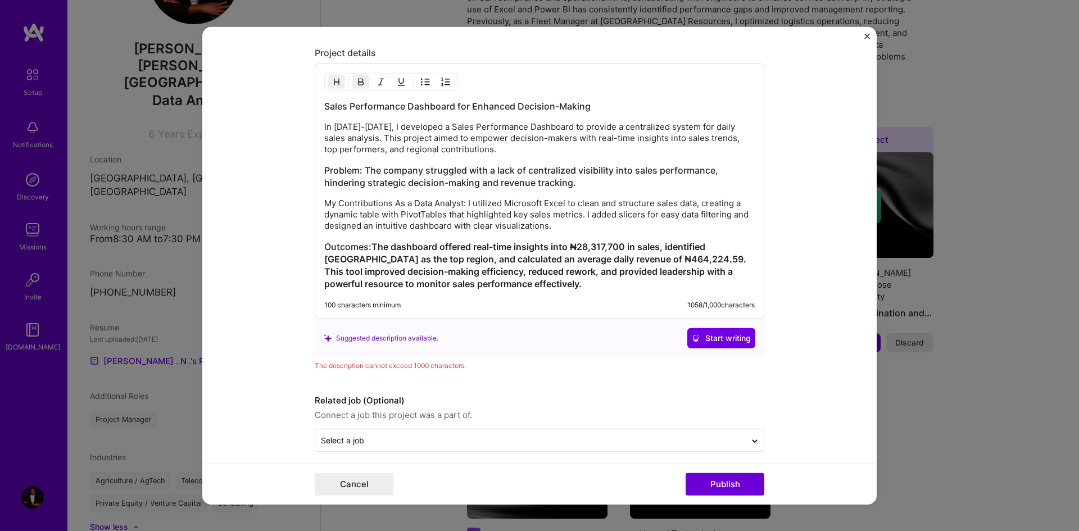
click at [356, 81] on img "button" at bounding box center [360, 82] width 9 height 9
click at [525, 309] on div "100 characters minimum 1058 / 1,000 characters" at bounding box center [539, 305] width 431 height 9
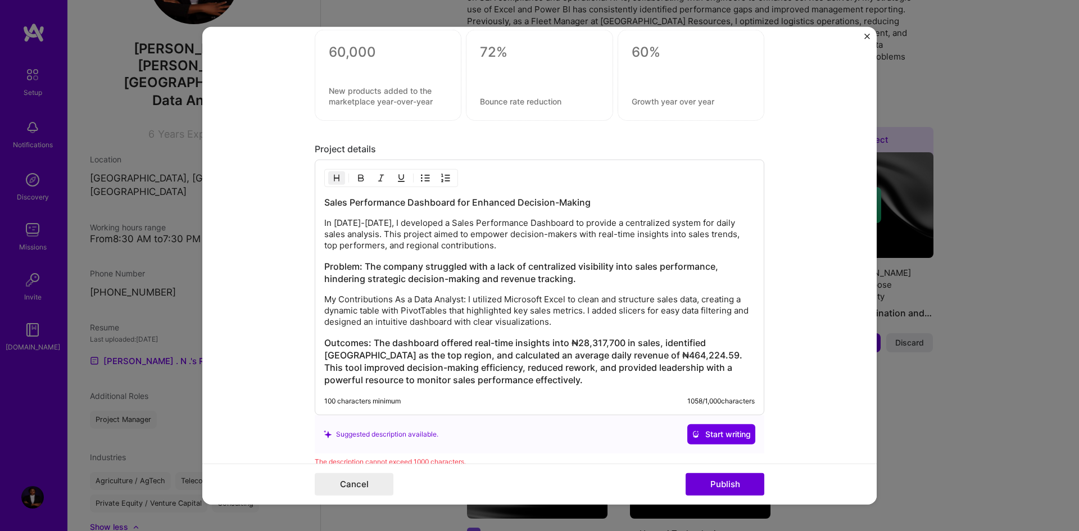
scroll to position [1215, 0]
drag, startPoint x: 319, startPoint y: 200, endPoint x: 463, endPoint y: 310, distance: 182.1
click at [482, 325] on div "Sales Performance Dashboard for Enhanced Decision-Making In [DATE]-[DATE], I de…" at bounding box center [540, 287] width 450 height 256
click at [354, 217] on p "In [DATE]-[DATE], I developed a Sales Performance Dashboard to provide a centra…" at bounding box center [539, 234] width 431 height 34
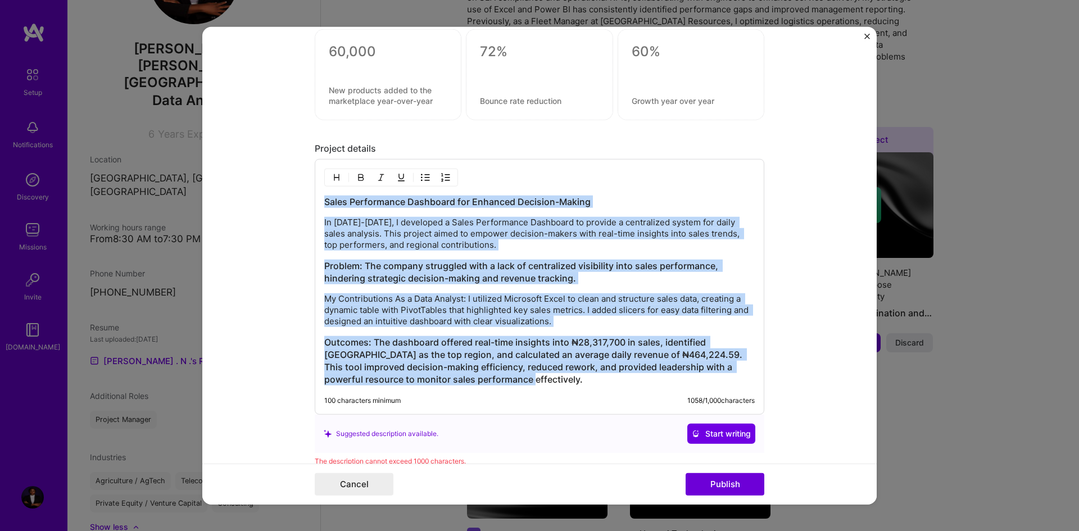
drag, startPoint x: 321, startPoint y: 201, endPoint x: 496, endPoint y: 392, distance: 259.9
click at [496, 392] on div "Sales Performance Dashboard for Enhanced Decision-Making In [DATE]-[DATE], I de…" at bounding box center [540, 287] width 450 height 256
copy div "Lorem Ipsumdolors Ametconse adi Elitsedd Eiusmodt-Incidi Ut Labor-Etd 5067, M a…"
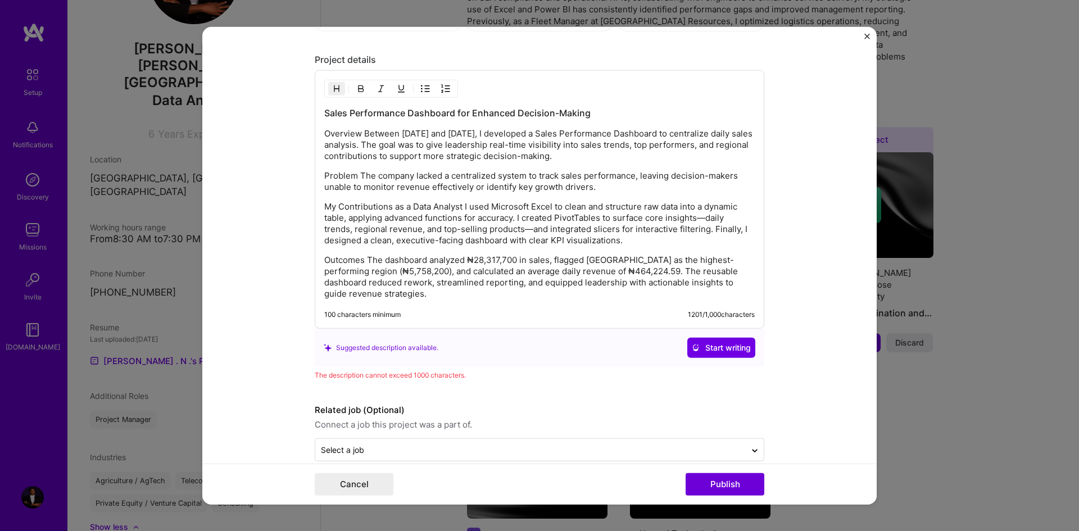
scroll to position [1304, 0]
click at [530, 227] on p "My Contributions as a Data Analyst I used Microsoft Excel to clean and structur…" at bounding box center [539, 223] width 431 height 45
click at [704, 216] on p "My Contributions as a Data Analyst I used Microsoft Excel to clean and structur…" at bounding box center [539, 223] width 431 height 45
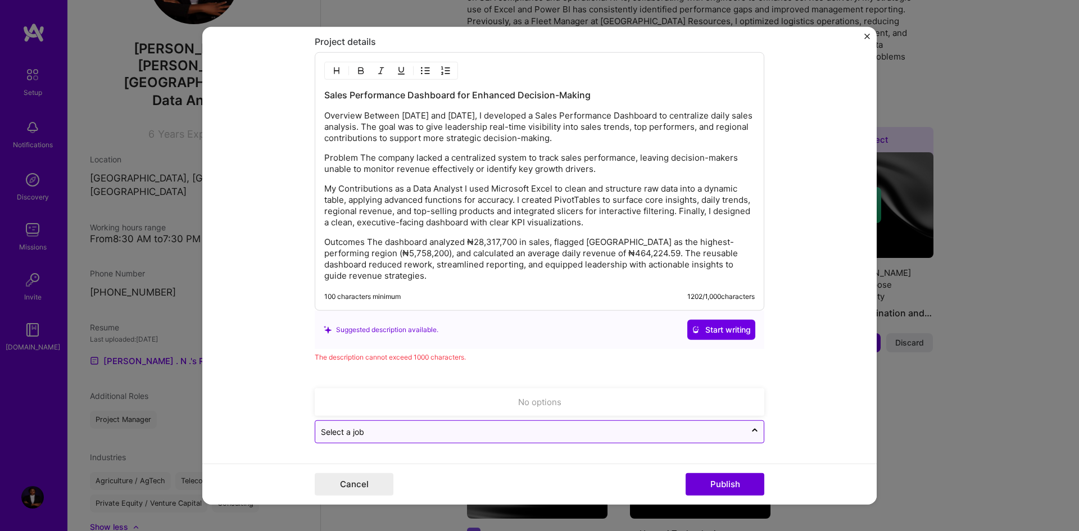
click at [715, 438] on div at bounding box center [530, 432] width 419 height 14
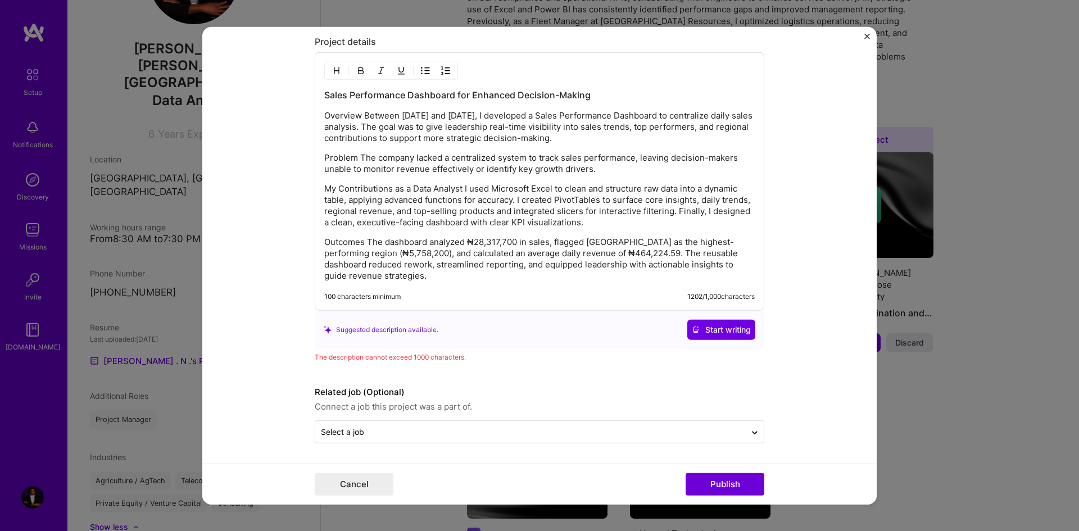
click at [796, 432] on form "Editing suggested project This project is suggested based on your LinkedIn, res…" at bounding box center [539, 265] width 675 height 478
click at [718, 486] on button "Publish" at bounding box center [725, 484] width 79 height 22
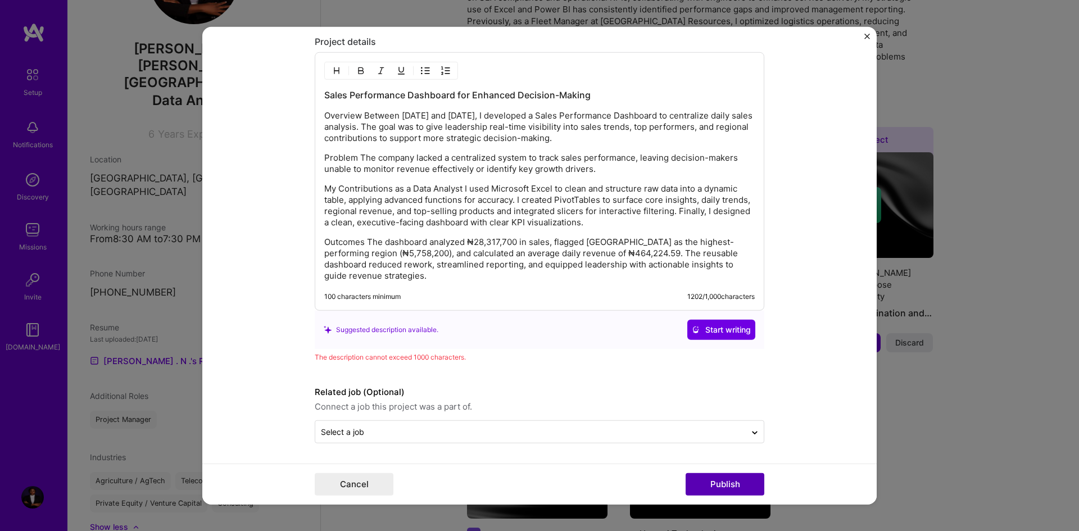
click at [735, 480] on button "Publish" at bounding box center [725, 484] width 79 height 22
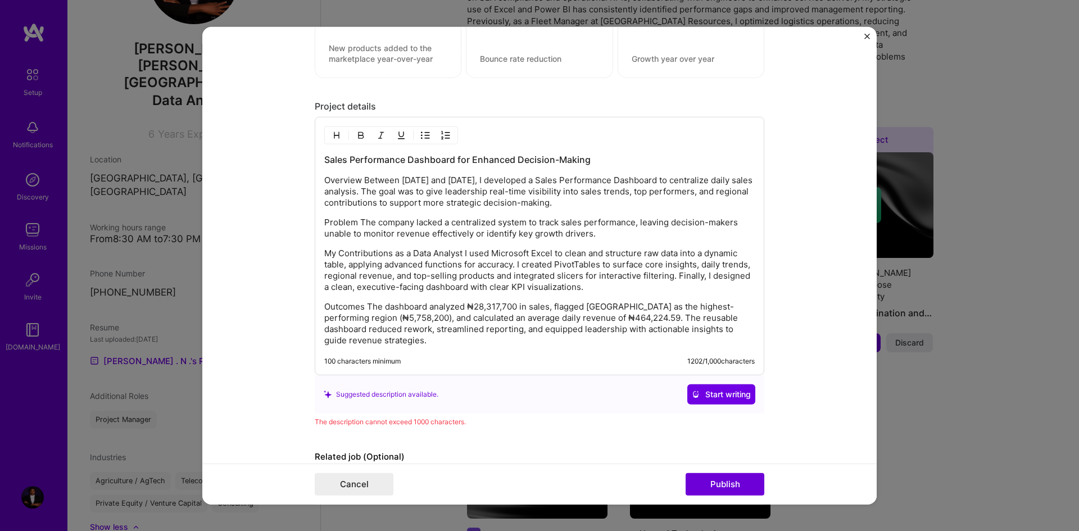
scroll to position [1257, 0]
click at [721, 392] on span "Start writing" at bounding box center [721, 395] width 59 height 11
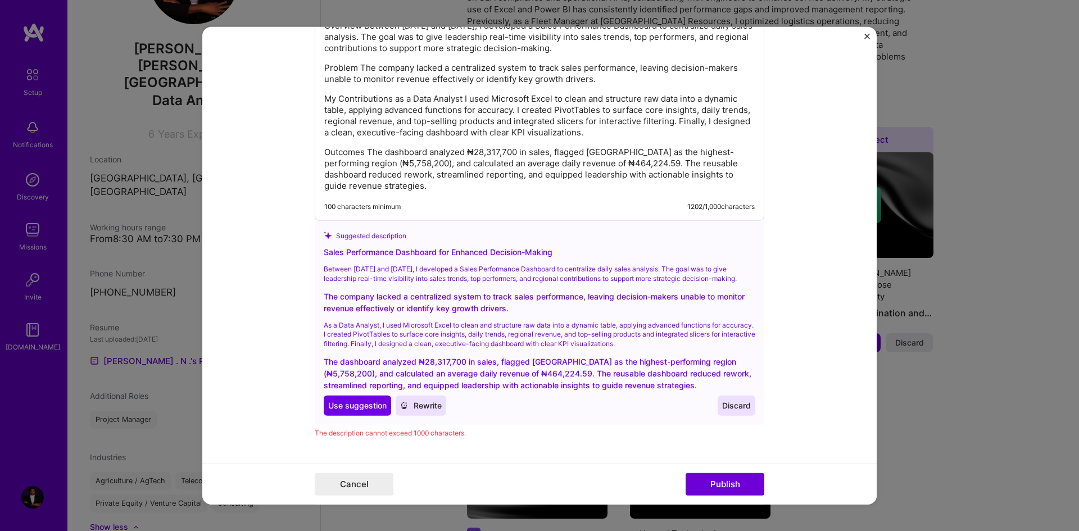
scroll to position [1411, 0]
click at [362, 401] on span "Use suggestion" at bounding box center [357, 406] width 58 height 11
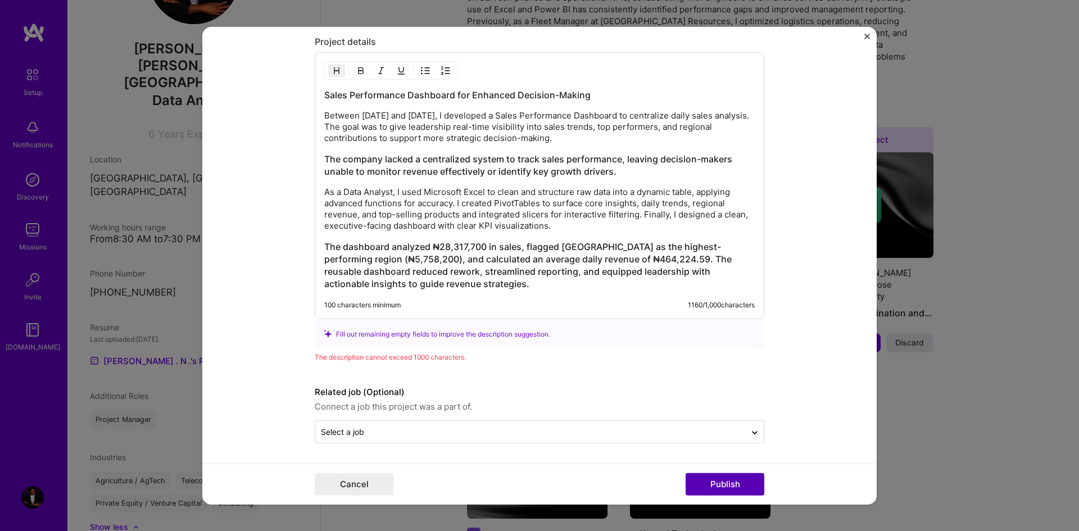
click at [713, 480] on button "Publish" at bounding box center [725, 484] width 79 height 22
